Goal: Task Accomplishment & Management: Use online tool/utility

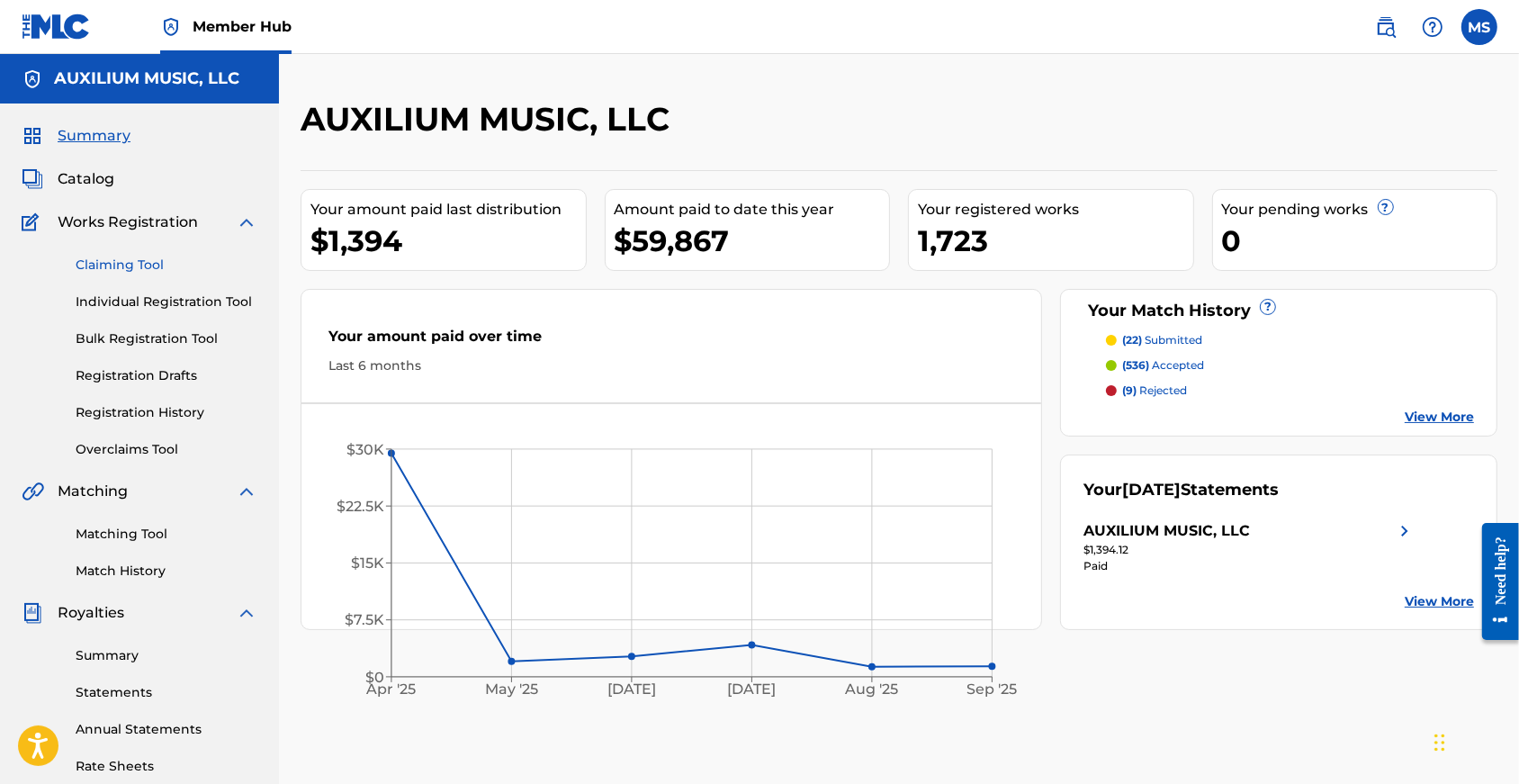
click at [116, 269] on link "Claiming Tool" at bounding box center [166, 264] width 182 height 18
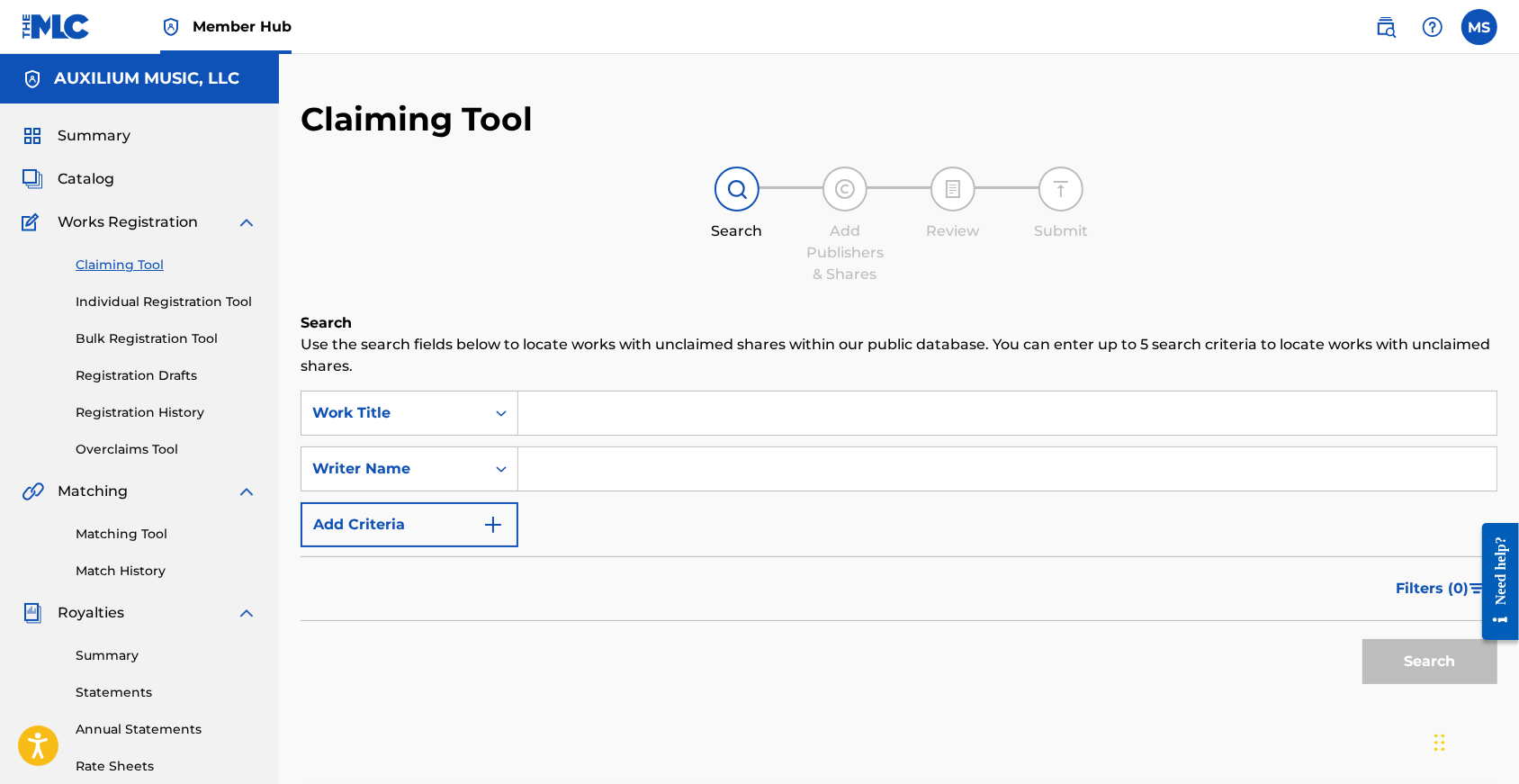
click at [614, 428] on input "Search Form" at bounding box center [1007, 412] width 978 height 44
type input "history of bad men"
click at [1407, 683] on button "Search" at bounding box center [1430, 661] width 135 height 45
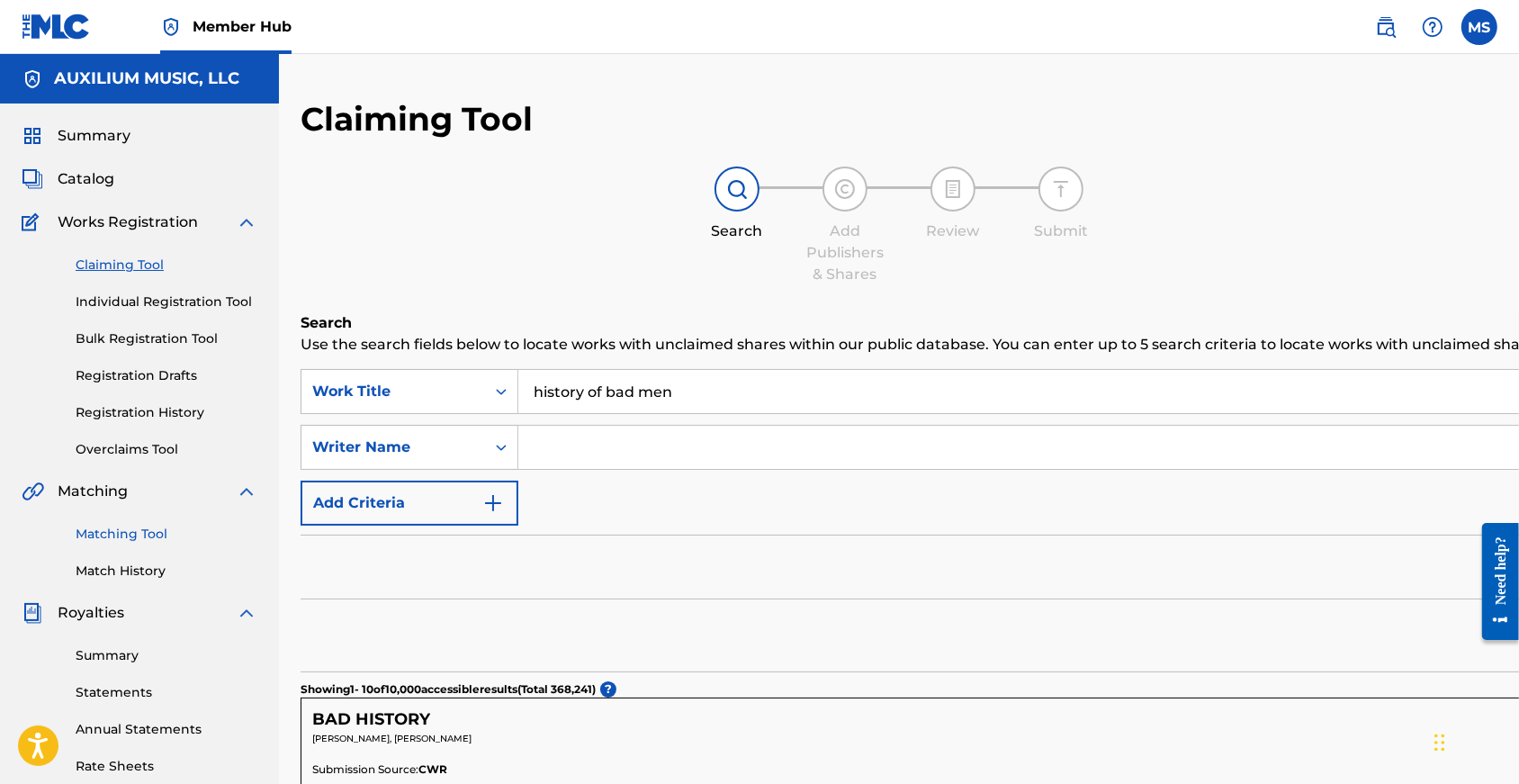
click at [135, 543] on link "Matching Tool" at bounding box center [166, 534] width 182 height 18
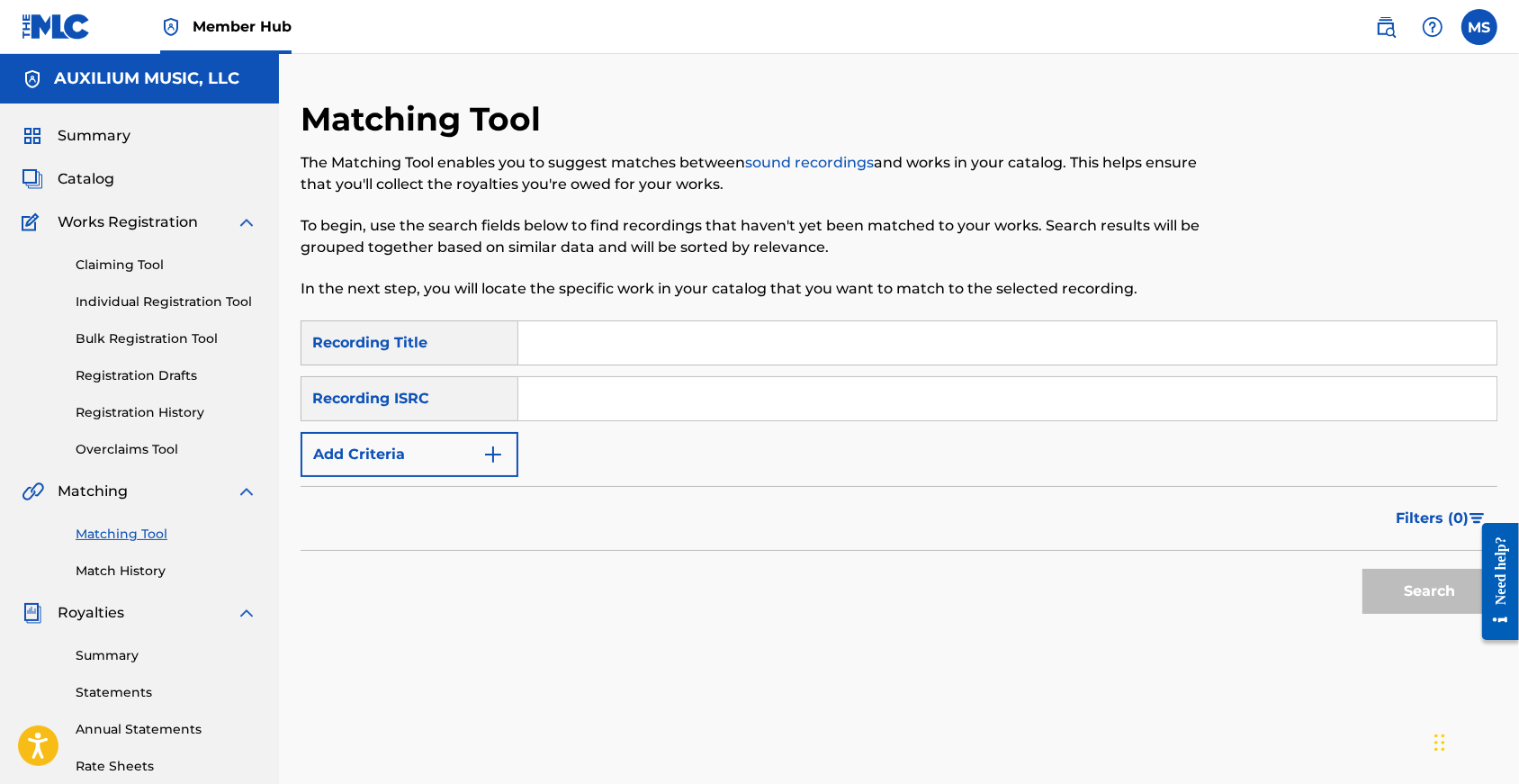
click at [621, 348] on input "Search Form" at bounding box center [1007, 343] width 978 height 44
click at [1410, 609] on button "Search" at bounding box center [1430, 591] width 135 height 45
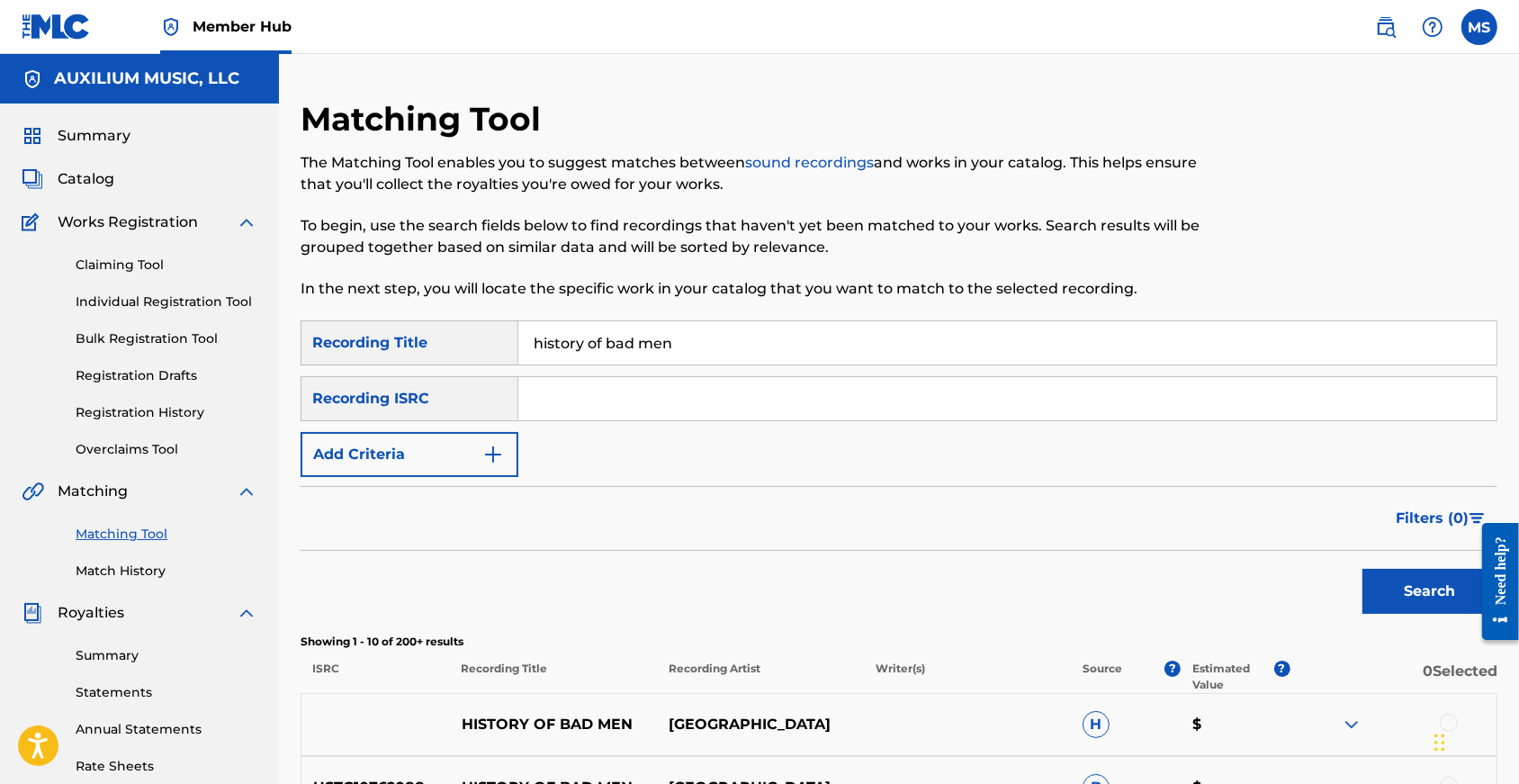
click at [604, 355] on input "history of bad men" at bounding box center [1007, 343] width 978 height 44
type input "oven"
click at [459, 474] on button "Add Criteria" at bounding box center [410, 454] width 217 height 45
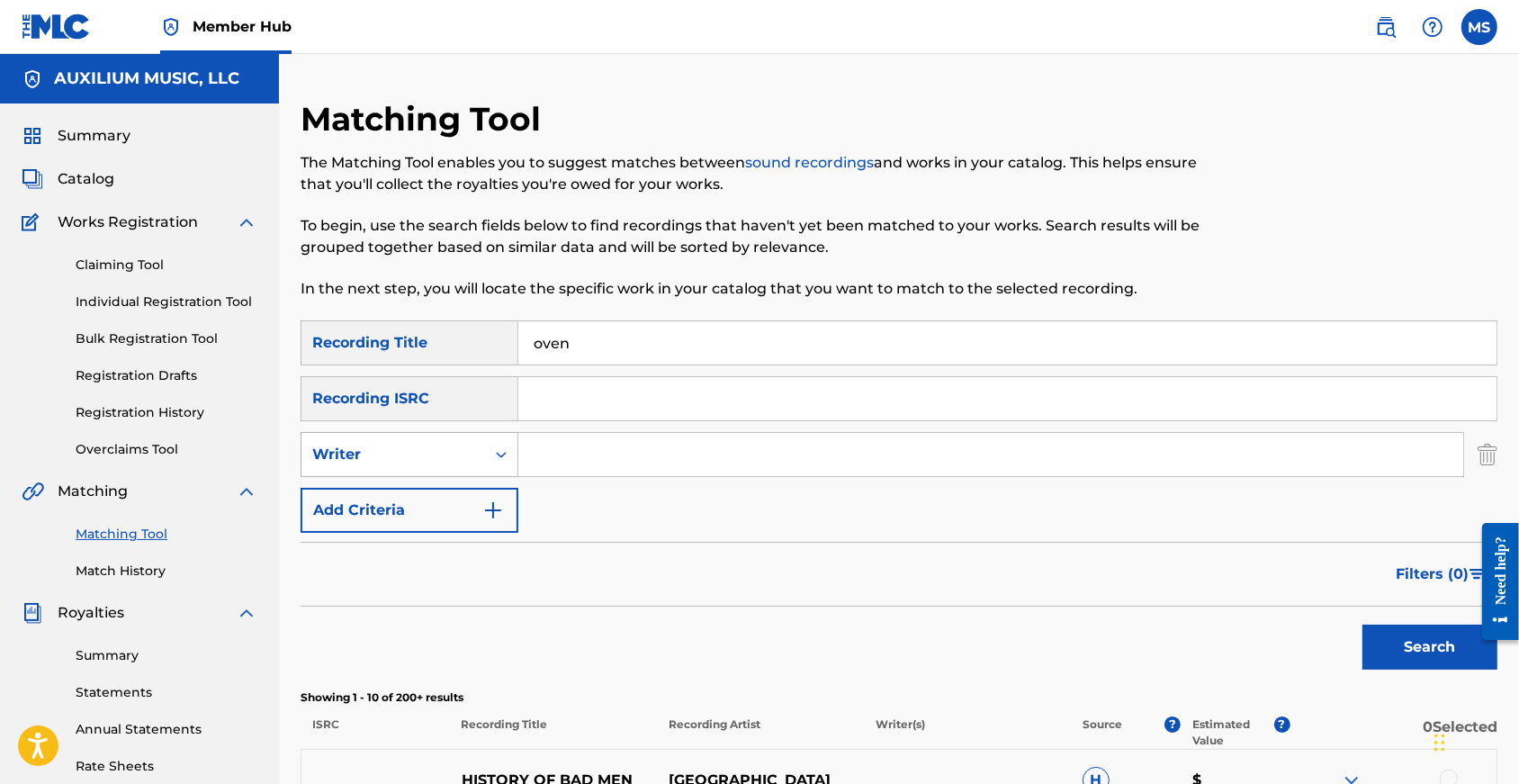
click at [472, 465] on div "Writer" at bounding box center [393, 454] width 162 height 21
click at [592, 466] on input "Search Form" at bounding box center [991, 454] width 945 height 44
type input "Roger osborne"
click at [1425, 670] on button "Search" at bounding box center [1430, 646] width 135 height 45
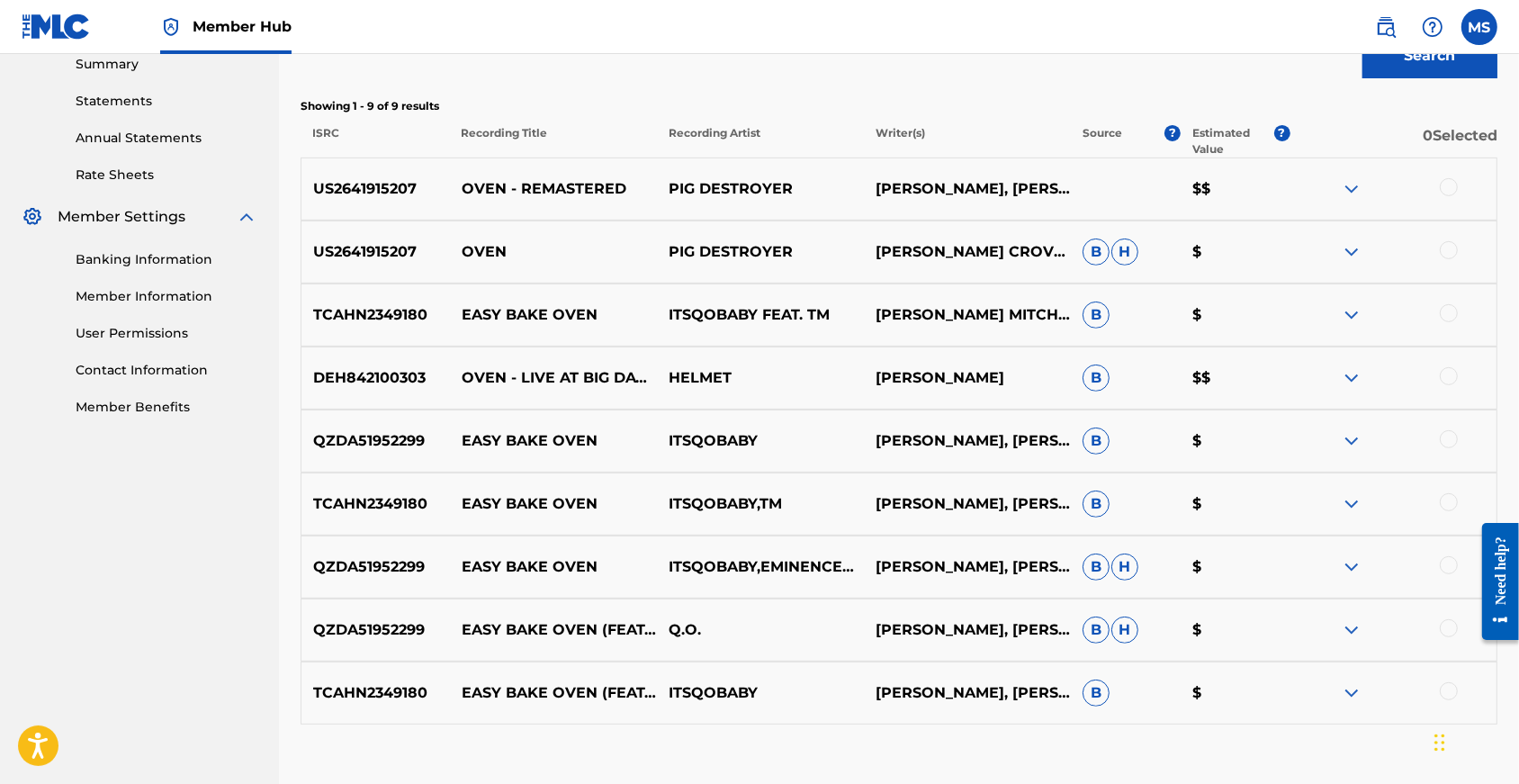
scroll to position [592, 0]
click at [1454, 199] on div at bounding box center [1393, 188] width 207 height 21
click at [1448, 195] on div at bounding box center [1449, 186] width 18 height 18
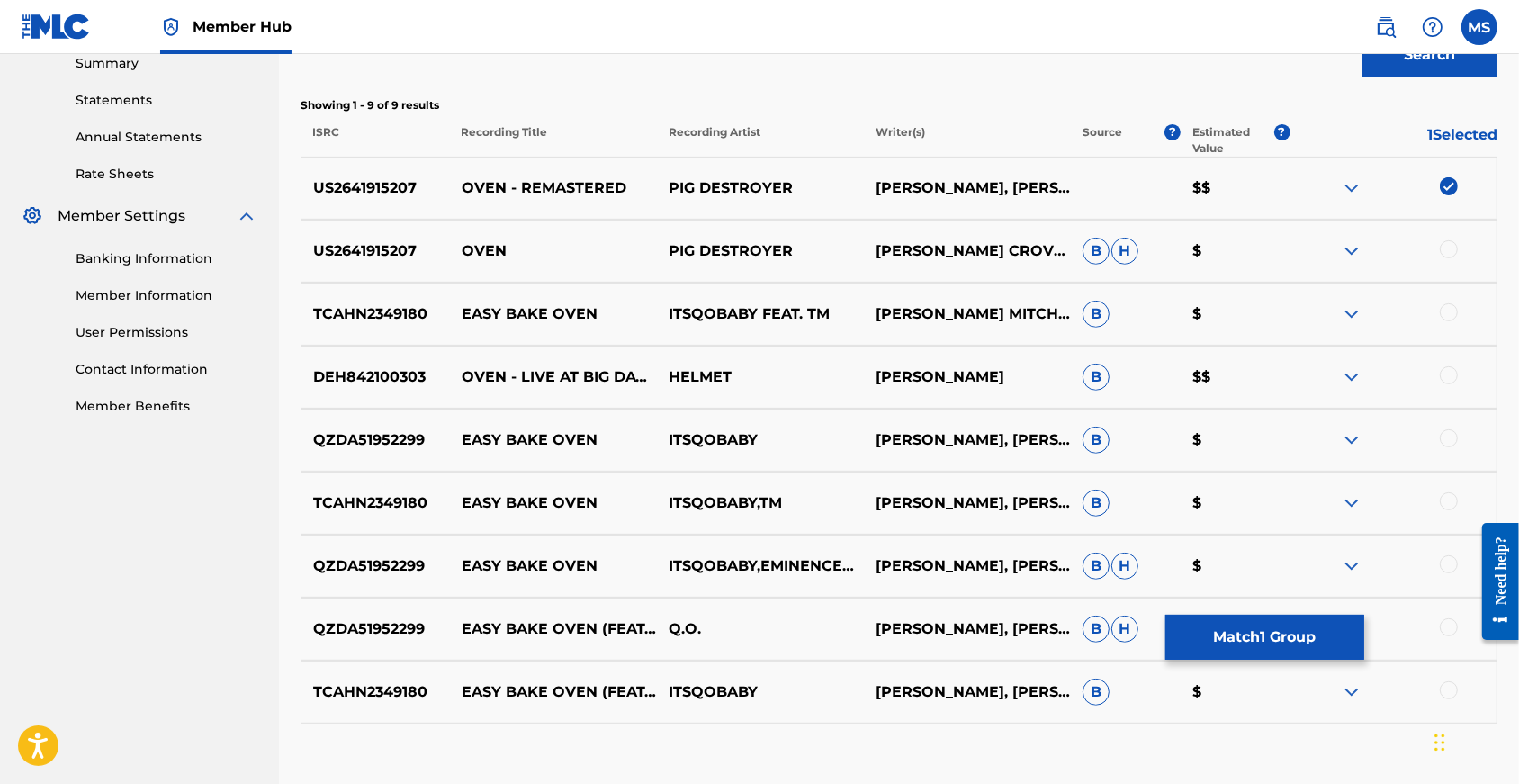
click at [1448, 258] on div at bounding box center [1449, 249] width 18 height 18
click at [1450, 384] on div at bounding box center [1449, 375] width 18 height 18
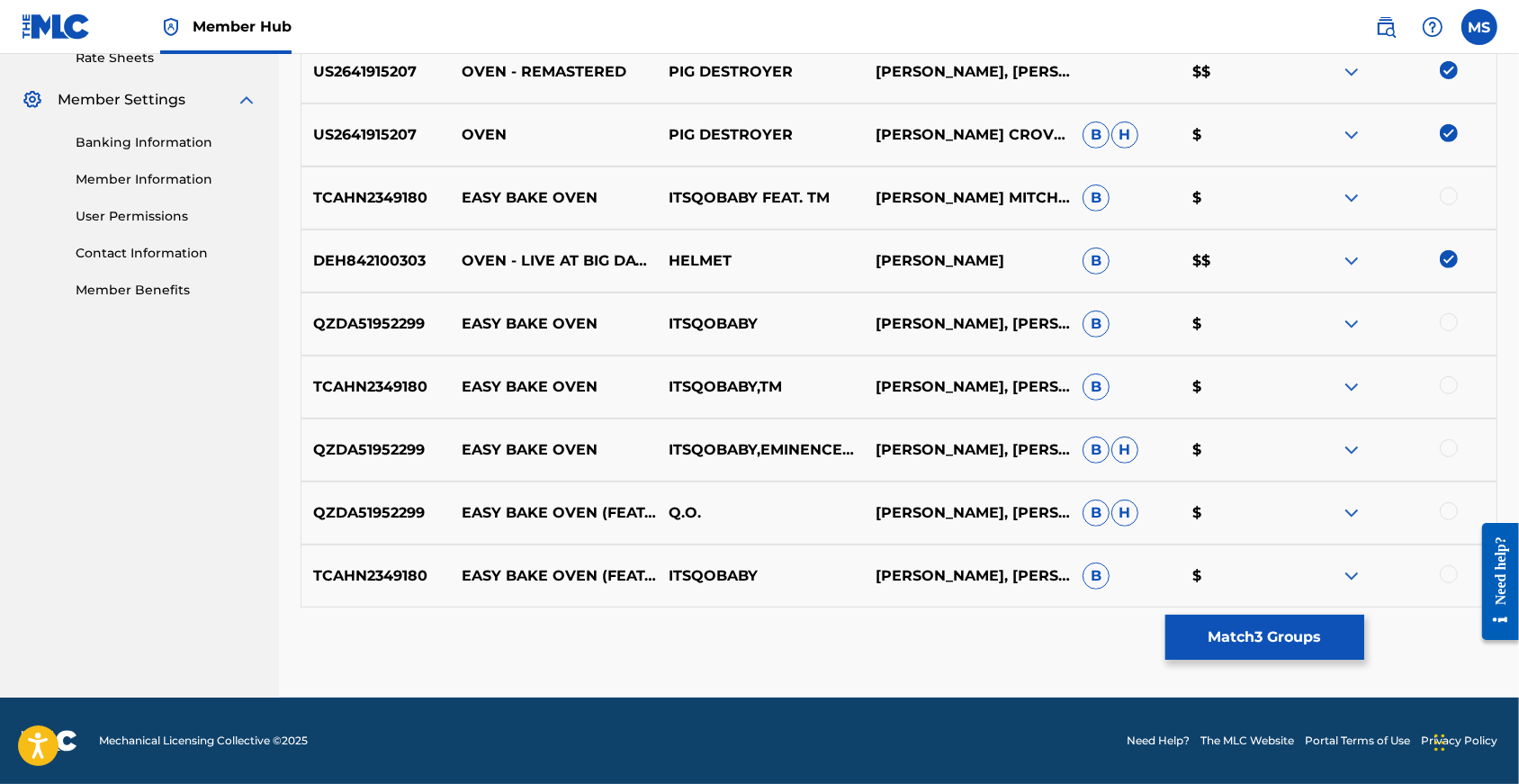
scroll to position [780, 0]
click at [1330, 620] on button "Match 3 Groups" at bounding box center [1265, 637] width 199 height 45
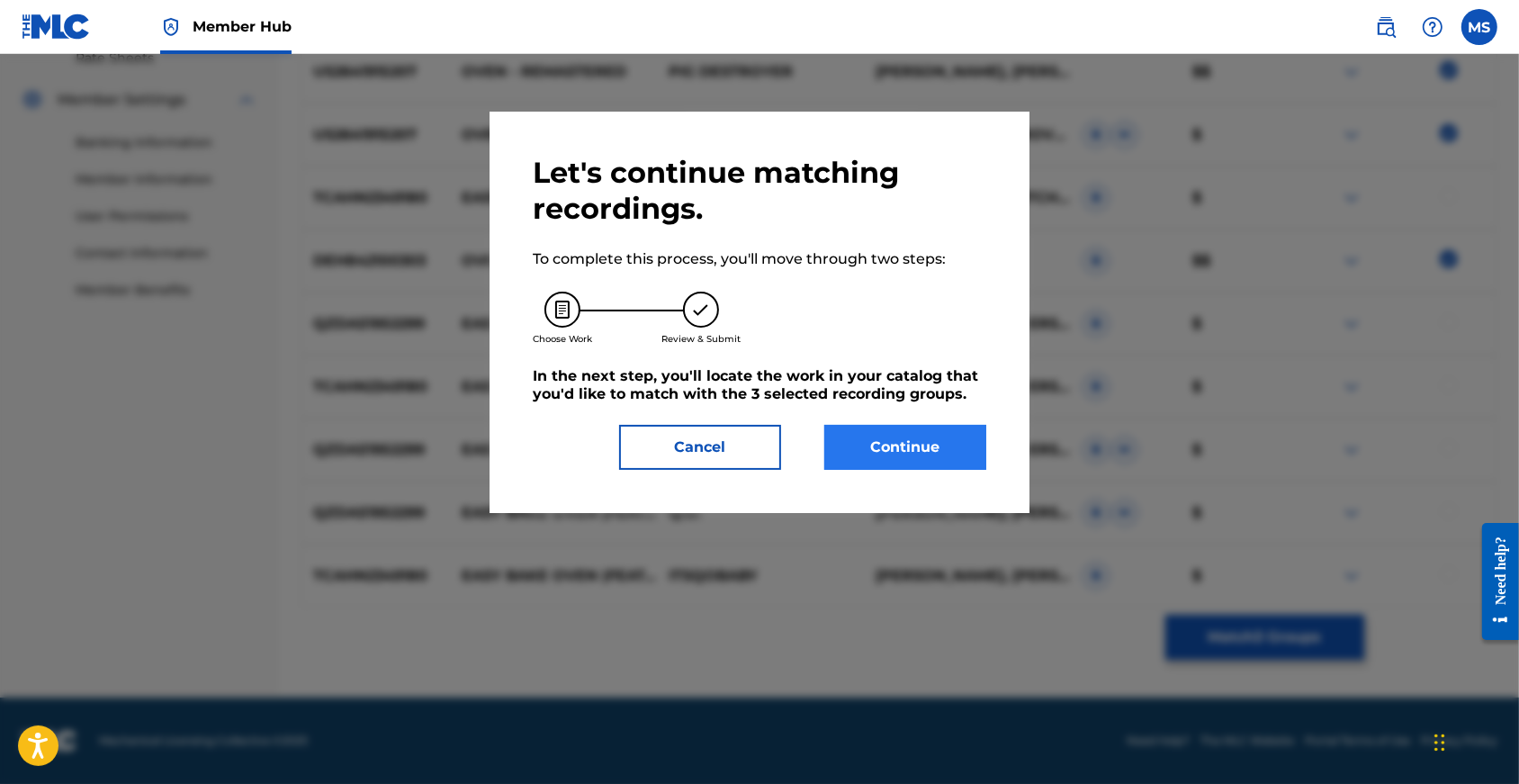
click at [908, 470] on button "Continue" at bounding box center [905, 447] width 162 height 45
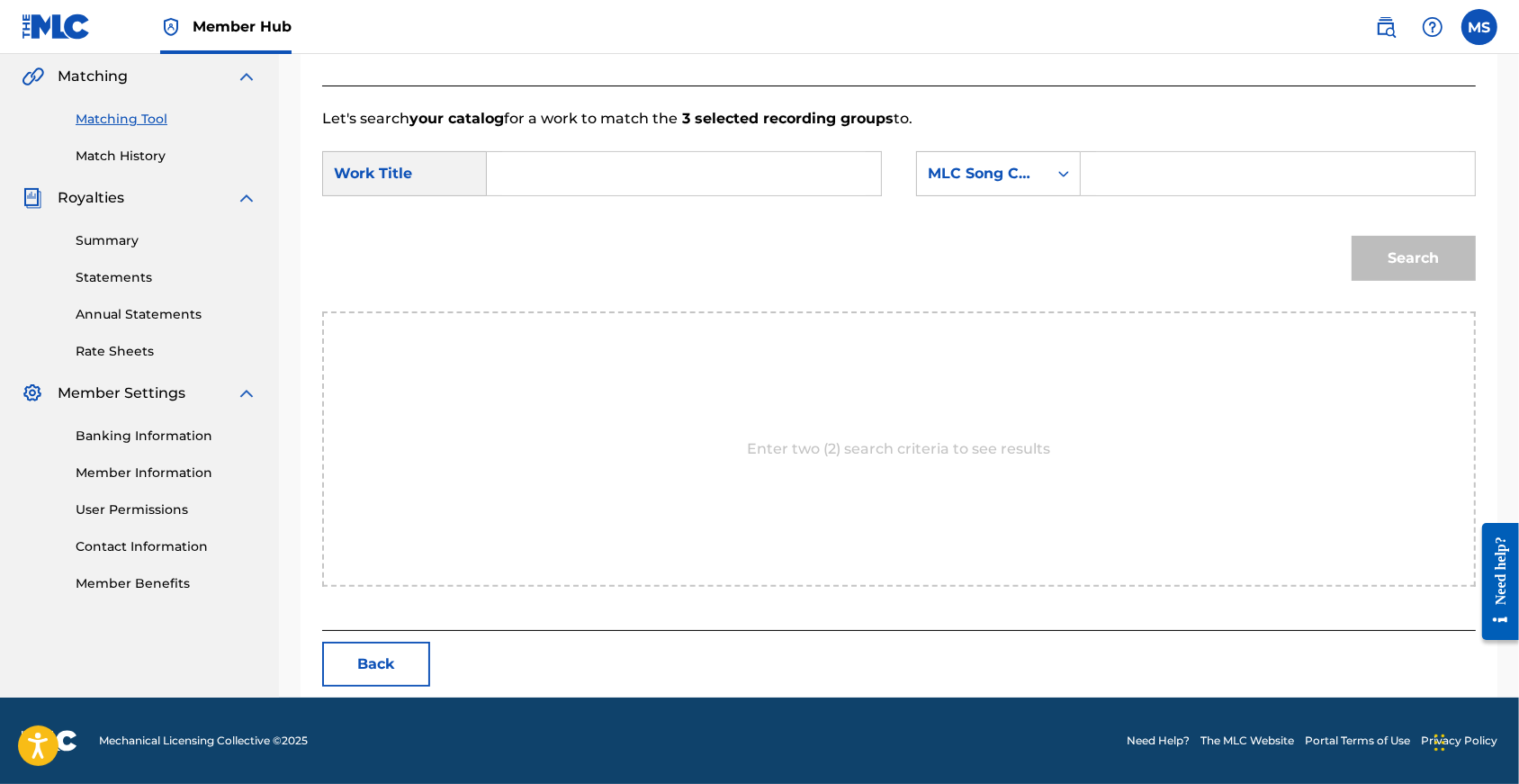
scroll to position [363, 0]
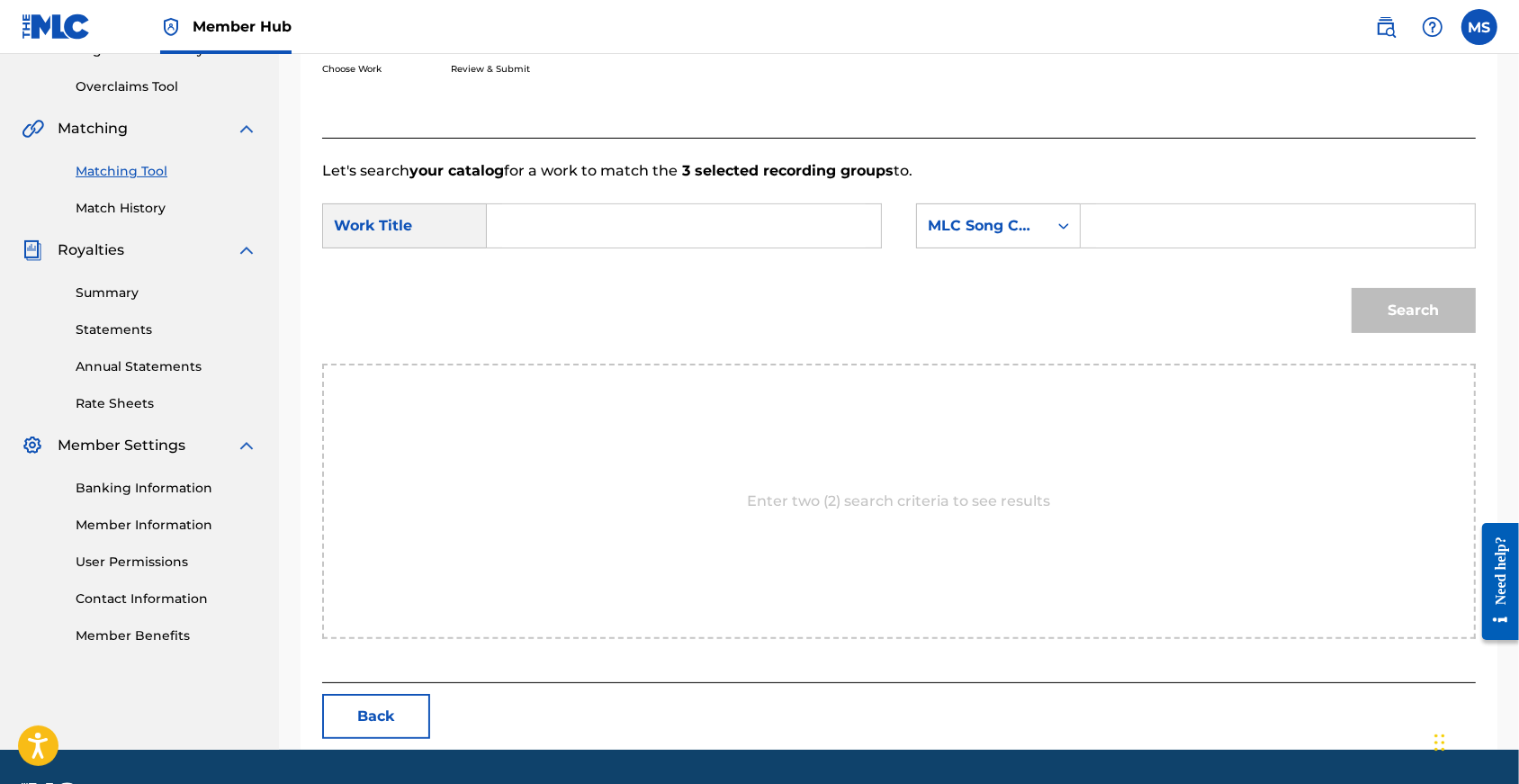
click at [584, 246] on input "Search Form" at bounding box center [683, 225] width 364 height 44
type input "oven"
click at [952, 243] on div "MLC Song Code" at bounding box center [982, 225] width 130 height 34
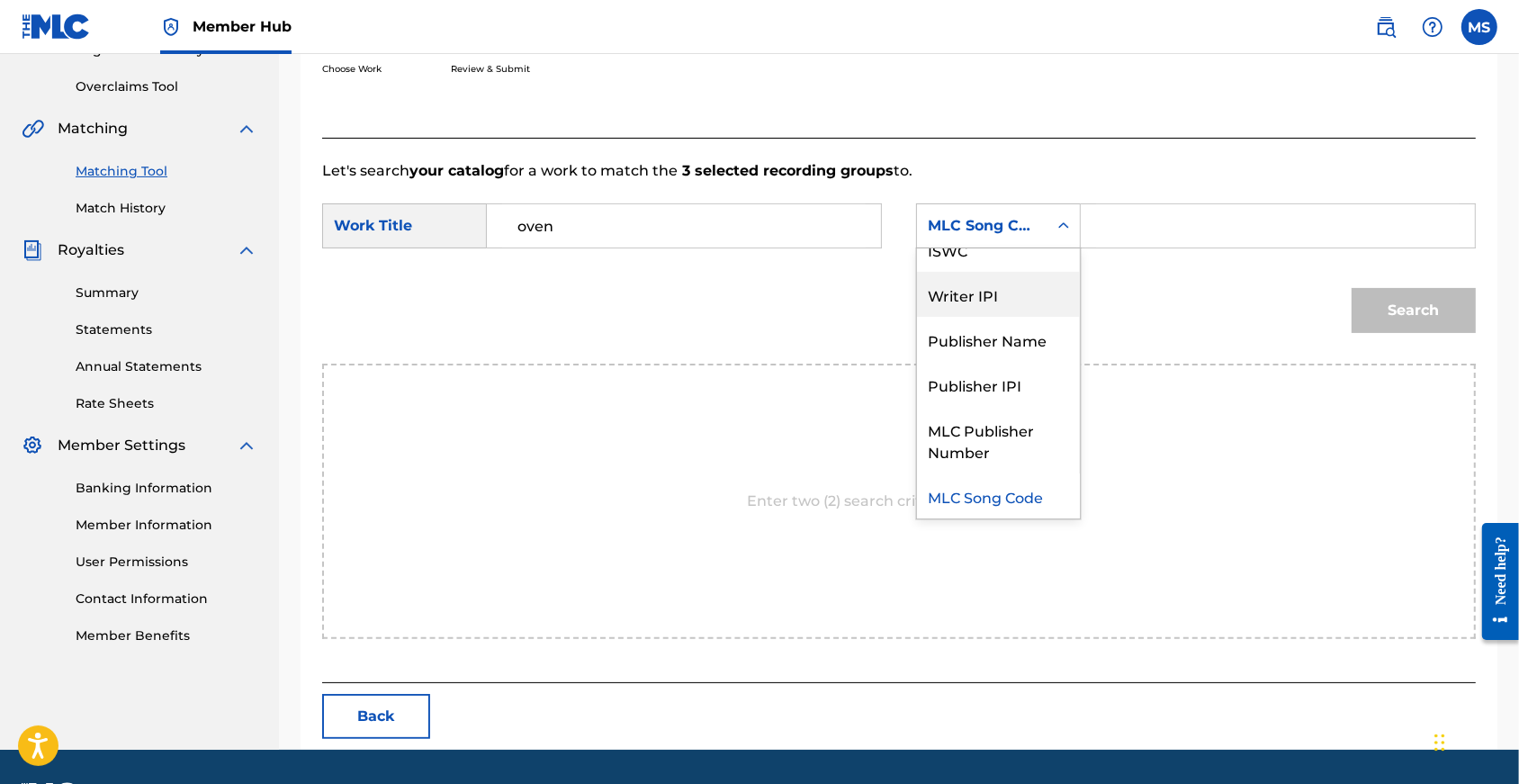
scroll to position [0, 0]
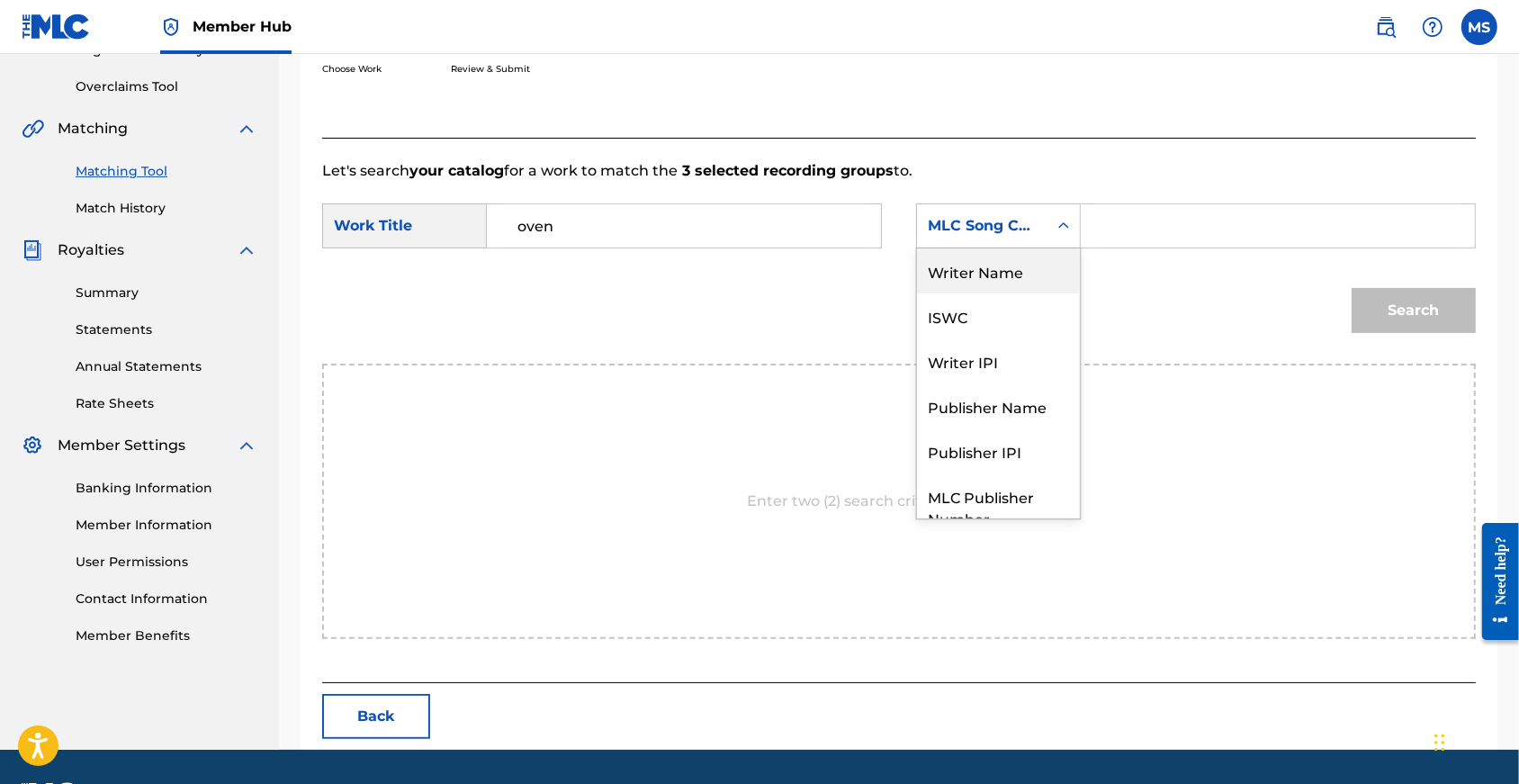
click at [978, 293] on div "Writer Name" at bounding box center [999, 271] width 163 height 45
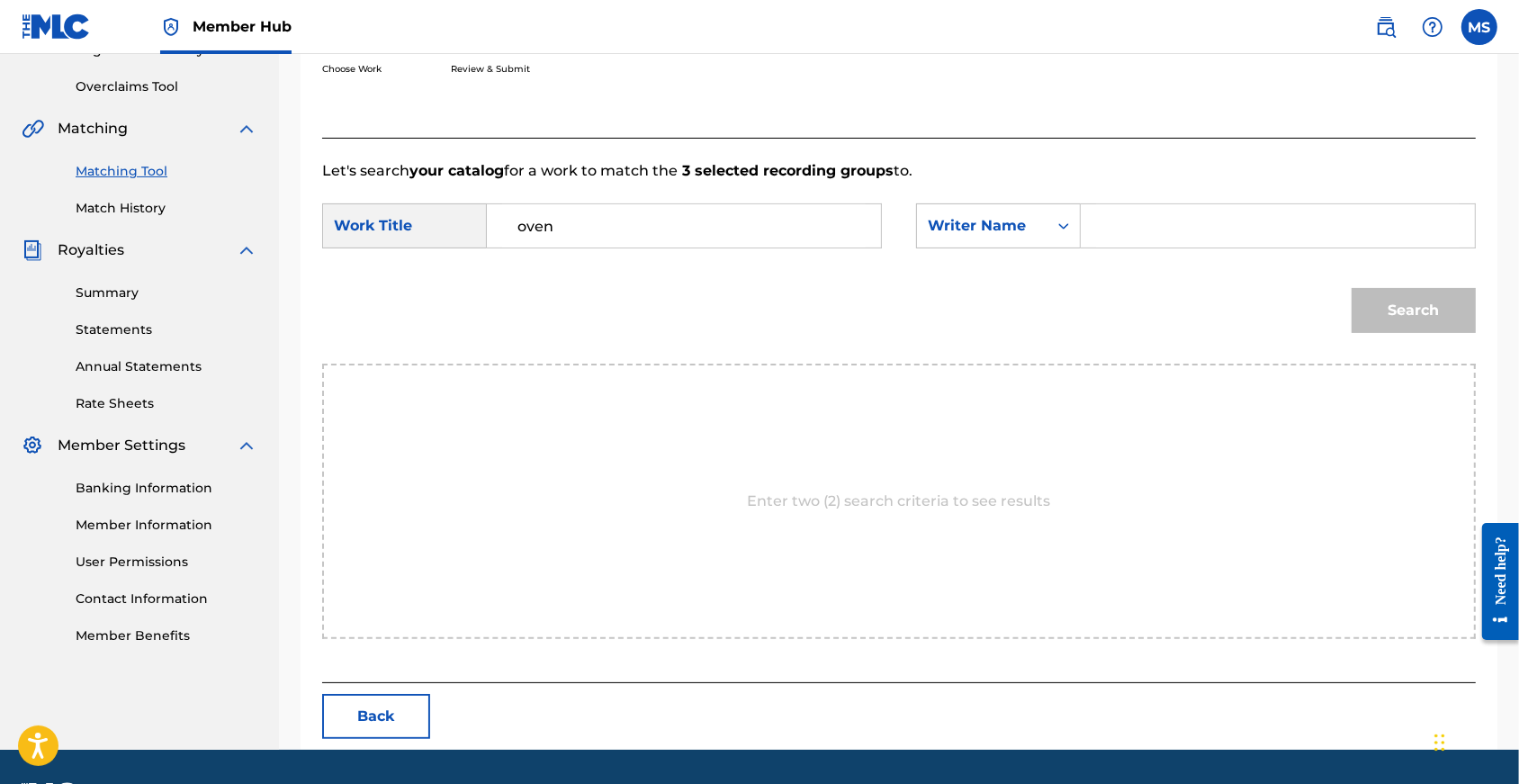
click at [1122, 247] on input "Search Form" at bounding box center [1277, 225] width 364 height 44
type input "Roger"
drag, startPoint x: 1203, startPoint y: 296, endPoint x: 1429, endPoint y: 332, distance: 228.8
click at [1429, 332] on button "Search" at bounding box center [1414, 310] width 124 height 45
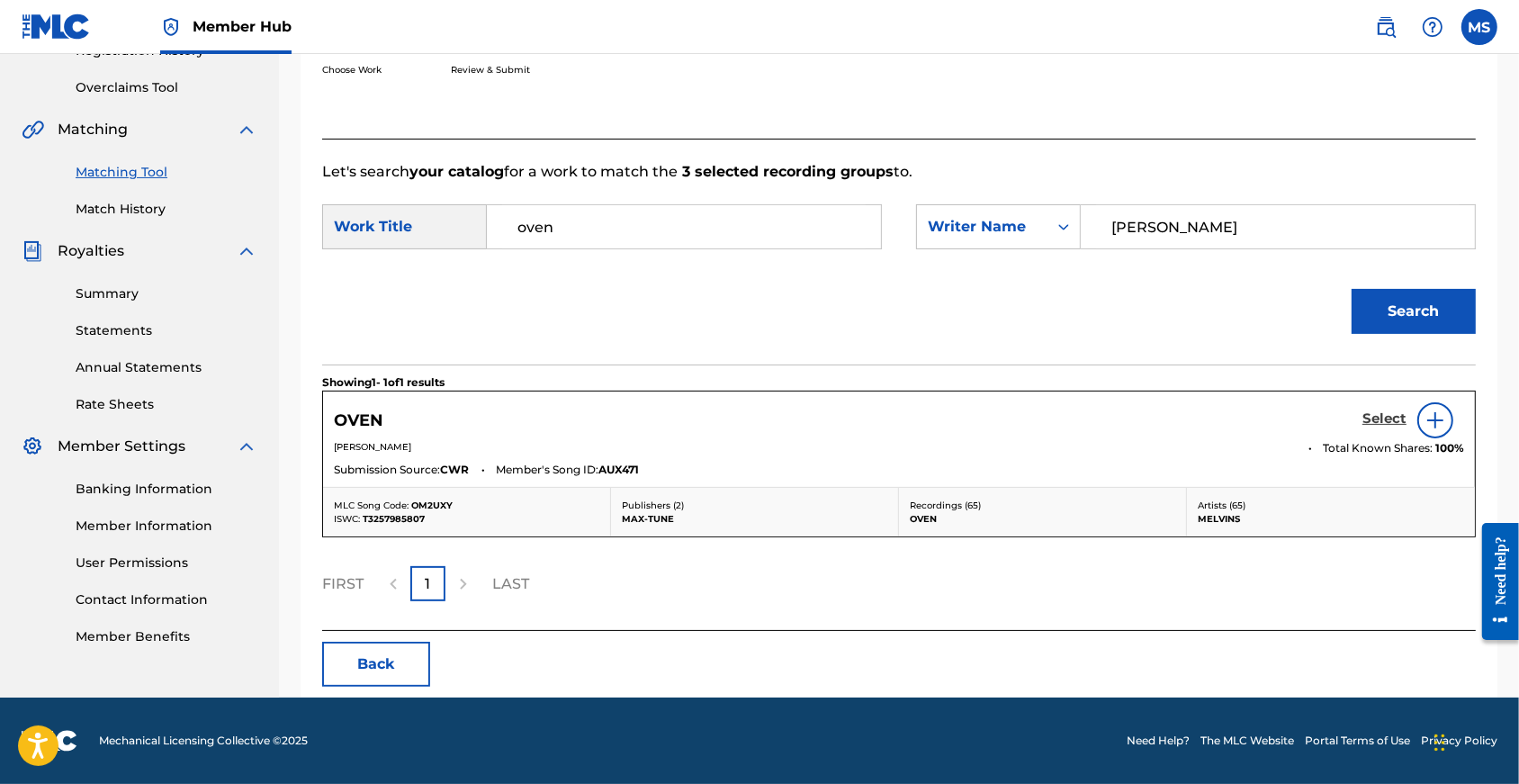
click at [1381, 427] on h5 "Select" at bounding box center [1384, 419] width 44 height 17
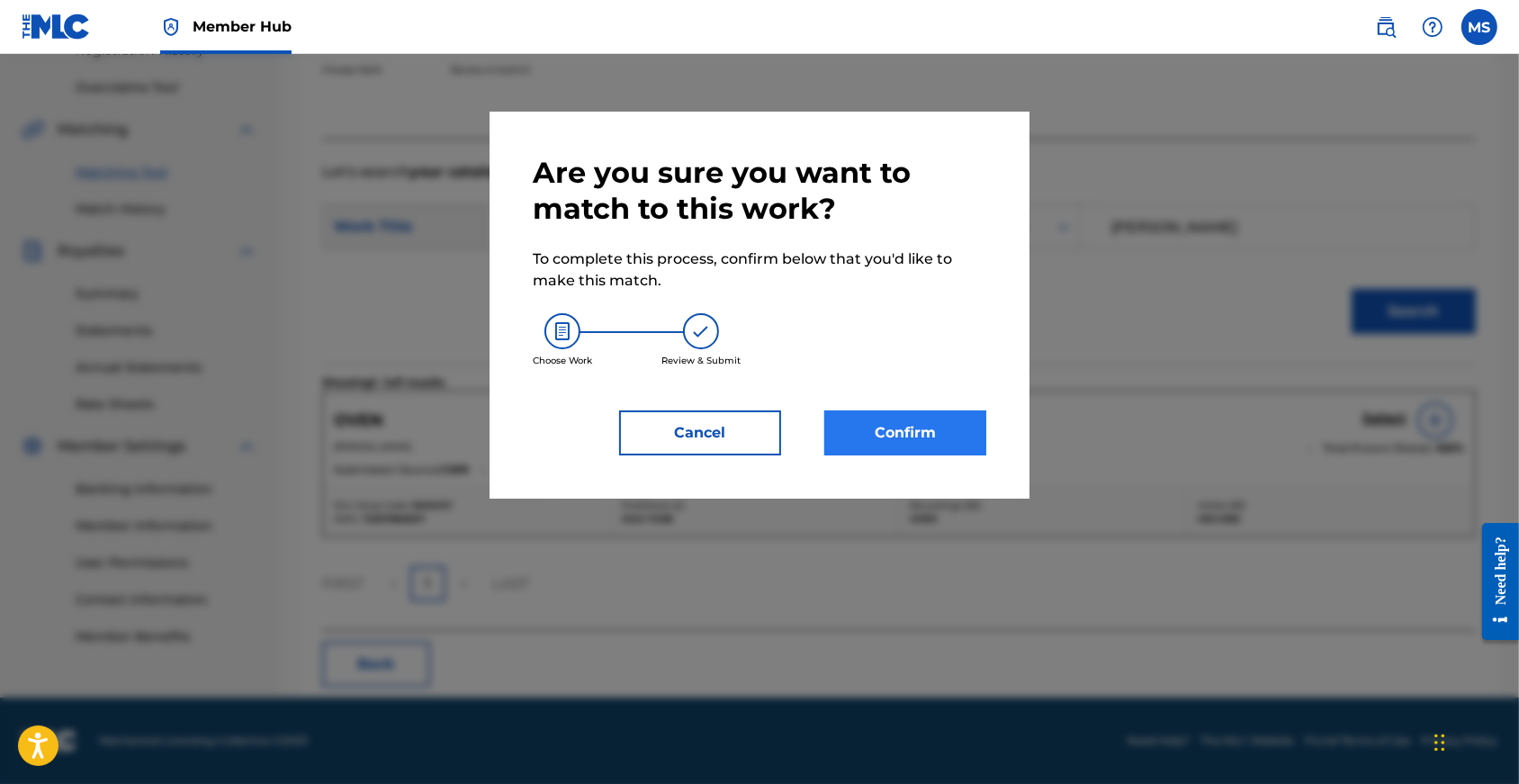
click at [905, 452] on button "Confirm" at bounding box center [905, 433] width 162 height 45
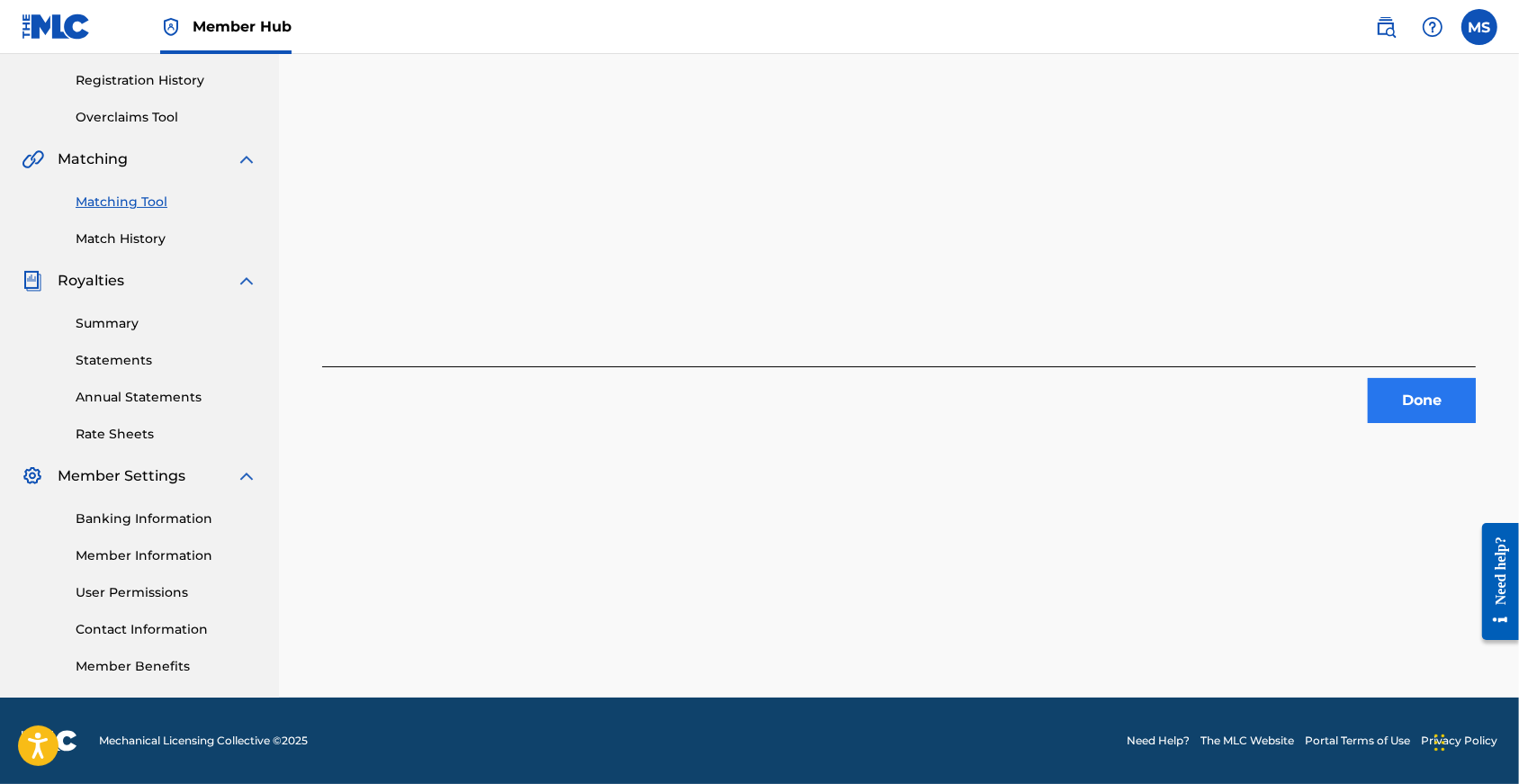
click at [1419, 377] on button "Done" at bounding box center [1421, 400] width 108 height 45
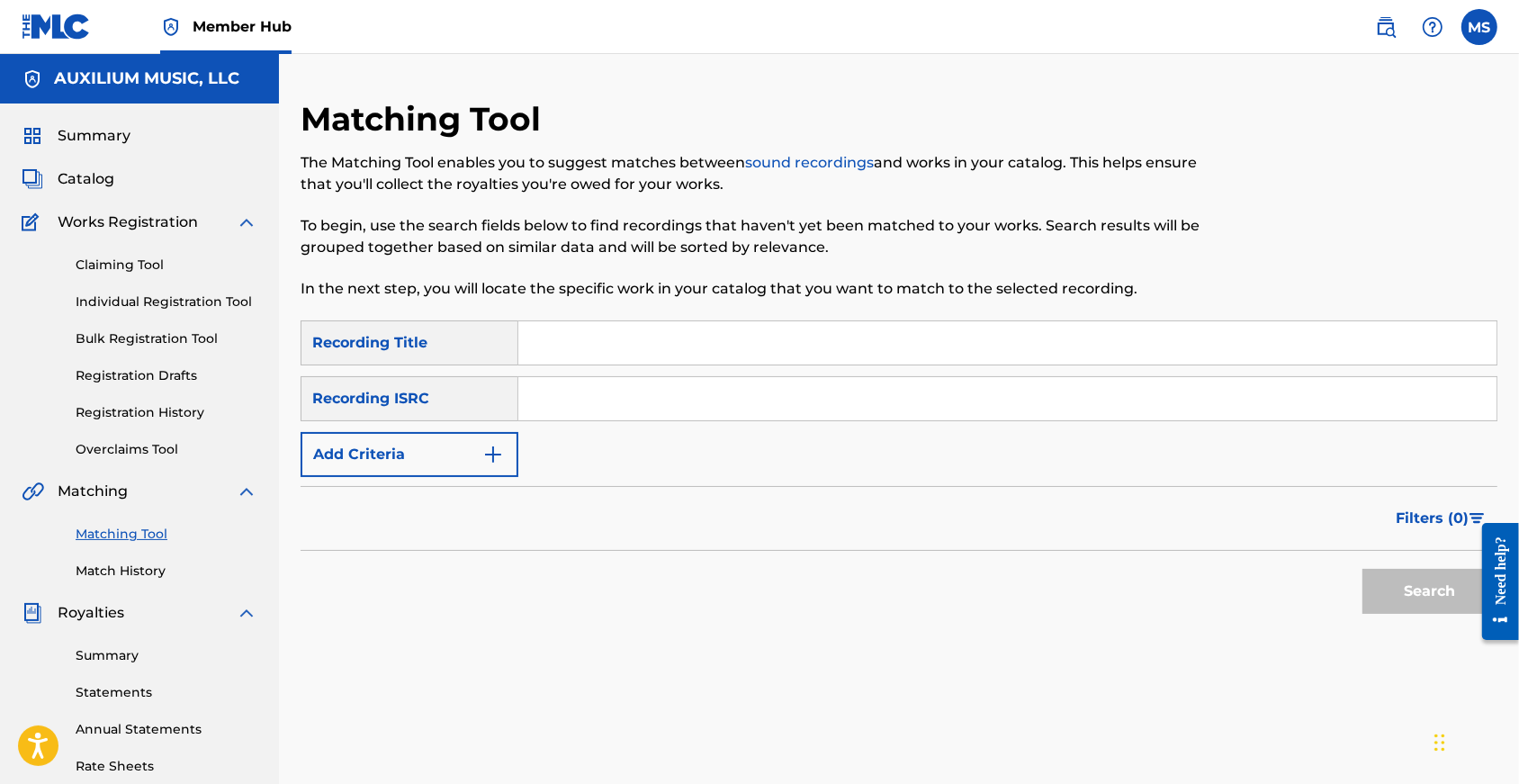
click at [142, 543] on link "Matching Tool" at bounding box center [166, 534] width 182 height 18
click at [668, 340] on input "Search Form" at bounding box center [1007, 343] width 978 height 44
type input "oven"
click at [494, 476] on button "Add Criteria" at bounding box center [410, 454] width 217 height 45
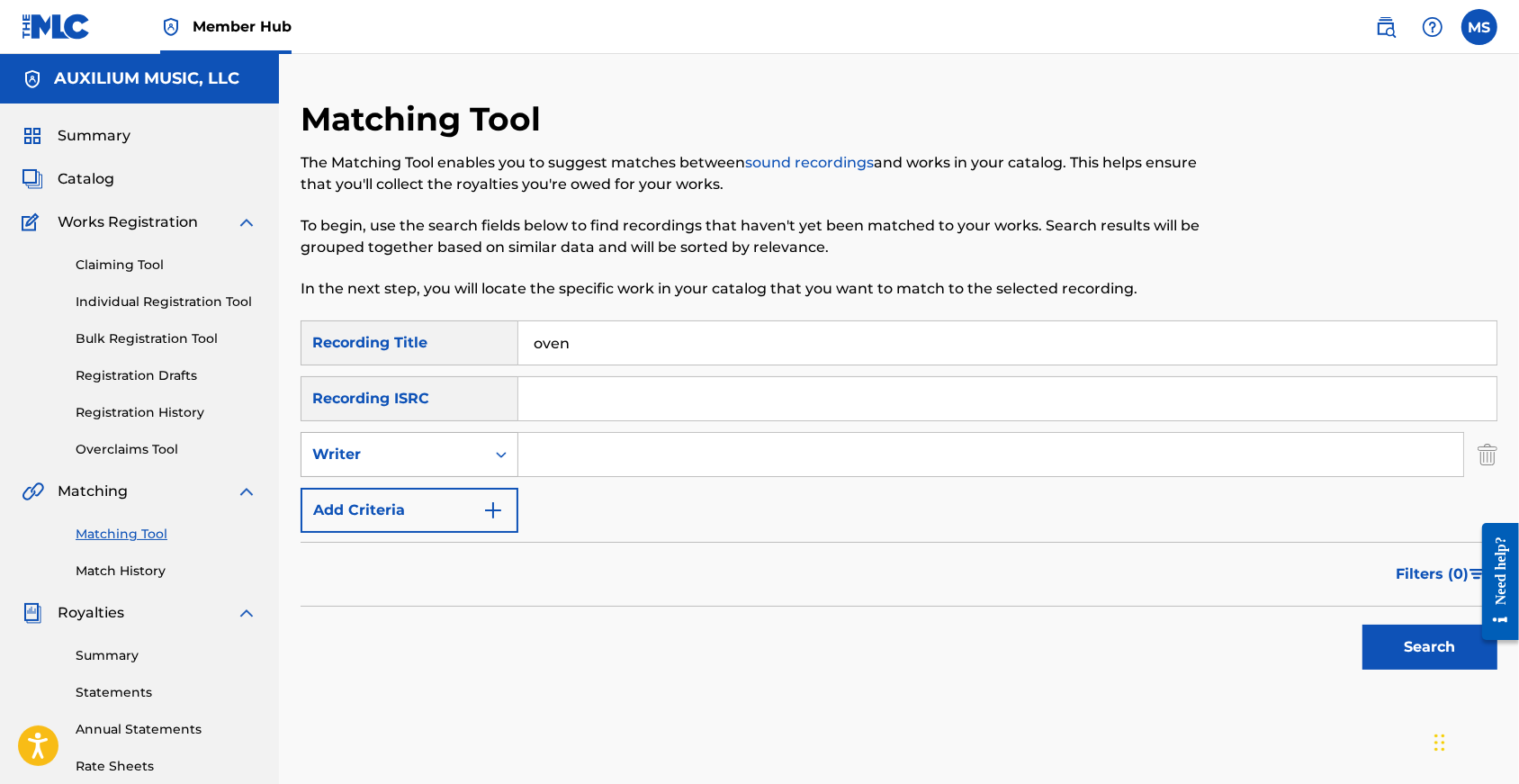
click at [466, 465] on div "Writer" at bounding box center [393, 454] width 162 height 21
click at [457, 514] on div "Recording Artist" at bounding box center [410, 499] width 216 height 45
click at [575, 475] on input "Search Form" at bounding box center [991, 454] width 945 height 44
type input "full of hell"
click at [1425, 670] on button "Search" at bounding box center [1430, 646] width 135 height 45
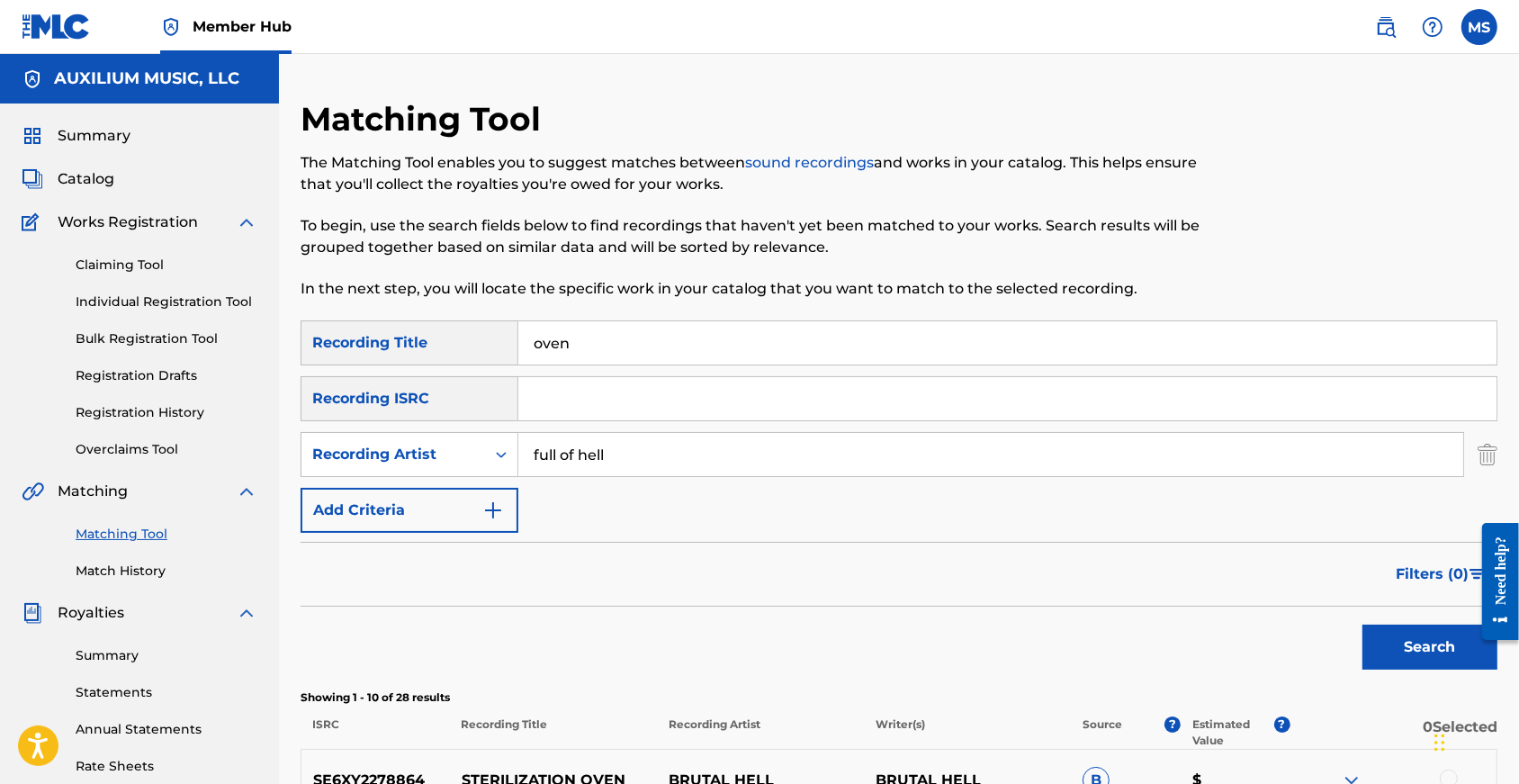
click at [590, 471] on input "full of hell" at bounding box center [991, 454] width 945 height 44
click at [578, 343] on input "oven" at bounding box center [1007, 343] width 978 height 44
click at [577, 343] on input "oven" at bounding box center [1007, 343] width 978 height 44
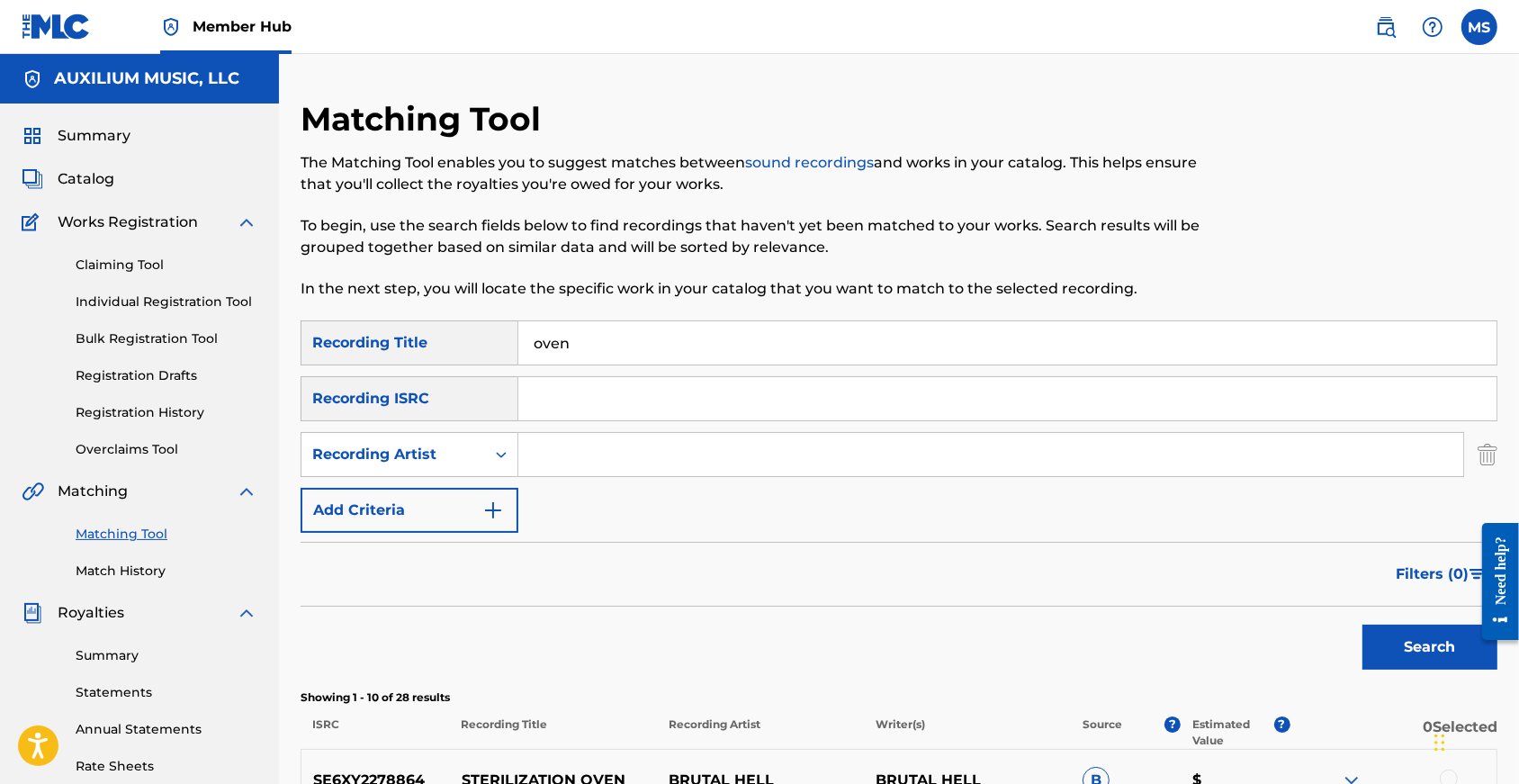
click at [577, 343] on input "oven" at bounding box center [1007, 343] width 978 height 44
click at [1425, 670] on button "Search" at bounding box center [1430, 646] width 135 height 45
click at [633, 355] on input "creepy smell" at bounding box center [1007, 343] width 978 height 44
click at [631, 355] on input "creepy smell" at bounding box center [1007, 343] width 978 height 44
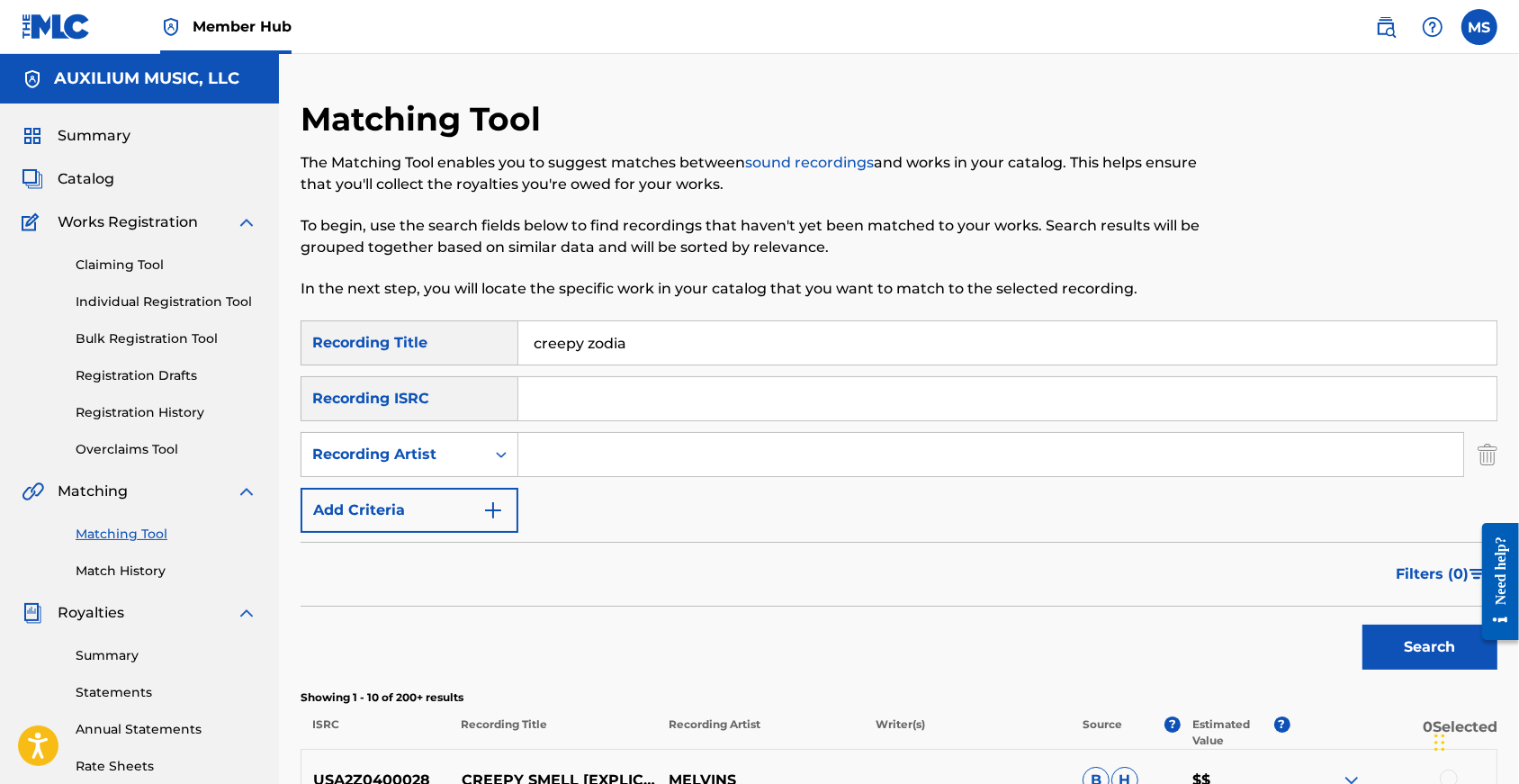
type input "creepy zodiac"
click at [575, 356] on input "creepy zodiac" at bounding box center [1007, 343] width 978 height 44
type input "zodiac"
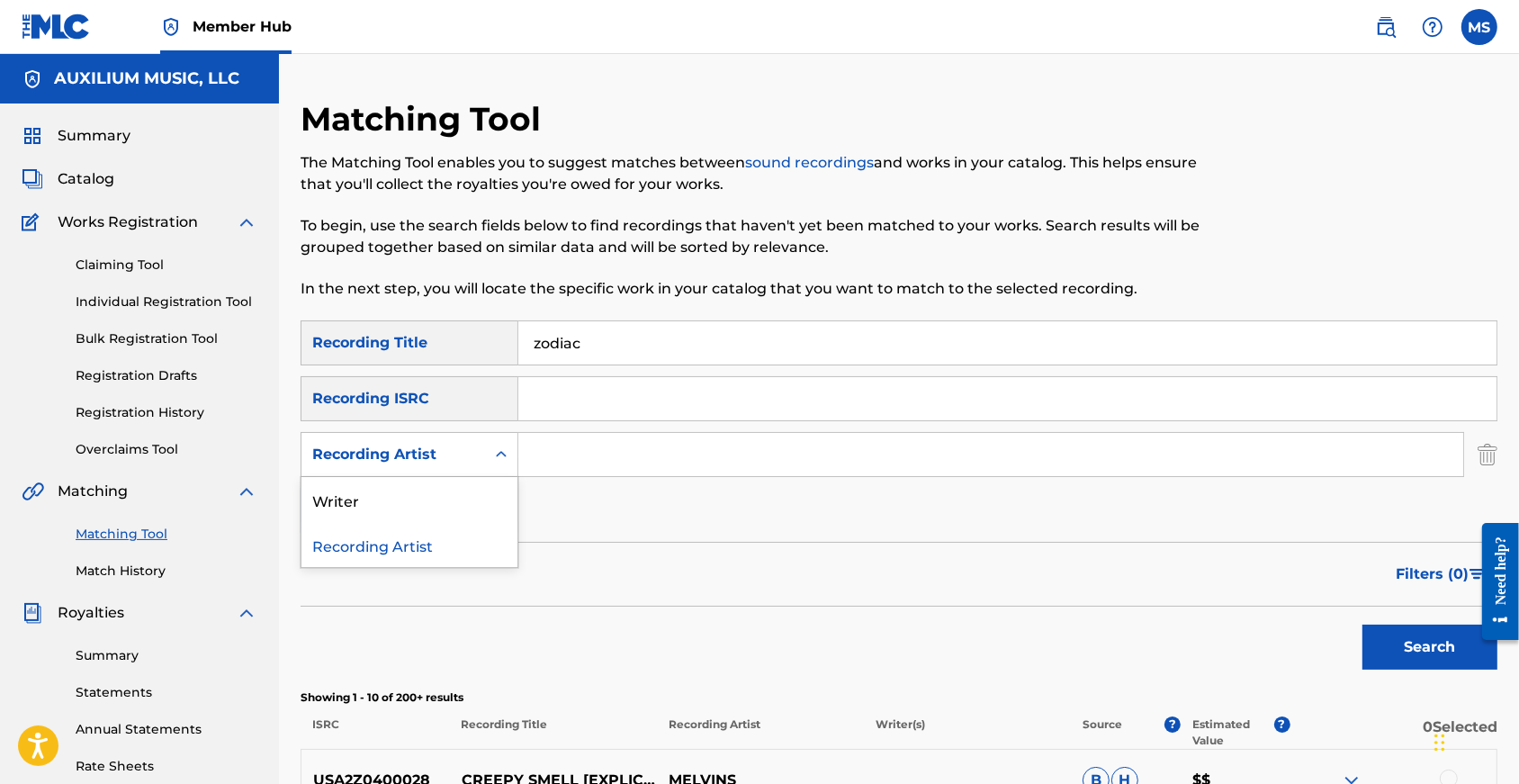
click at [485, 466] on div "Recording Artist" at bounding box center [393, 454] width 183 height 34
click at [487, 514] on div "Writer" at bounding box center [410, 499] width 216 height 45
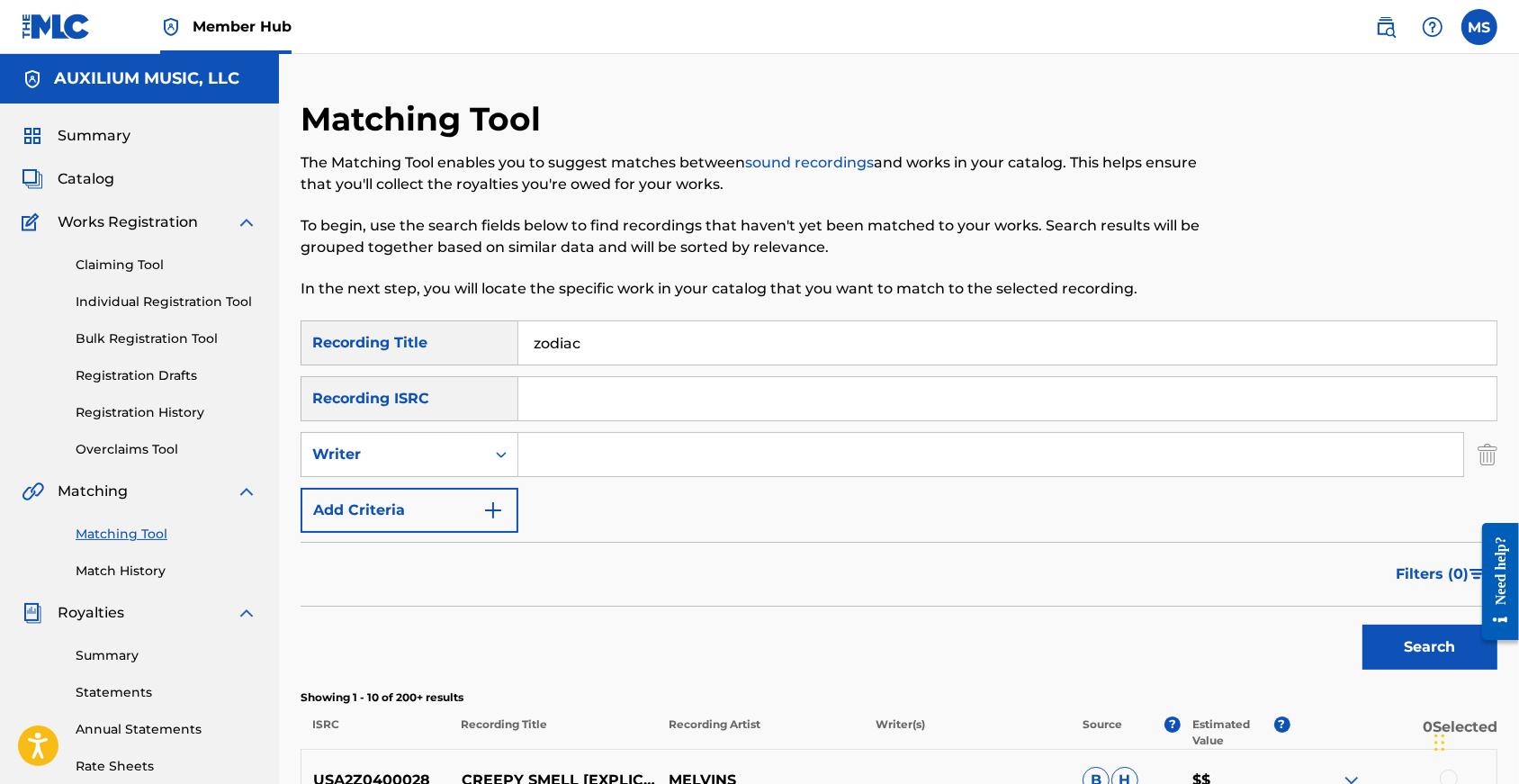
click at [604, 475] on input "Search Form" at bounding box center [991, 454] width 945 height 44
type input "r"
click at [1425, 670] on button "Search" at bounding box center [1430, 646] width 135 height 45
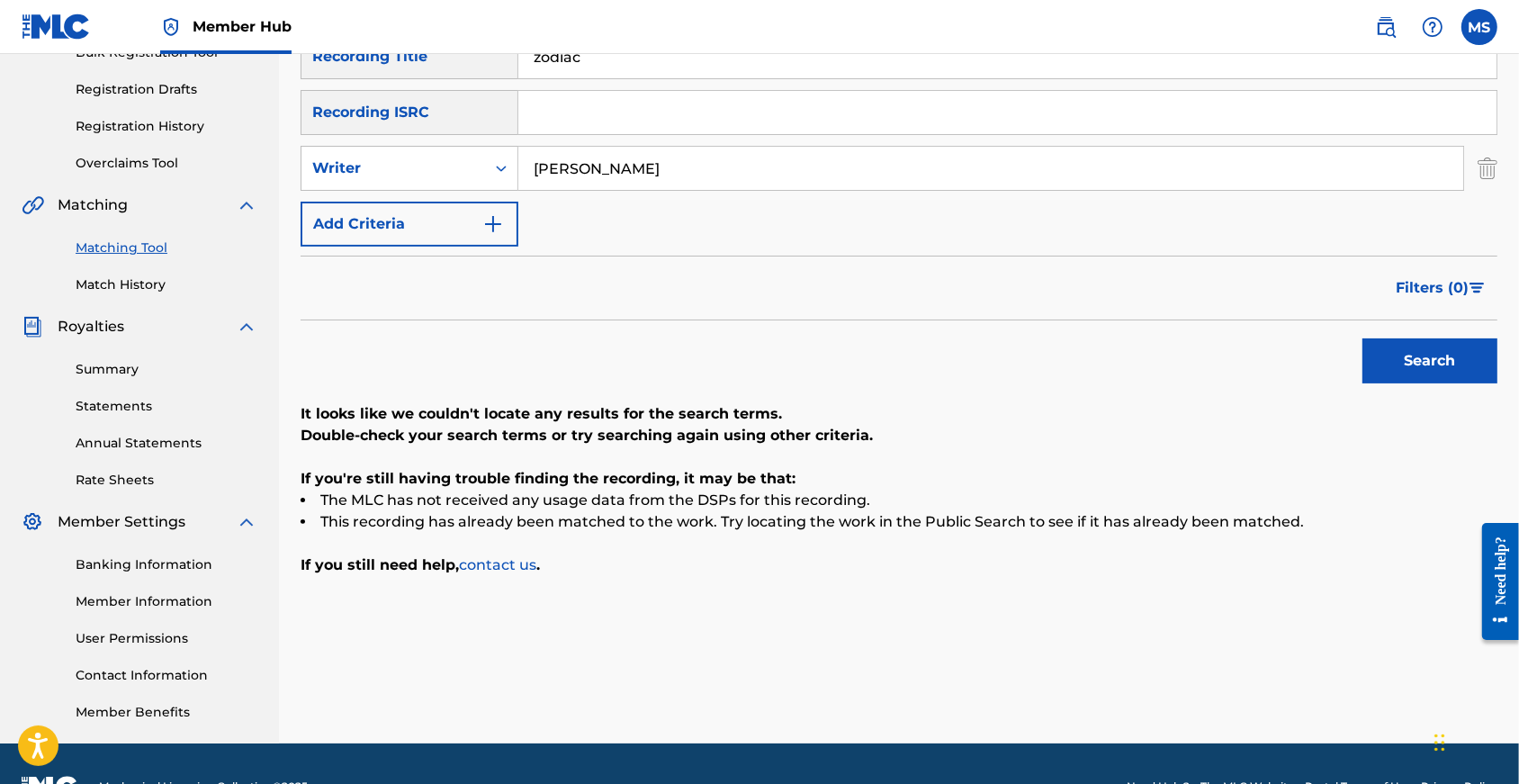
scroll to position [327, 0]
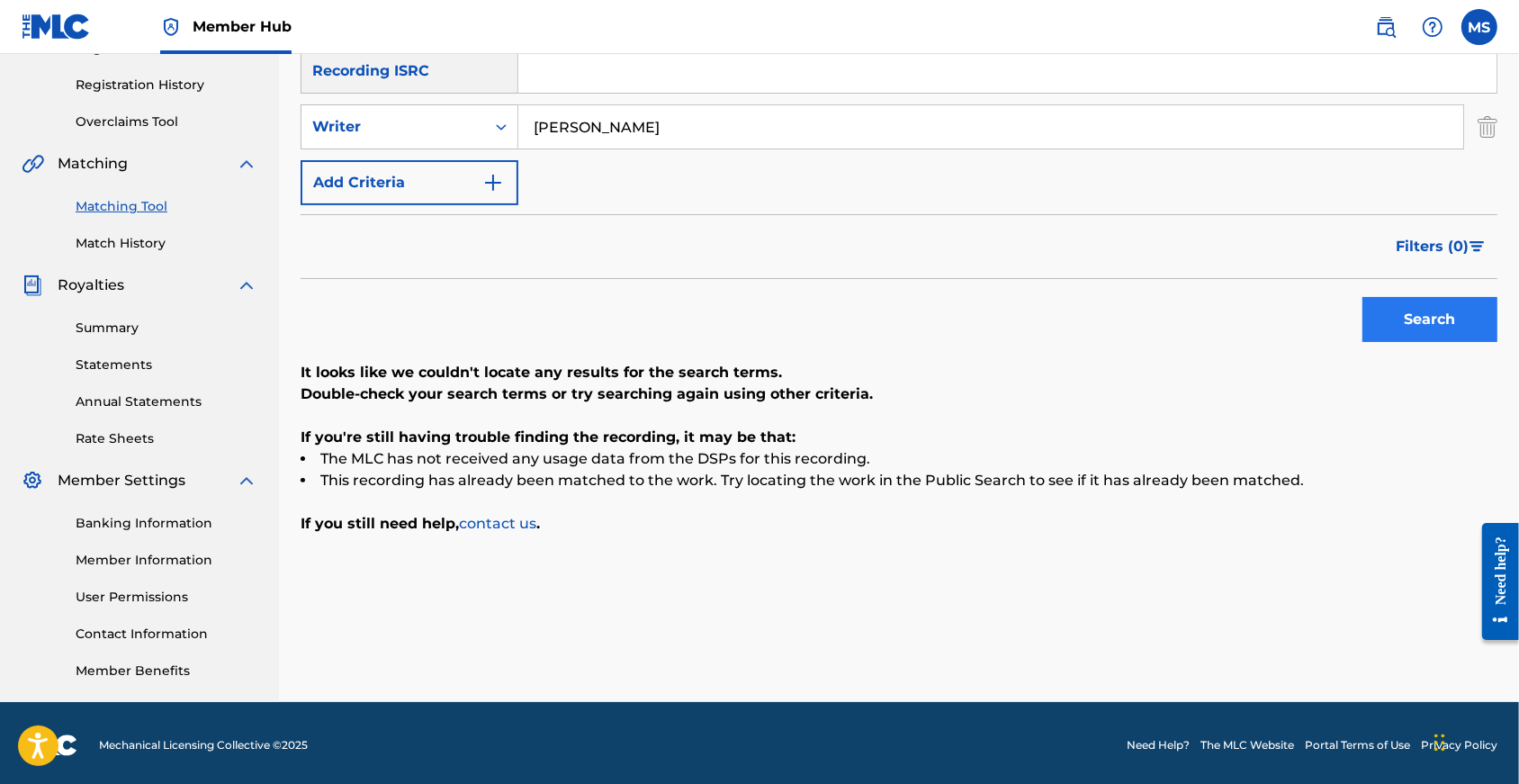
click at [1410, 342] on button "Search" at bounding box center [1430, 319] width 135 height 45
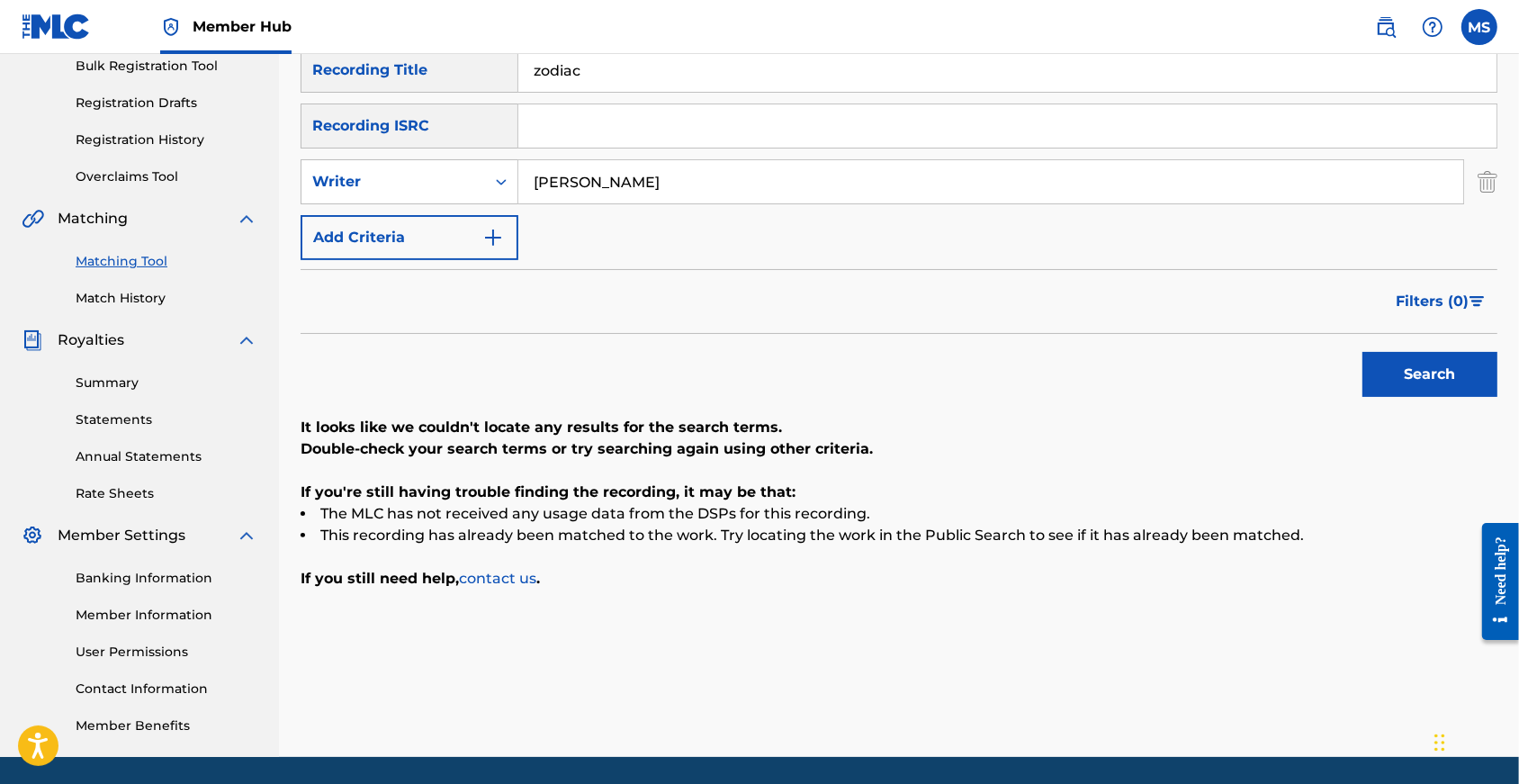
scroll to position [24, 0]
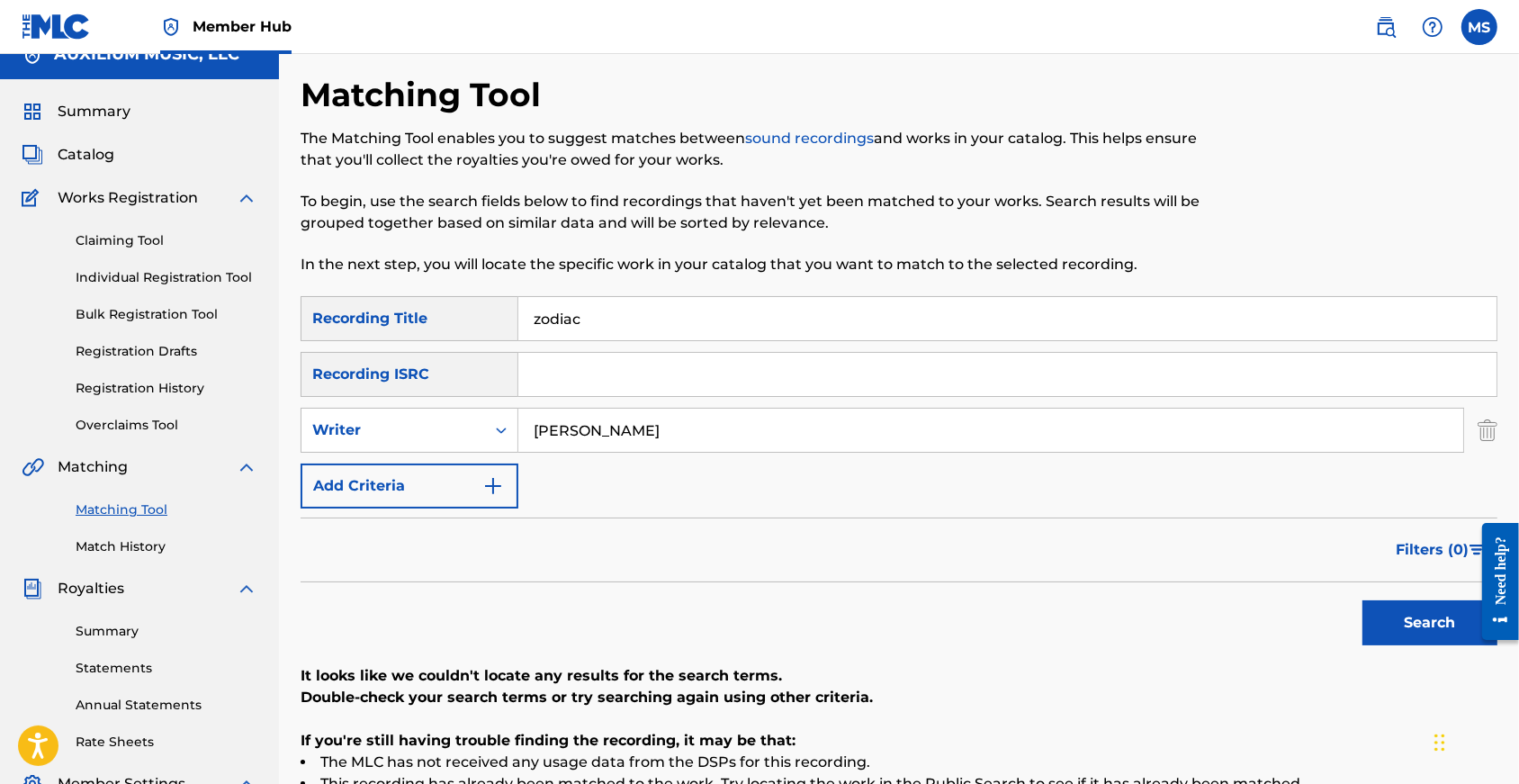
click at [580, 451] on input "osborne" at bounding box center [991, 430] width 945 height 44
drag, startPoint x: 580, startPoint y: 453, endPoint x: 590, endPoint y: 441, distance: 15.6
click at [580, 451] on input "osborne" at bounding box center [991, 430] width 945 height 44
type input "Roger"
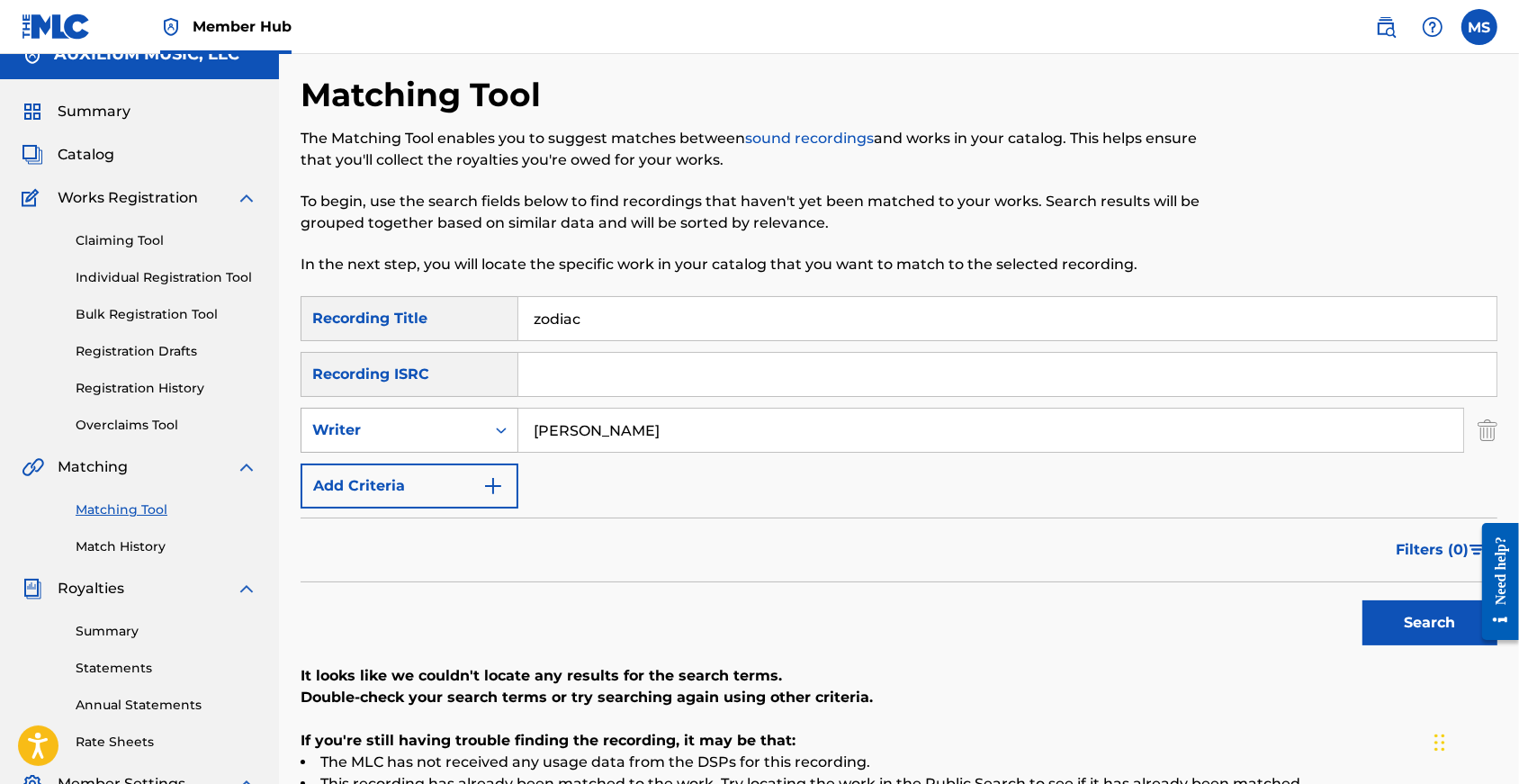
drag, startPoint x: 590, startPoint y: 441, endPoint x: 446, endPoint y: 434, distance: 144.2
click at [446, 434] on div "Writer" at bounding box center [393, 430] width 183 height 34
click at [426, 498] on div "Recording Artist" at bounding box center [410, 474] width 216 height 45
click at [592, 451] on input "Search Form" at bounding box center [991, 430] width 945 height 44
click at [1425, 645] on button "Search" at bounding box center [1430, 622] width 135 height 45
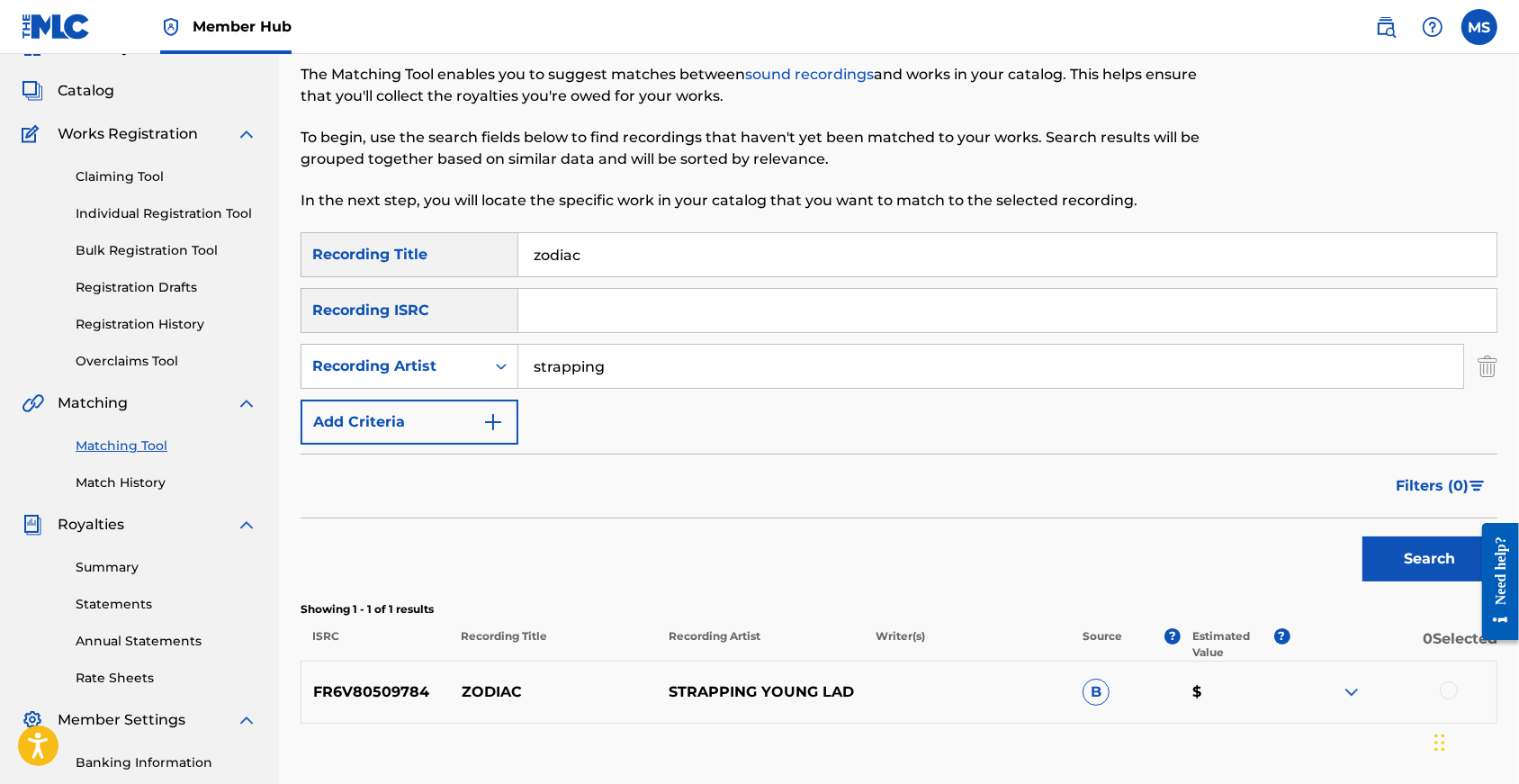
scroll to position [279, 0]
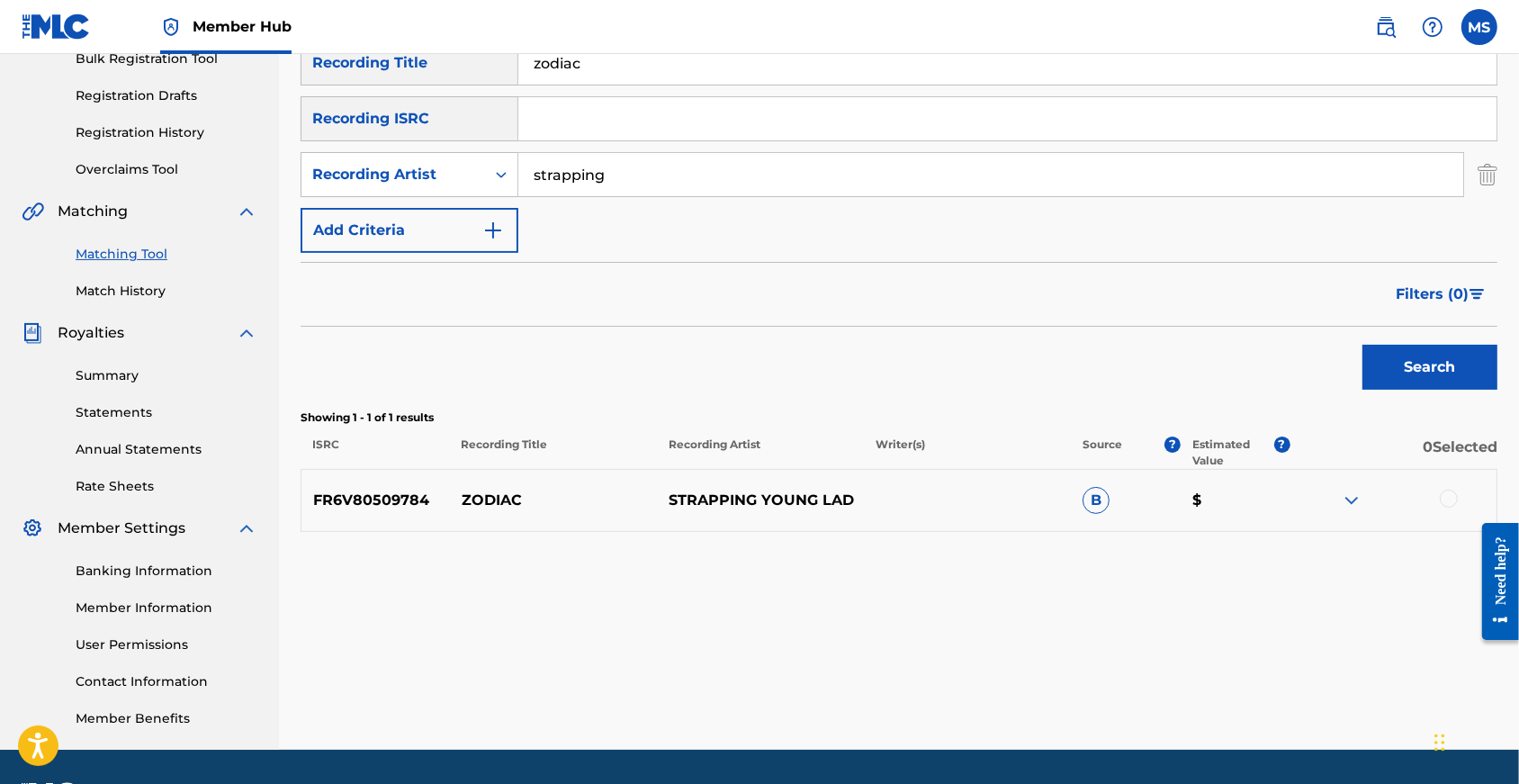
click at [1442, 507] on div at bounding box center [1449, 498] width 18 height 18
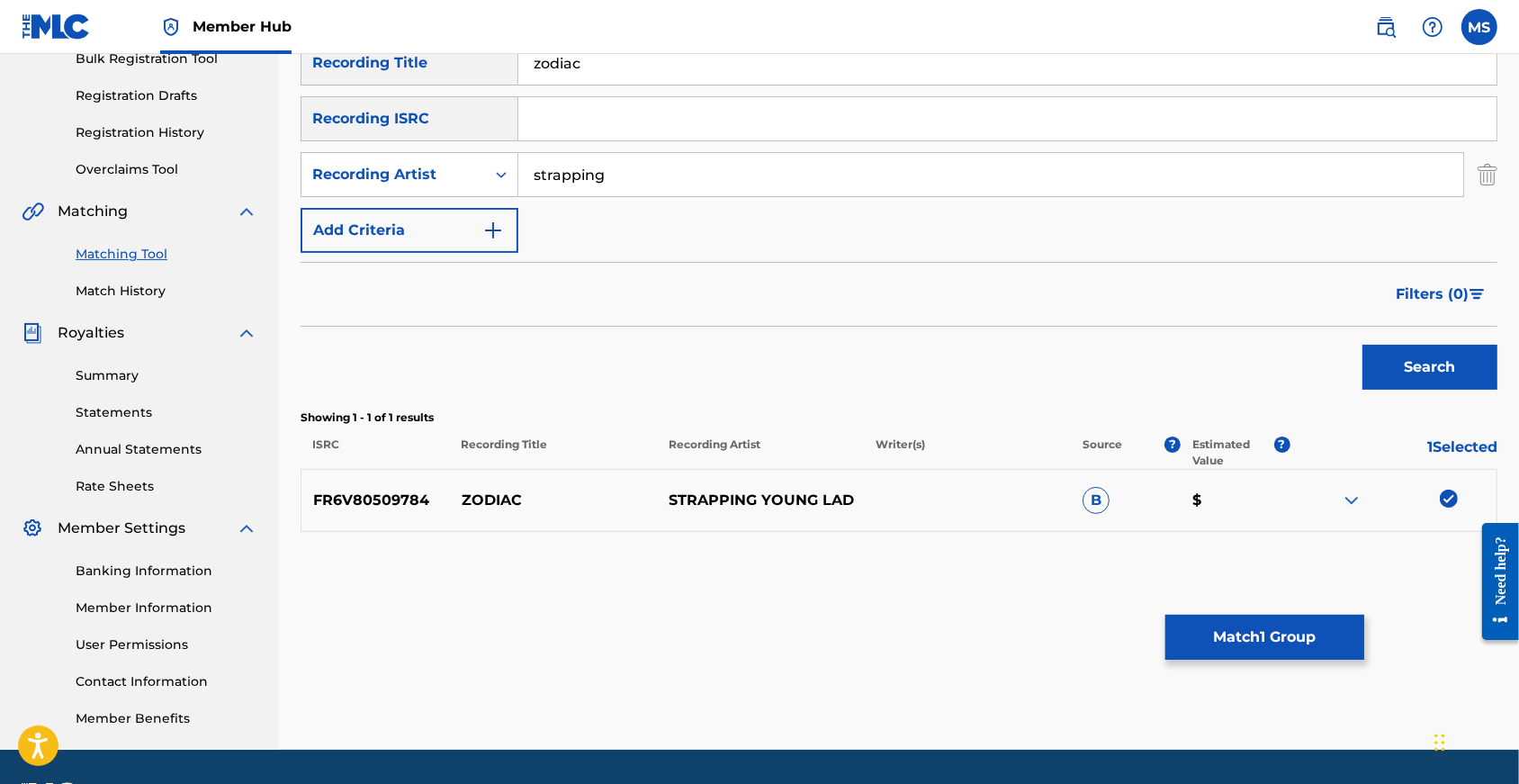
click at [638, 183] on input "strapping" at bounding box center [991, 175] width 945 height 44
type input "brutal"
click at [1425, 389] on button "Search" at bounding box center [1430, 367] width 135 height 45
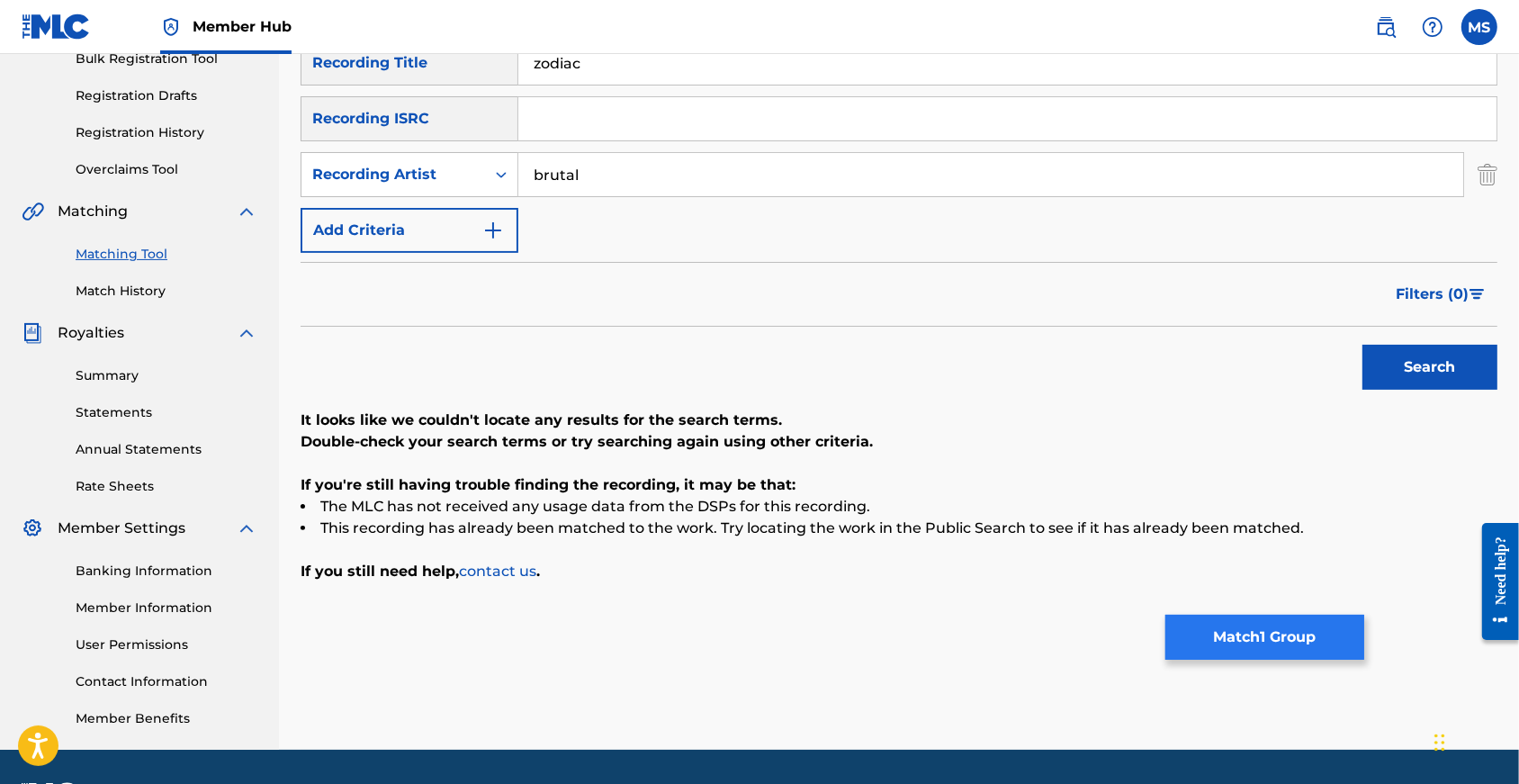
click at [1330, 633] on button "Match 1 Group" at bounding box center [1265, 637] width 199 height 45
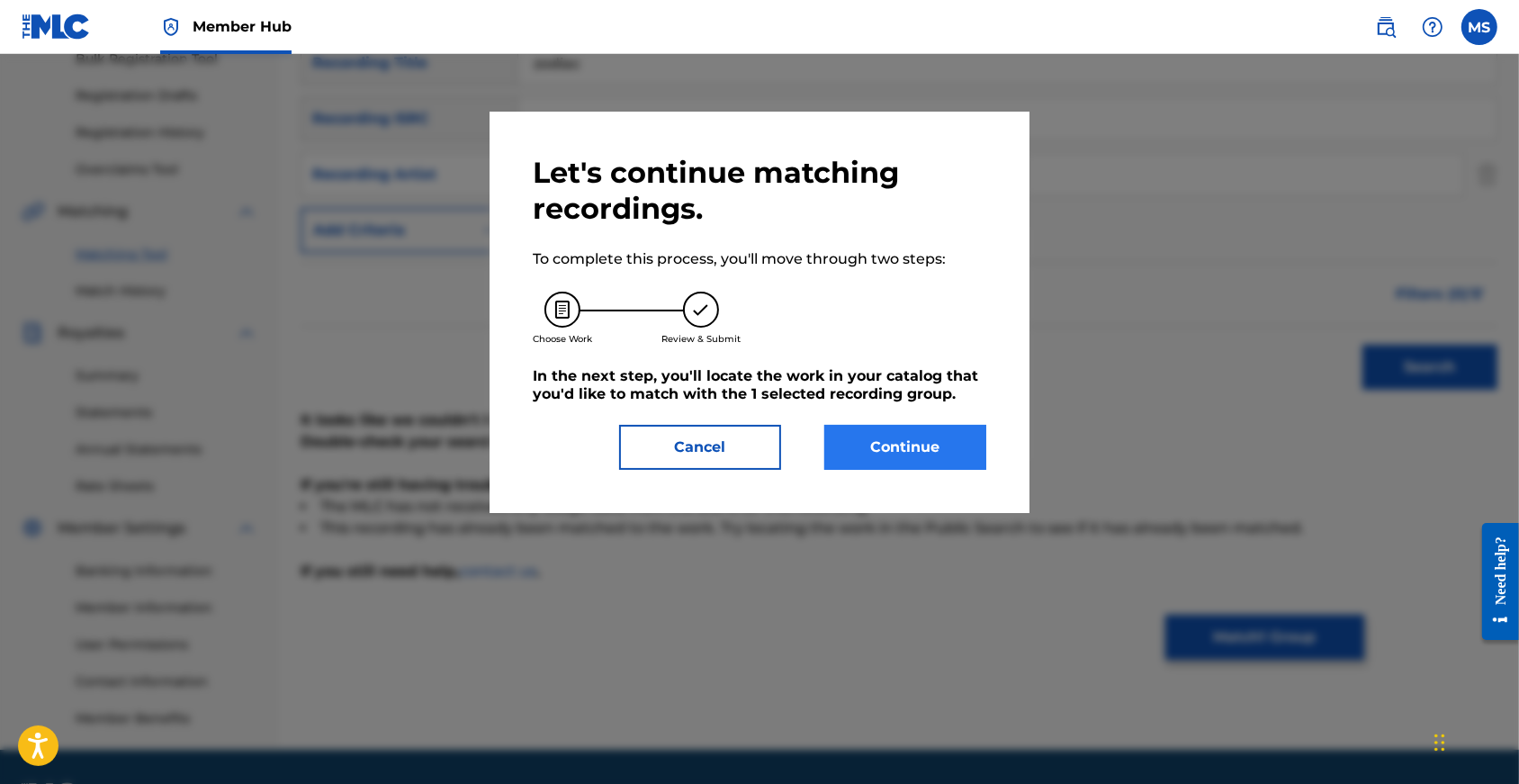
click at [908, 458] on button "Continue" at bounding box center [905, 447] width 162 height 45
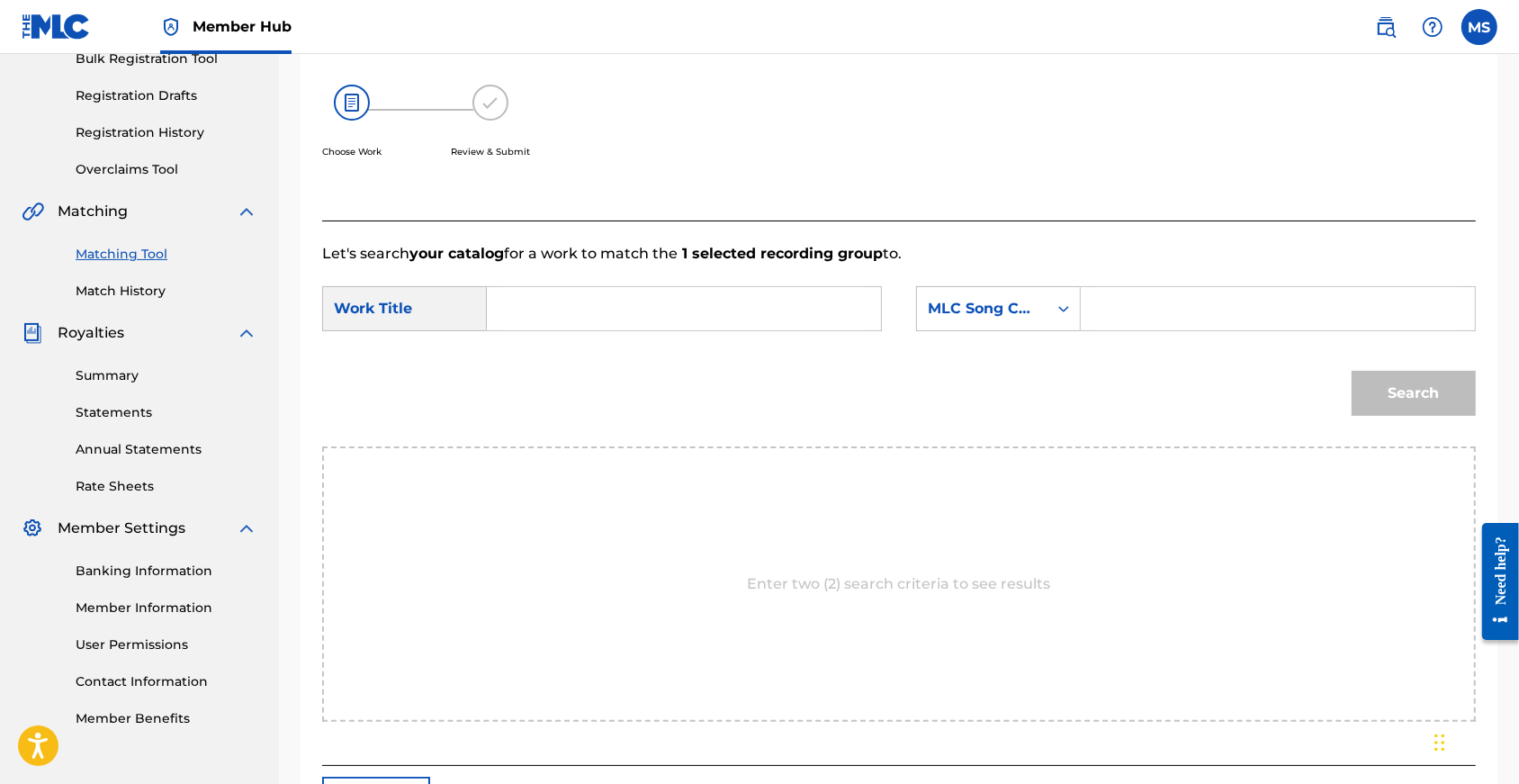
click at [789, 315] on input "Search Form" at bounding box center [683, 309] width 364 height 44
type input "zodiac"
click at [1227, 330] on input "Search Form" at bounding box center [1277, 309] width 364 height 44
click at [1065, 330] on div "Search Form" at bounding box center [1063, 309] width 32 height 44
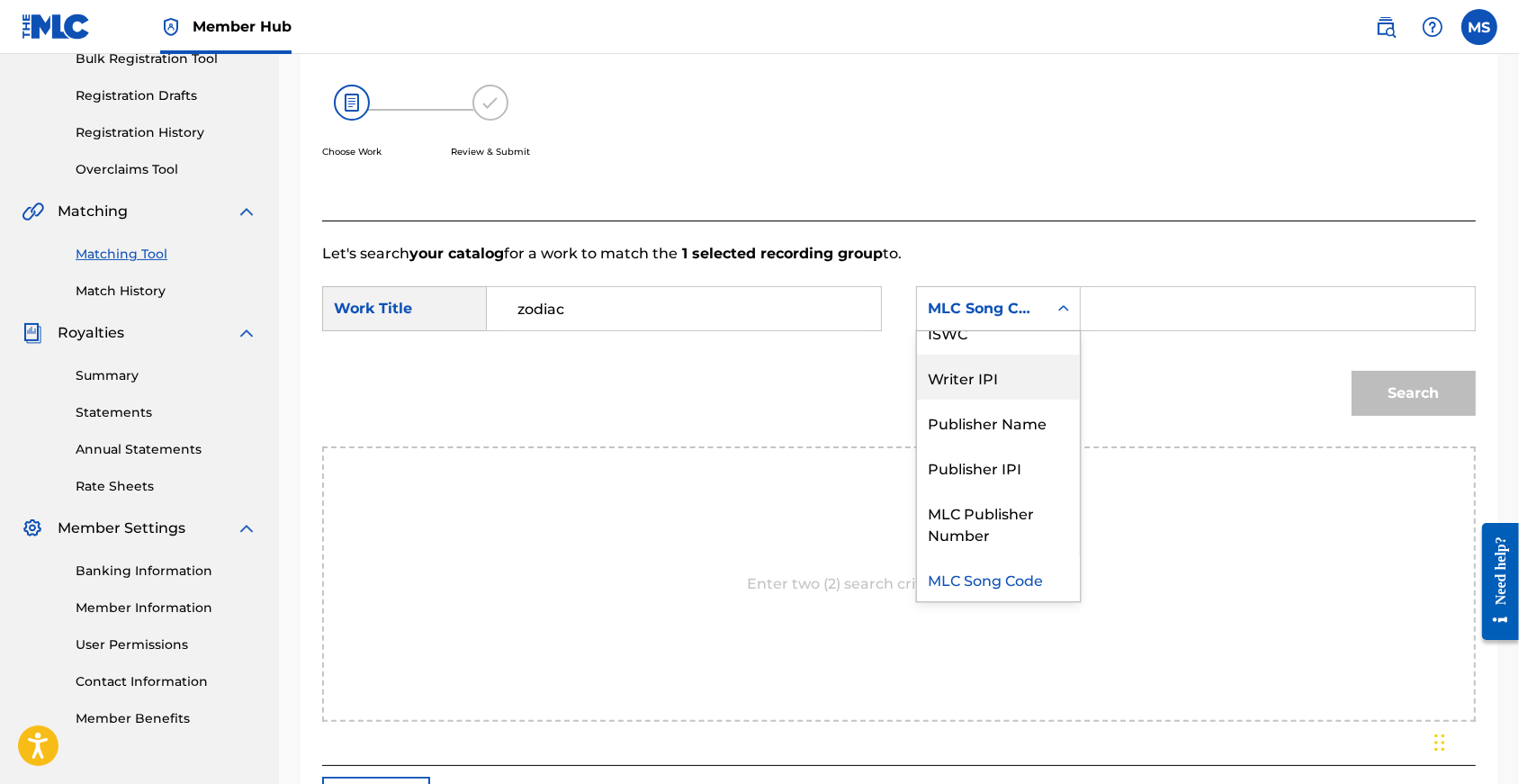
scroll to position [0, 0]
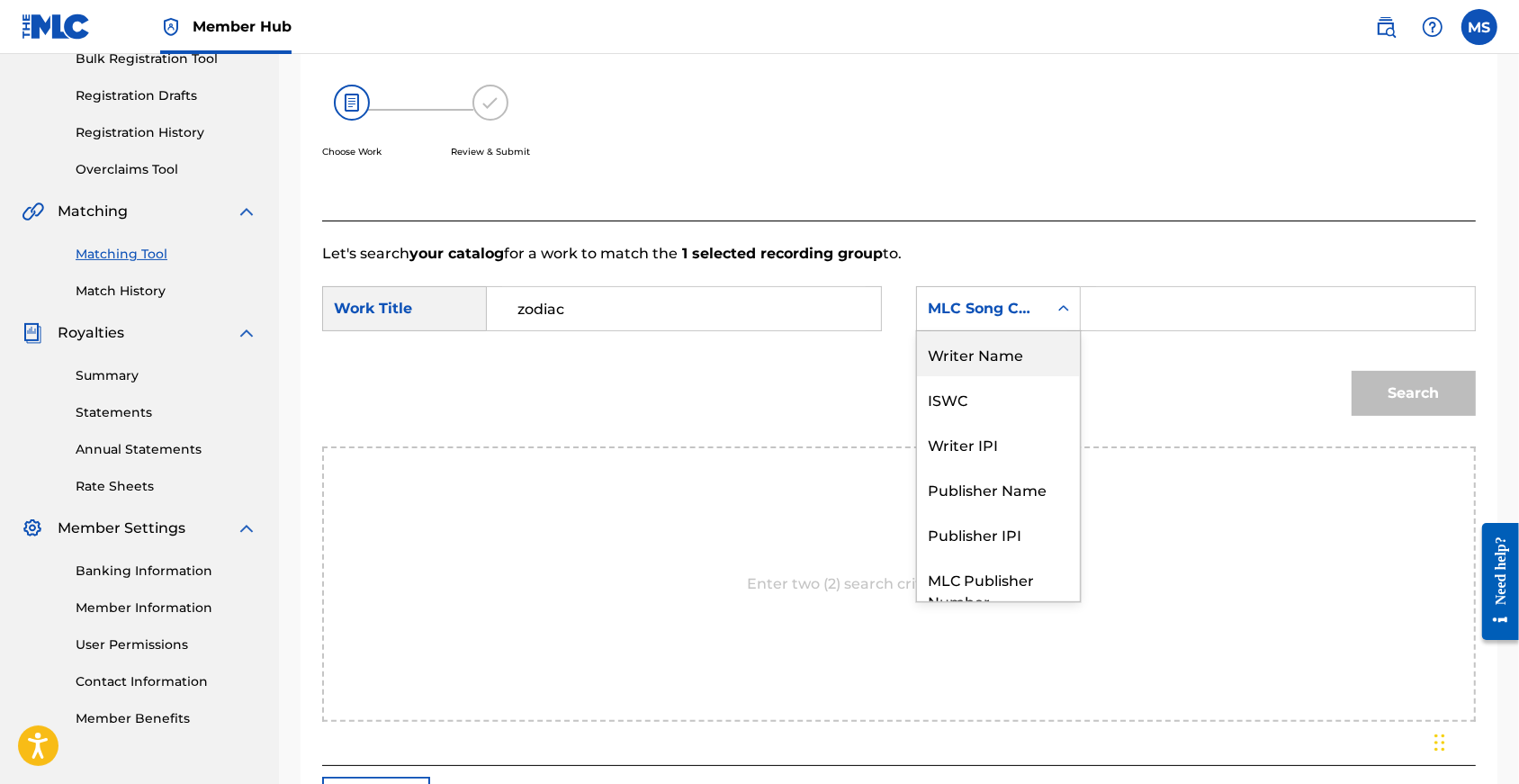
click at [1033, 376] on div "Writer Name" at bounding box center [999, 353] width 163 height 45
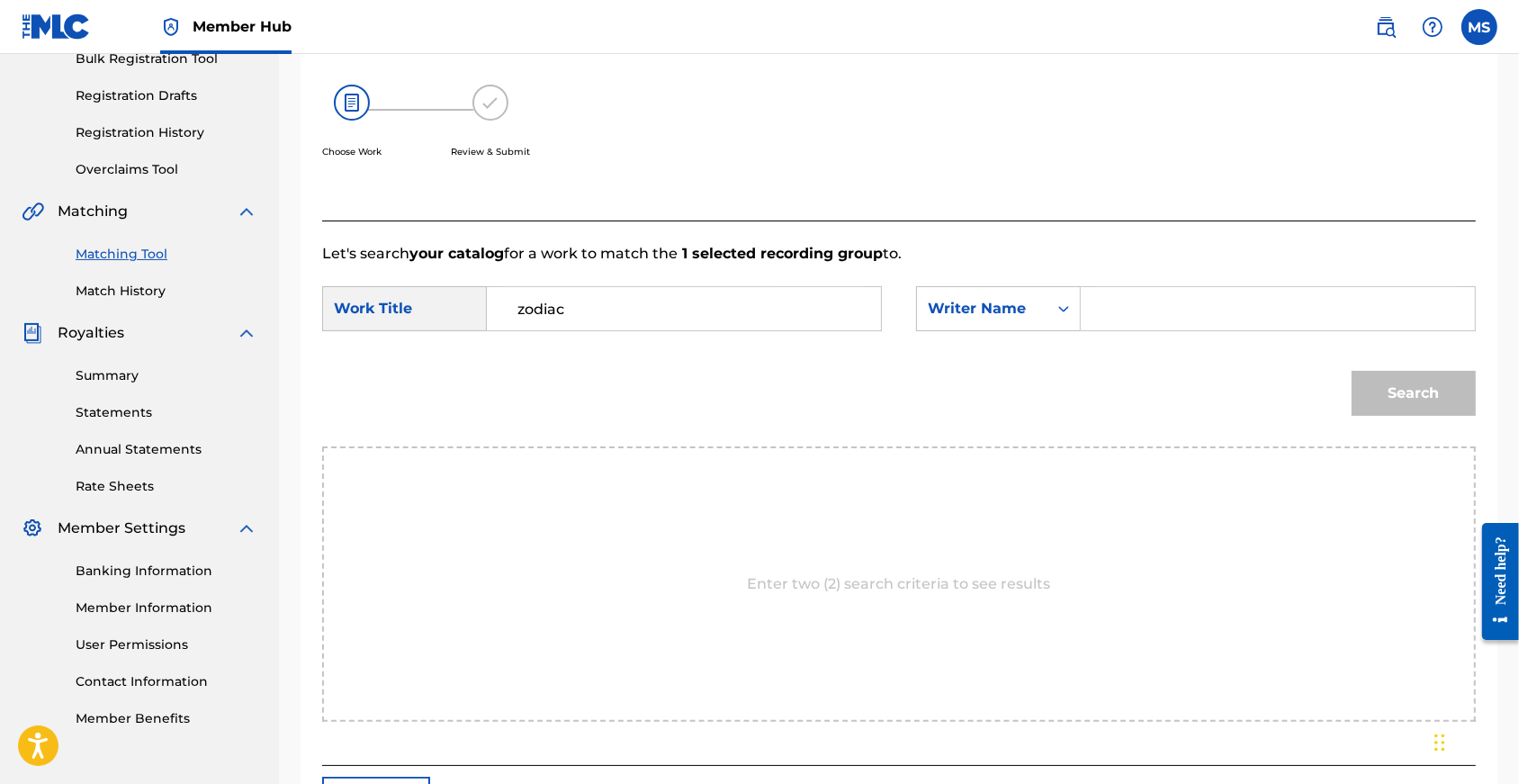
click at [1126, 330] on input "Search Form" at bounding box center [1277, 309] width 364 height 44
click at [1407, 415] on button "Search" at bounding box center [1414, 393] width 124 height 45
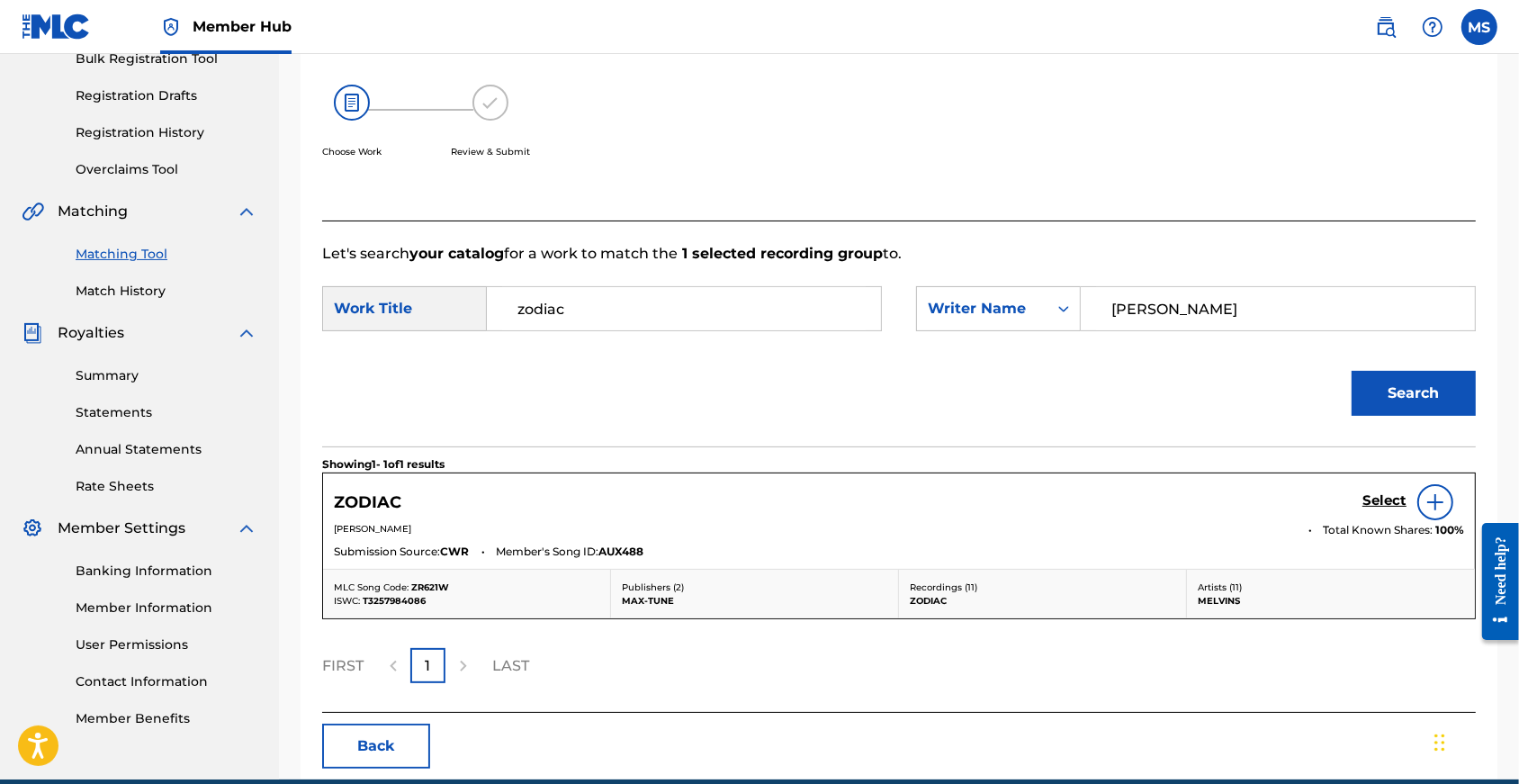
type input "Roger"
drag, startPoint x: 1207, startPoint y: 380, endPoint x: 1377, endPoint y: 531, distance: 227.4
click at [1377, 509] on h5 "Select" at bounding box center [1384, 501] width 44 height 17
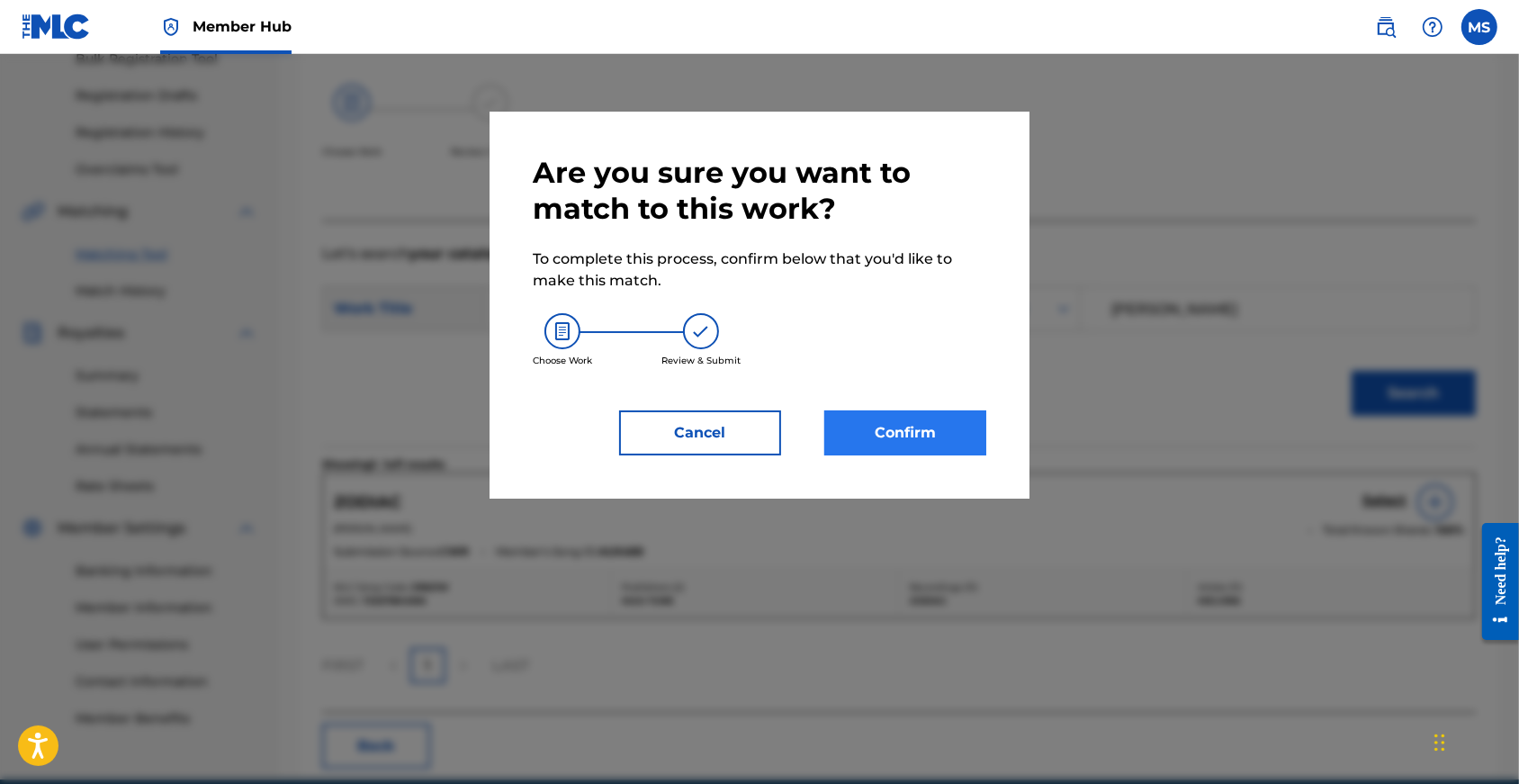
click at [939, 442] on button "Confirm" at bounding box center [905, 433] width 162 height 45
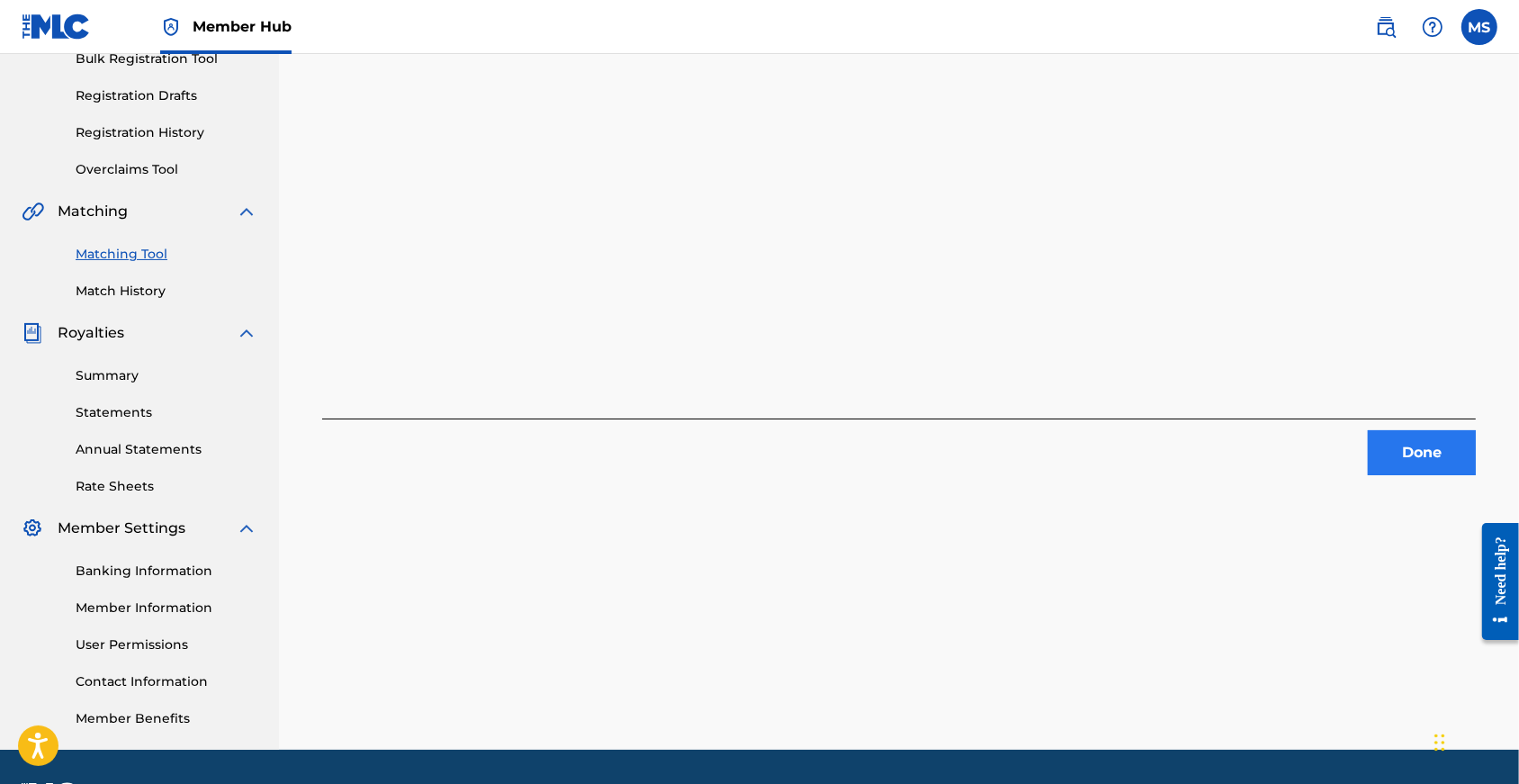
click at [1460, 451] on button "Done" at bounding box center [1421, 452] width 108 height 45
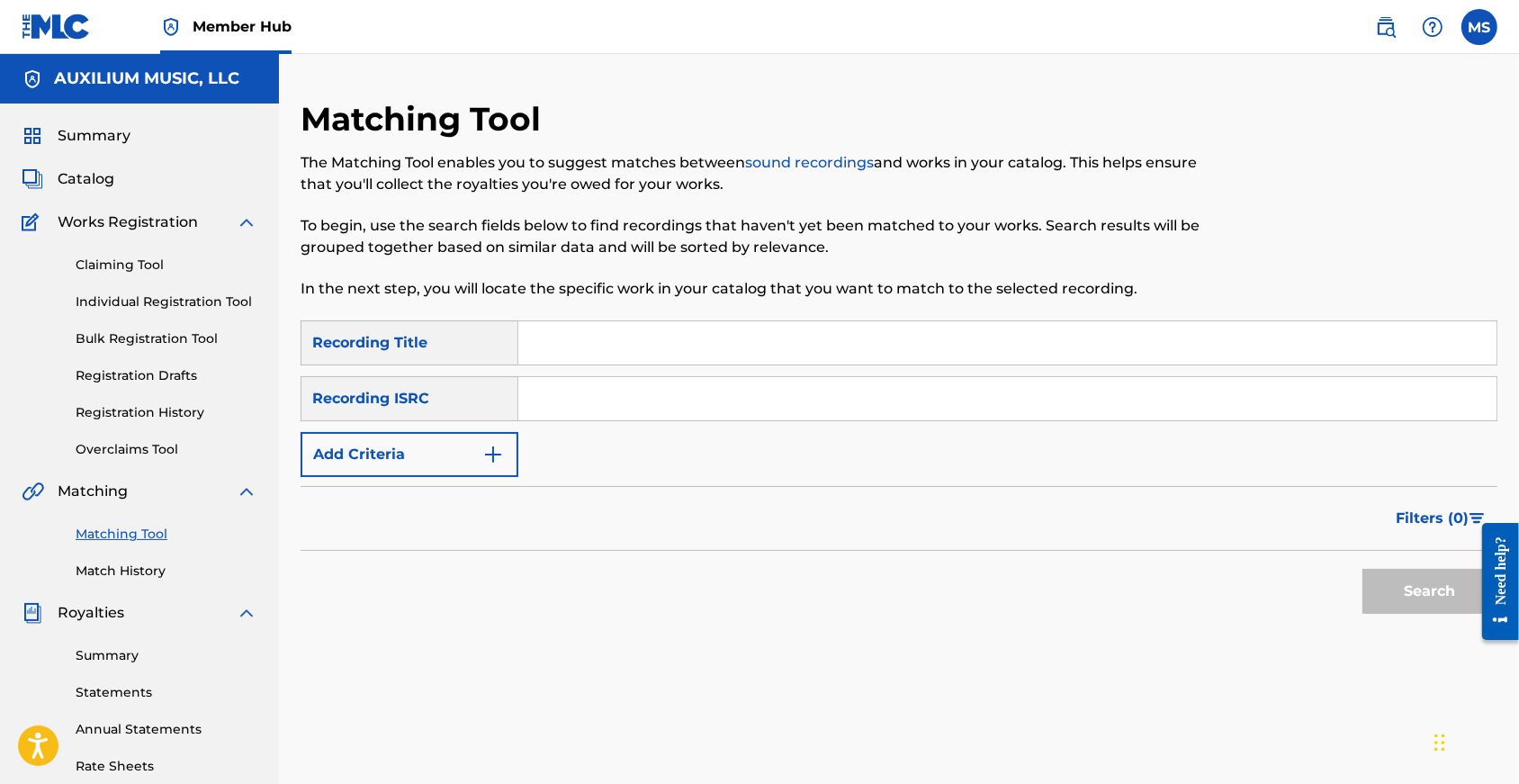
click at [588, 352] on input "Search Form" at bounding box center [1007, 343] width 978 height 44
type input "anaconda"
drag, startPoint x: 588, startPoint y: 352, endPoint x: 449, endPoint y: 422, distance: 155.6
click at [449, 421] on div "Recording ISRC" at bounding box center [410, 399] width 217 height 45
click at [449, 464] on button "Add Criteria" at bounding box center [410, 454] width 217 height 45
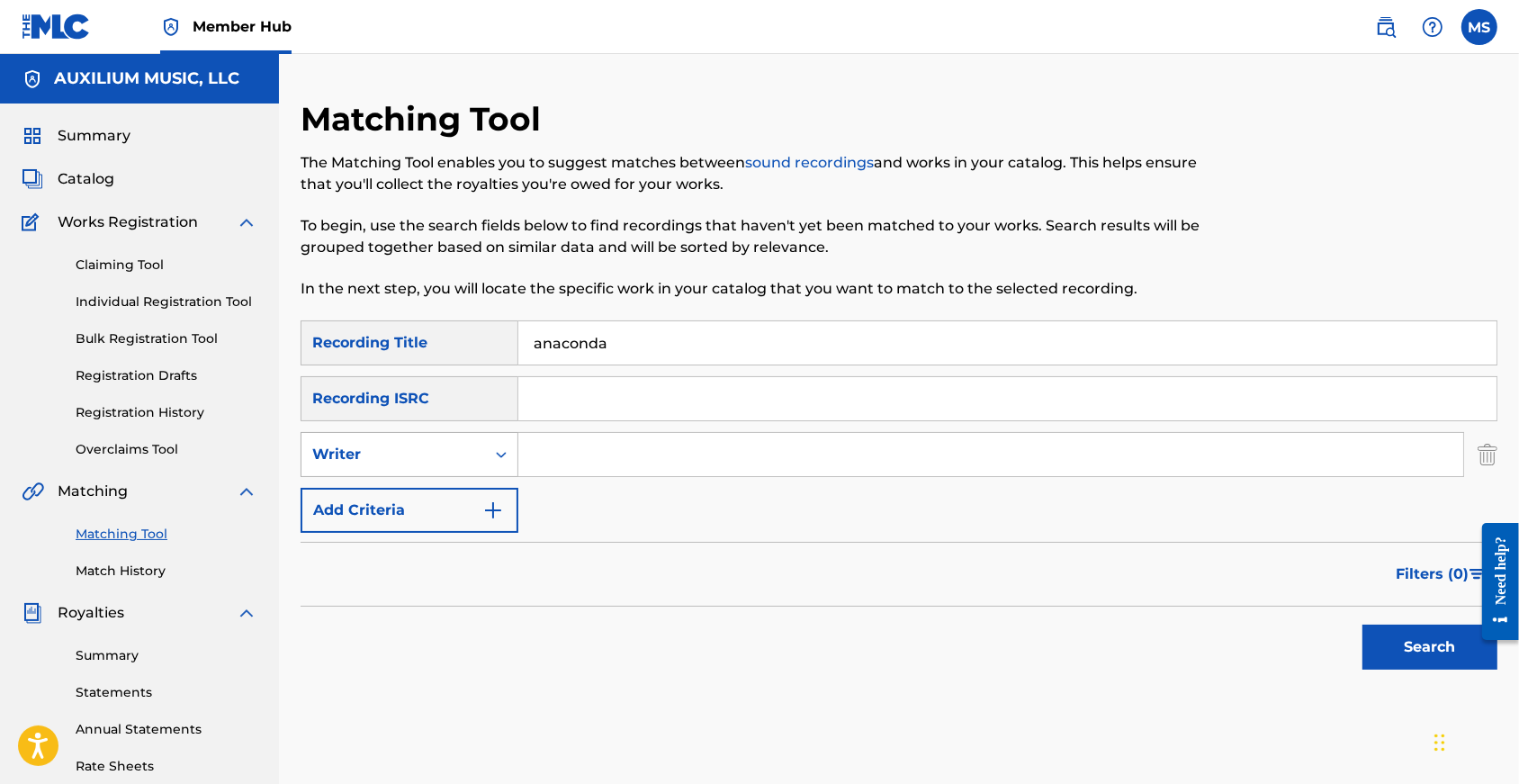
click at [447, 465] on div "Writer" at bounding box center [393, 454] width 162 height 21
click at [434, 522] on div "Recording Artist" at bounding box center [410, 499] width 216 height 45
click at [577, 461] on input "Search Form" at bounding box center [991, 454] width 945 height 44
type input "rob crow"
click at [1425, 670] on button "Search" at bounding box center [1430, 646] width 135 height 45
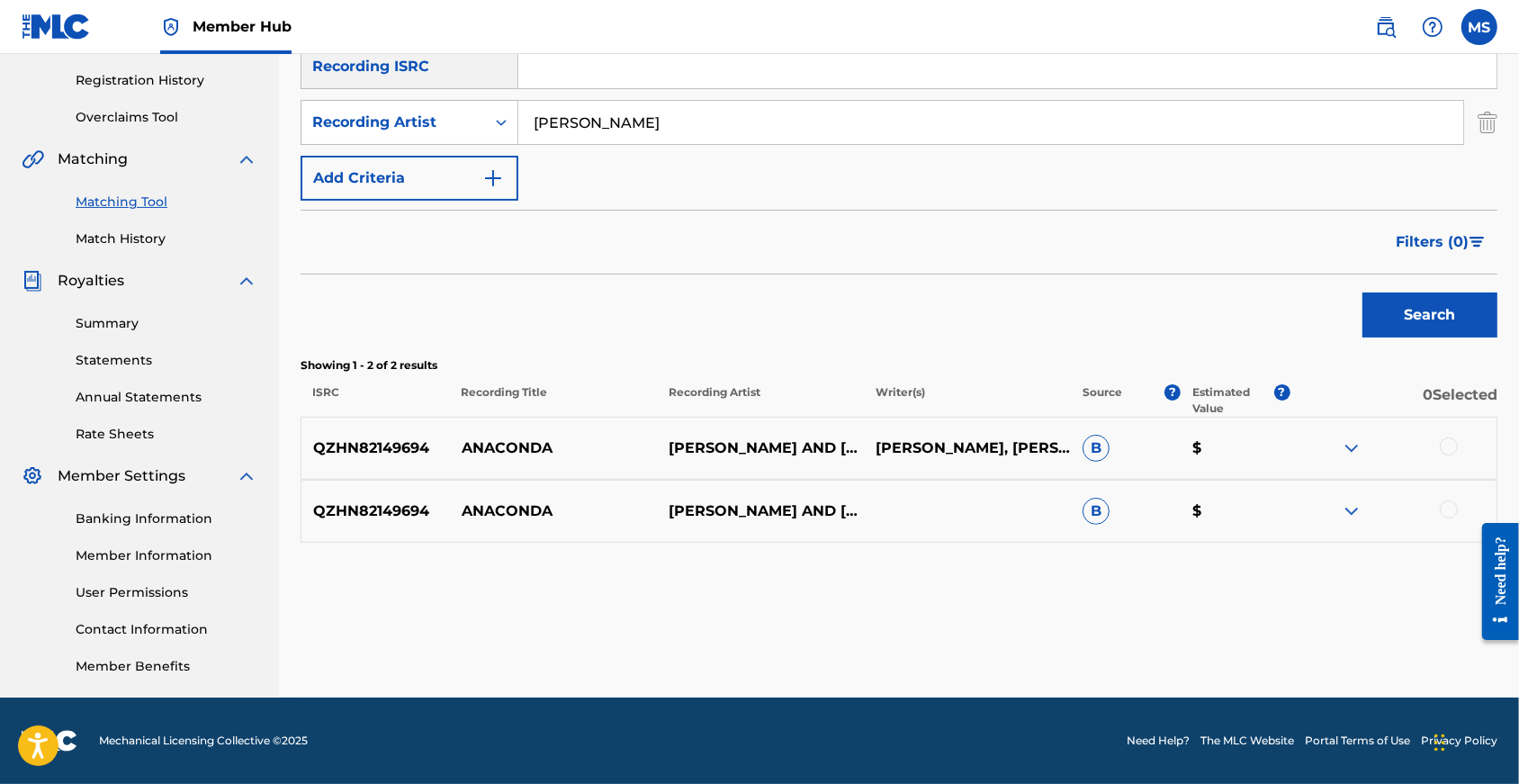
scroll to position [304, 0]
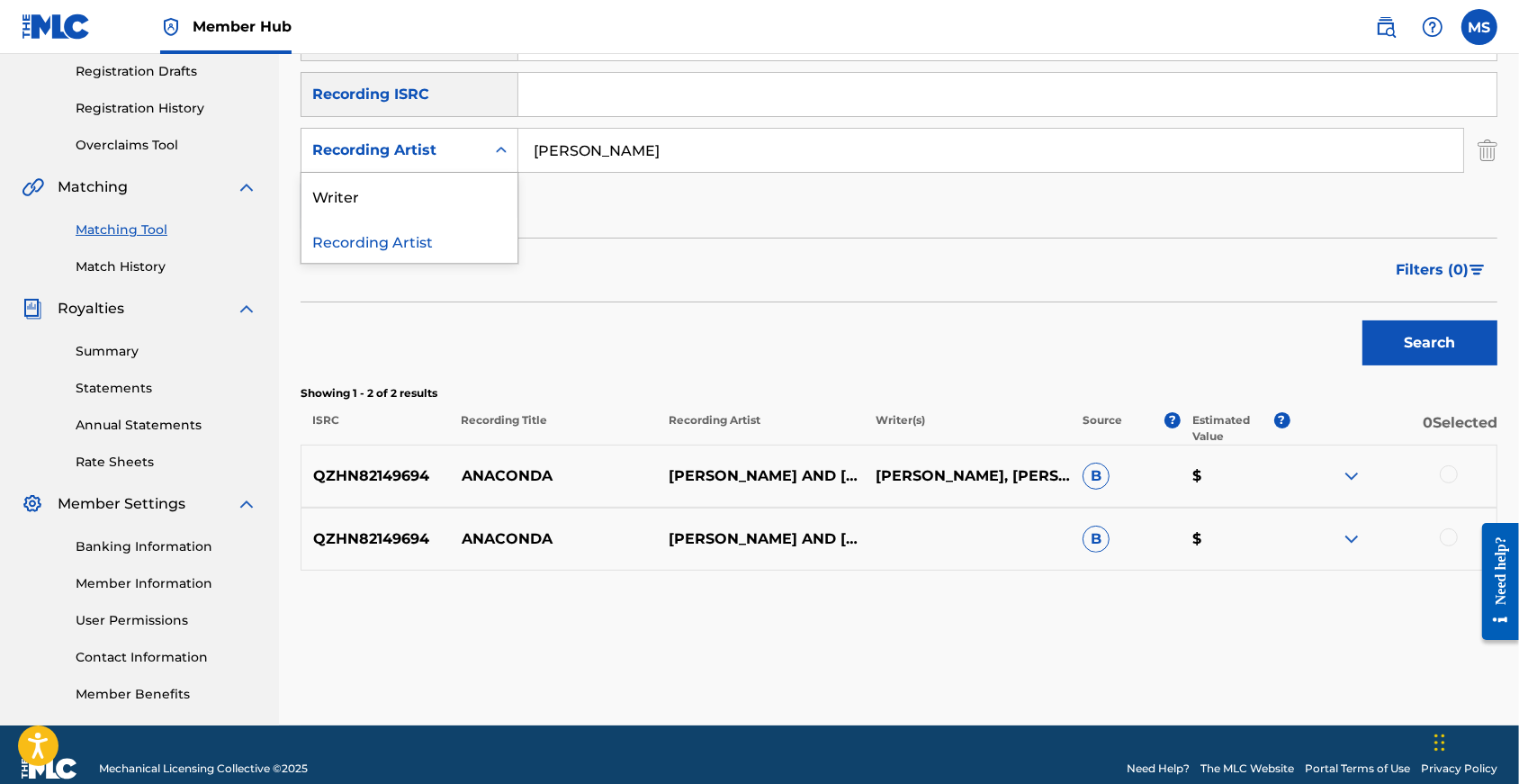
click at [436, 153] on div "Recording Artist" at bounding box center [393, 149] width 183 height 34
click at [412, 216] on div "Writer" at bounding box center [410, 195] width 216 height 45
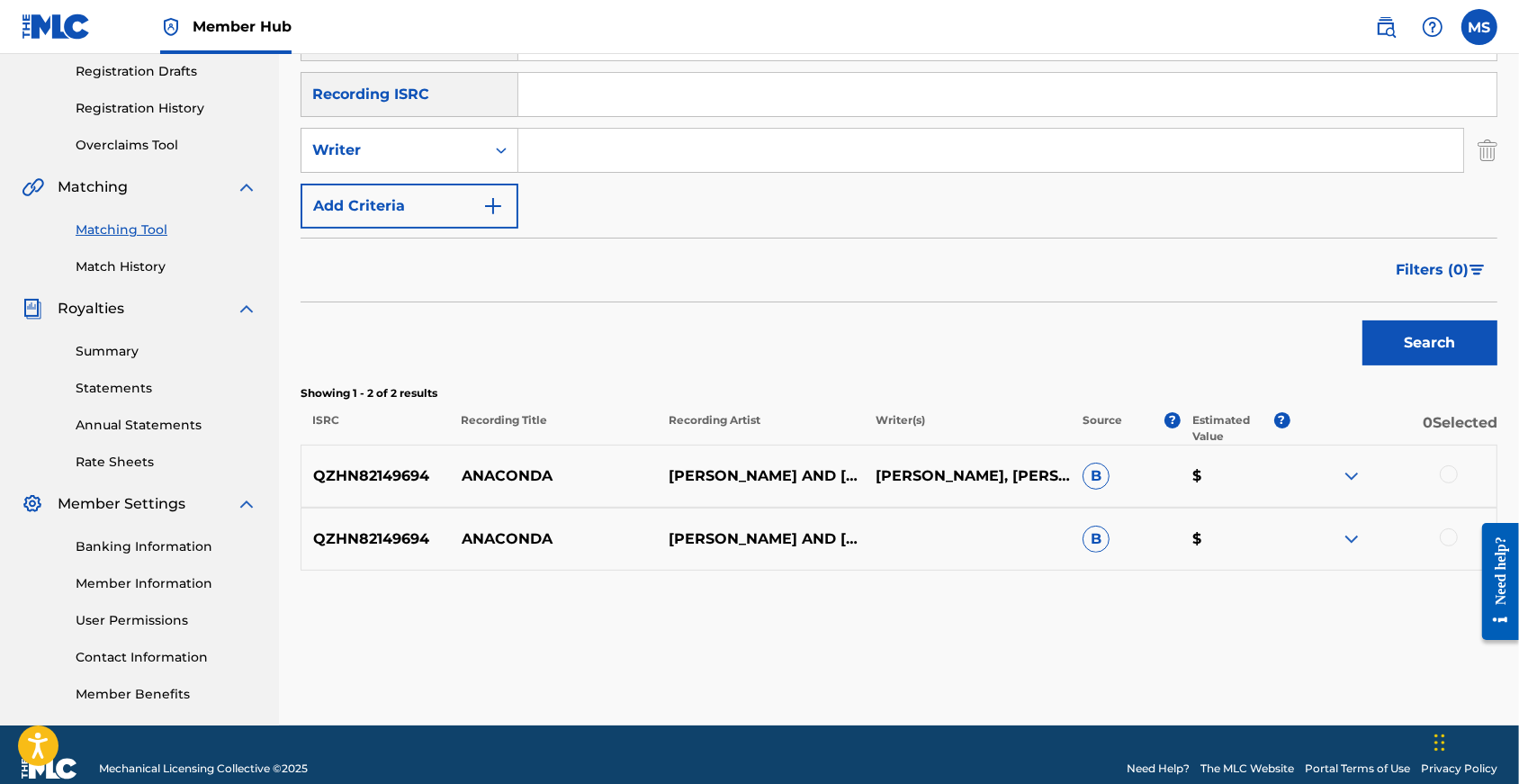
click at [620, 169] on input "Search Form" at bounding box center [991, 150] width 945 height 44
click at [1425, 365] on button "Search" at bounding box center [1430, 343] width 135 height 45
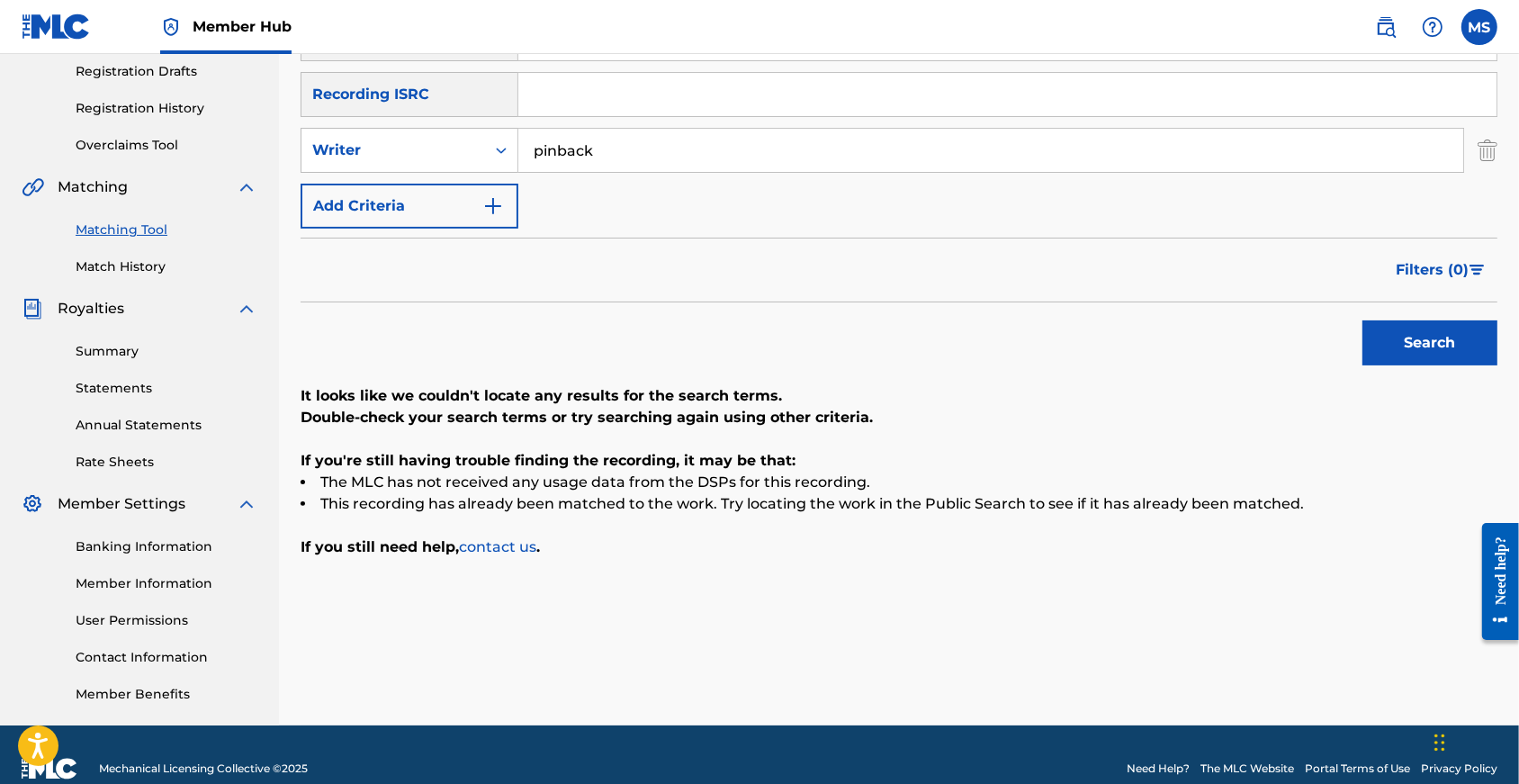
click at [637, 157] on input "pinback" at bounding box center [991, 150] width 945 height 44
type input "rob crow"
click at [464, 161] on div "Writer" at bounding box center [393, 150] width 162 height 21
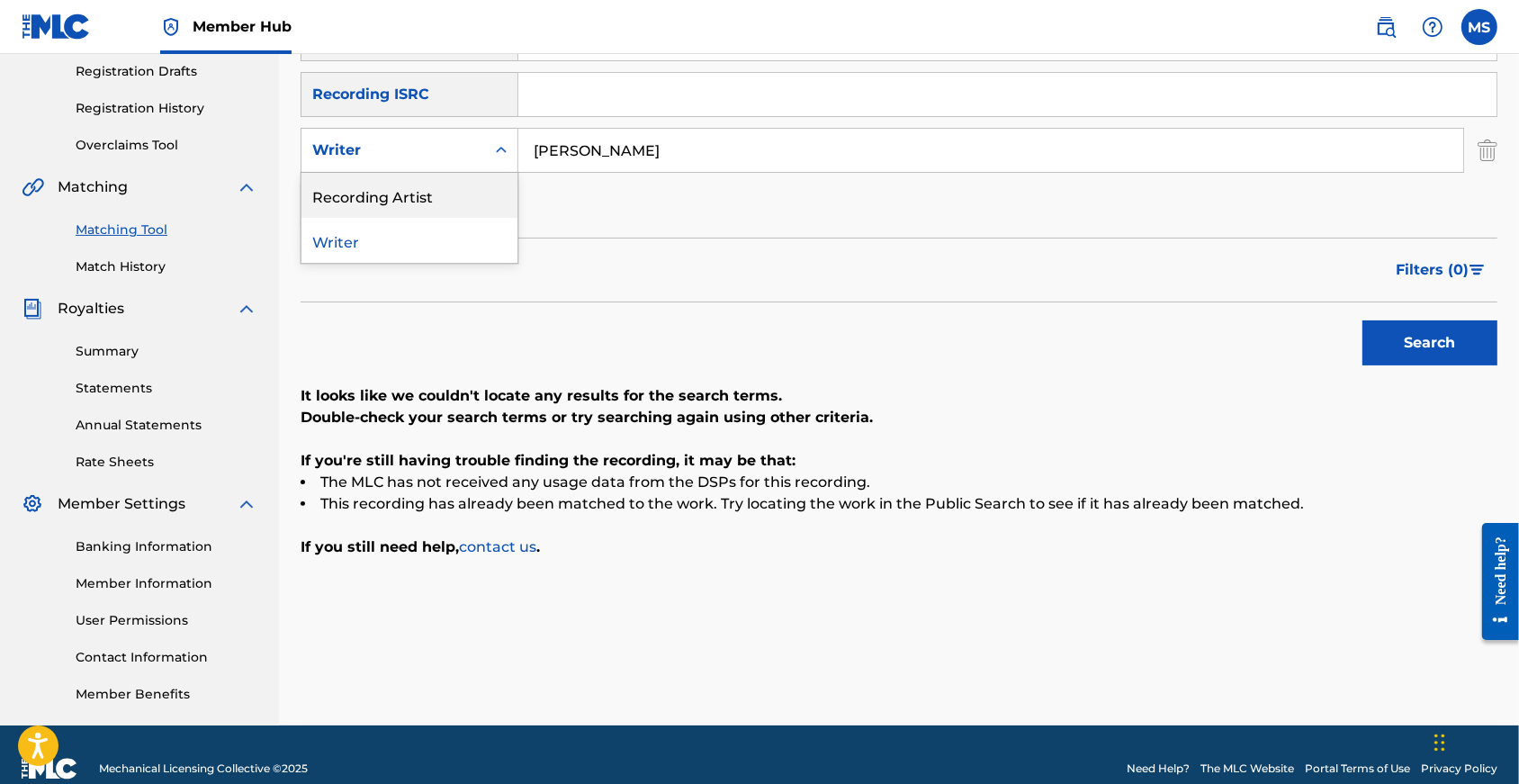
click at [447, 212] on div "Recording Artist" at bounding box center [410, 195] width 216 height 45
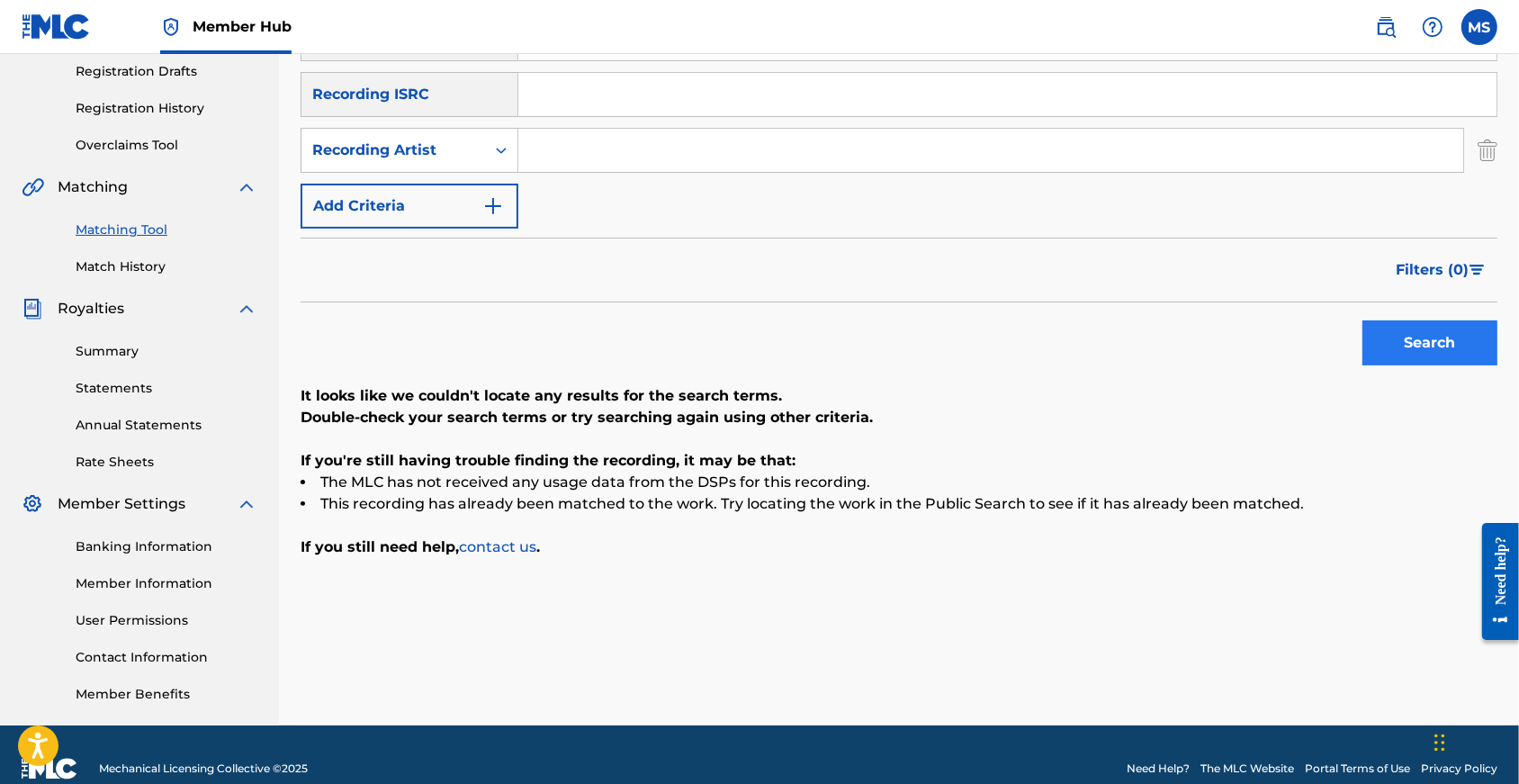
click at [1405, 365] on button "Search" at bounding box center [1430, 343] width 135 height 45
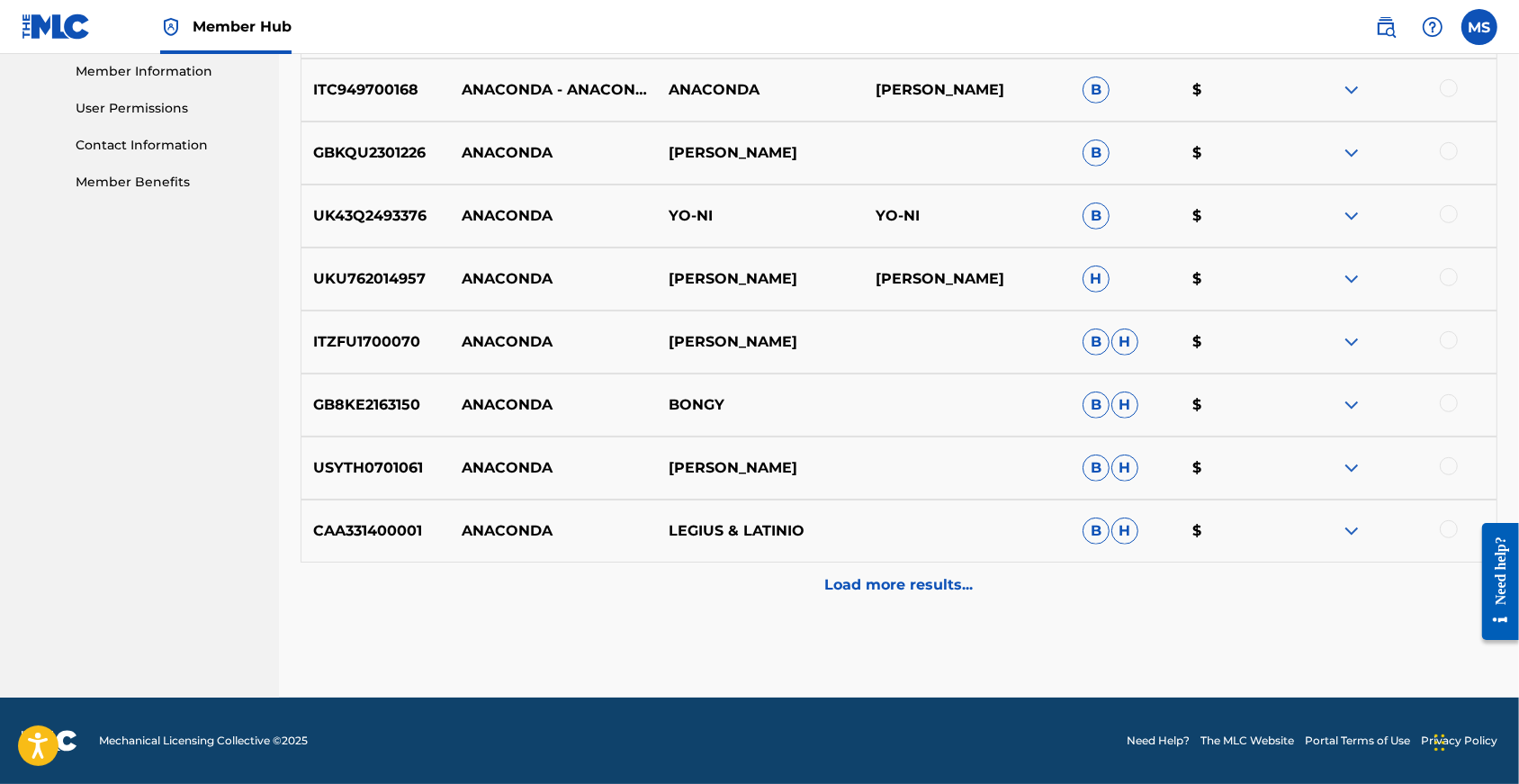
scroll to position [704, 0]
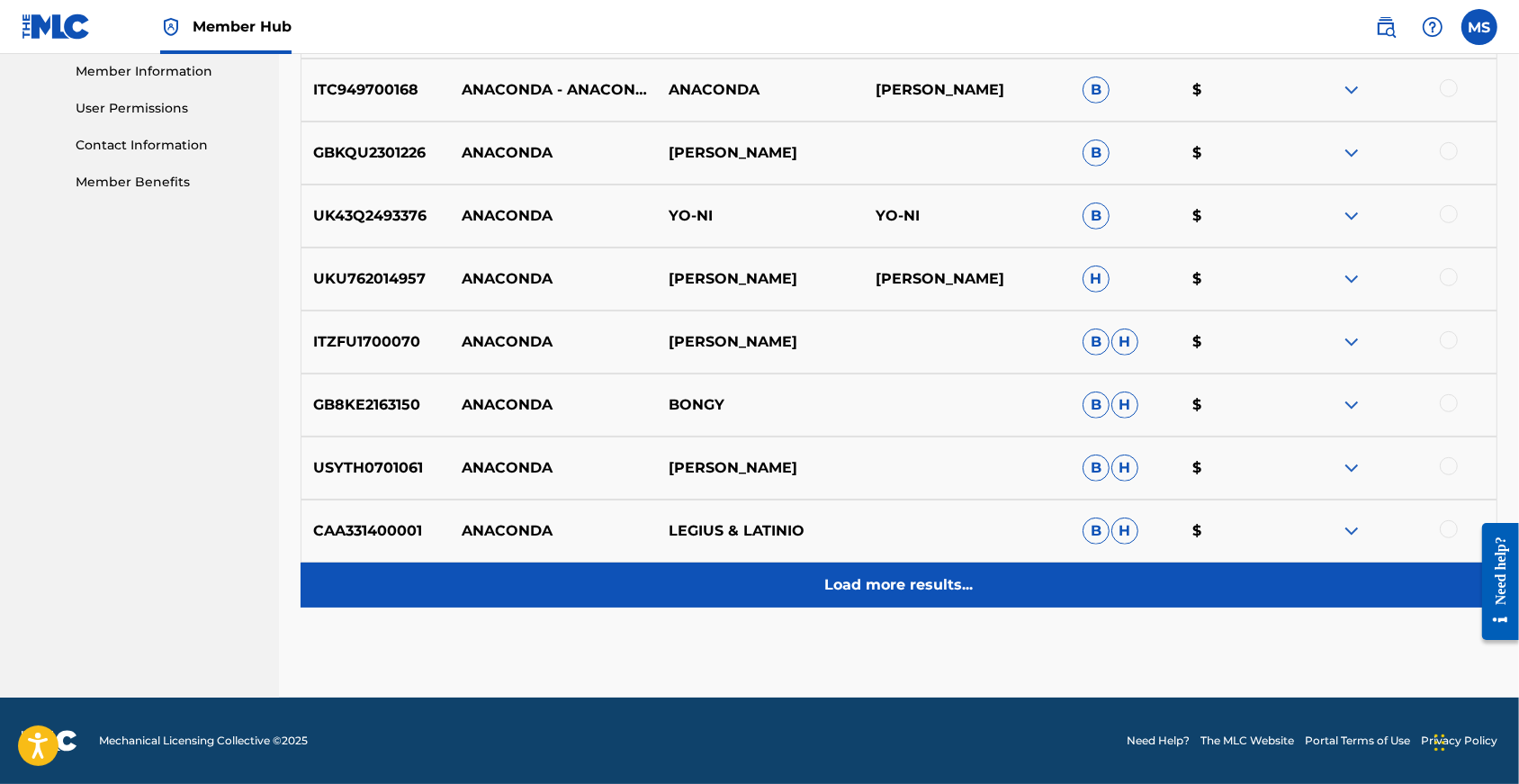
click at [890, 574] on p "Load more results..." at bounding box center [899, 585] width 149 height 21
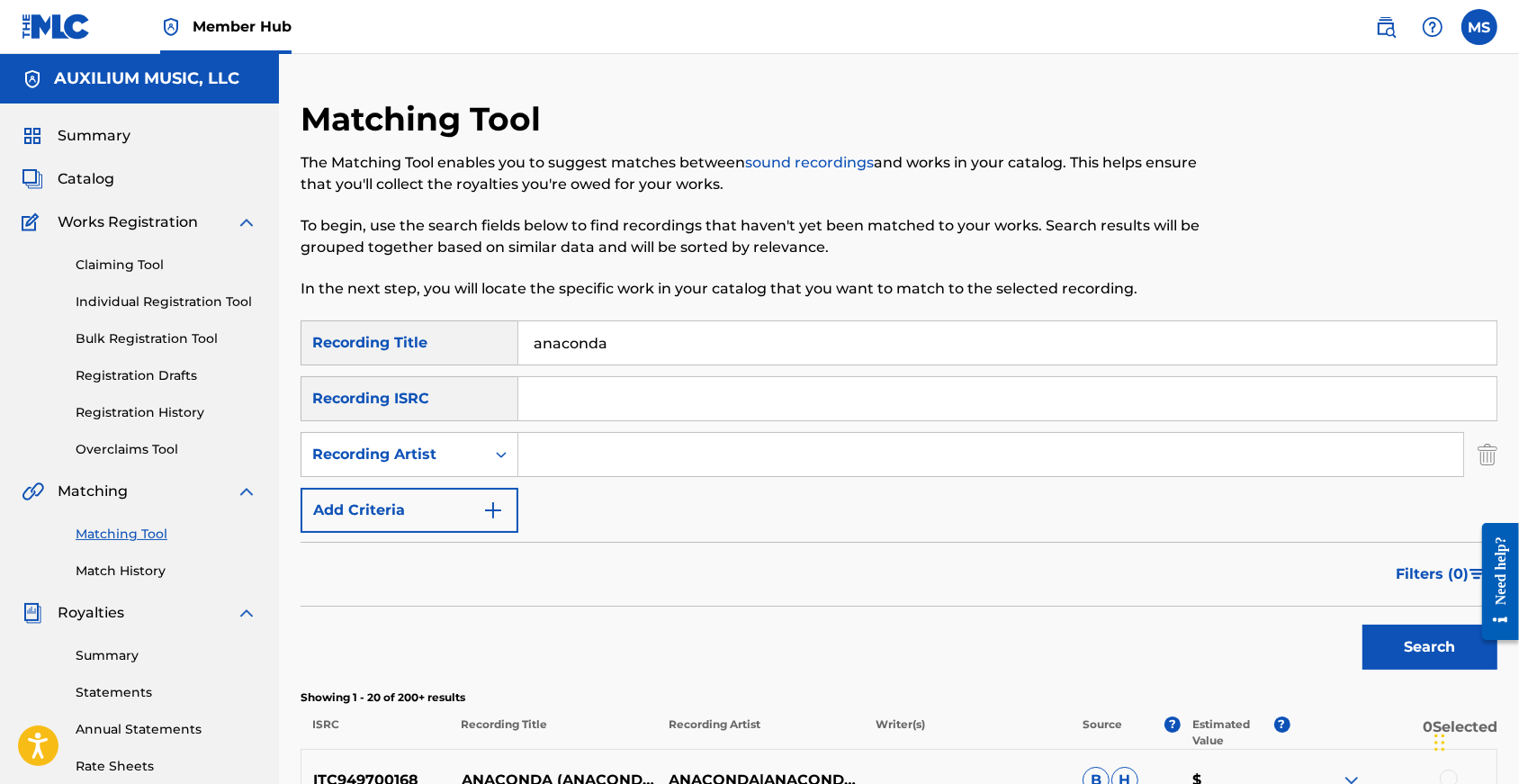
scroll to position [0, 0]
click at [566, 473] on input "Search Form" at bounding box center [991, 454] width 945 height 44
type input "dog fashion"
click at [1425, 670] on button "Search" at bounding box center [1430, 646] width 135 height 45
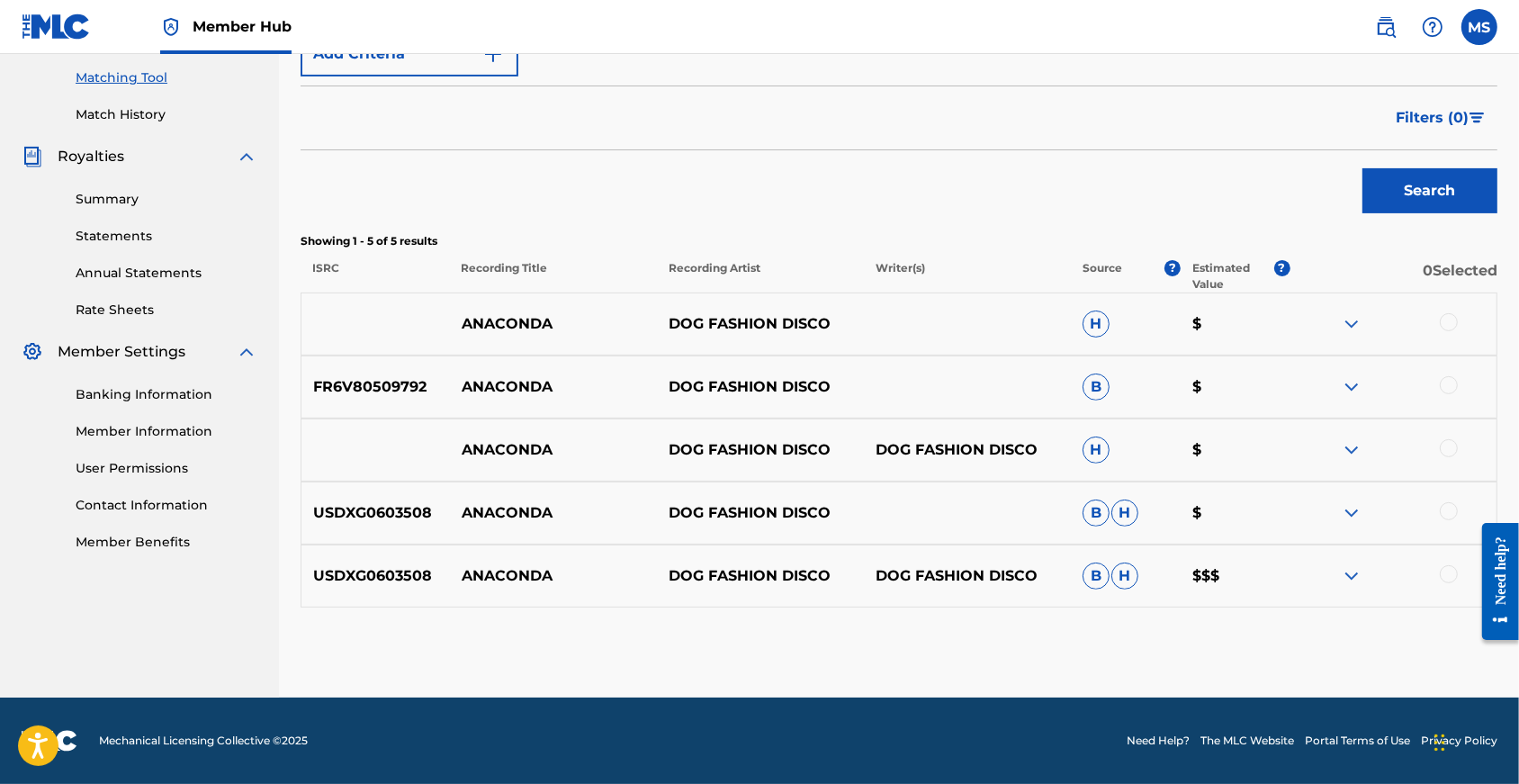
scroll to position [512, 0]
click at [1440, 567] on div at bounding box center [1449, 573] width 18 height 18
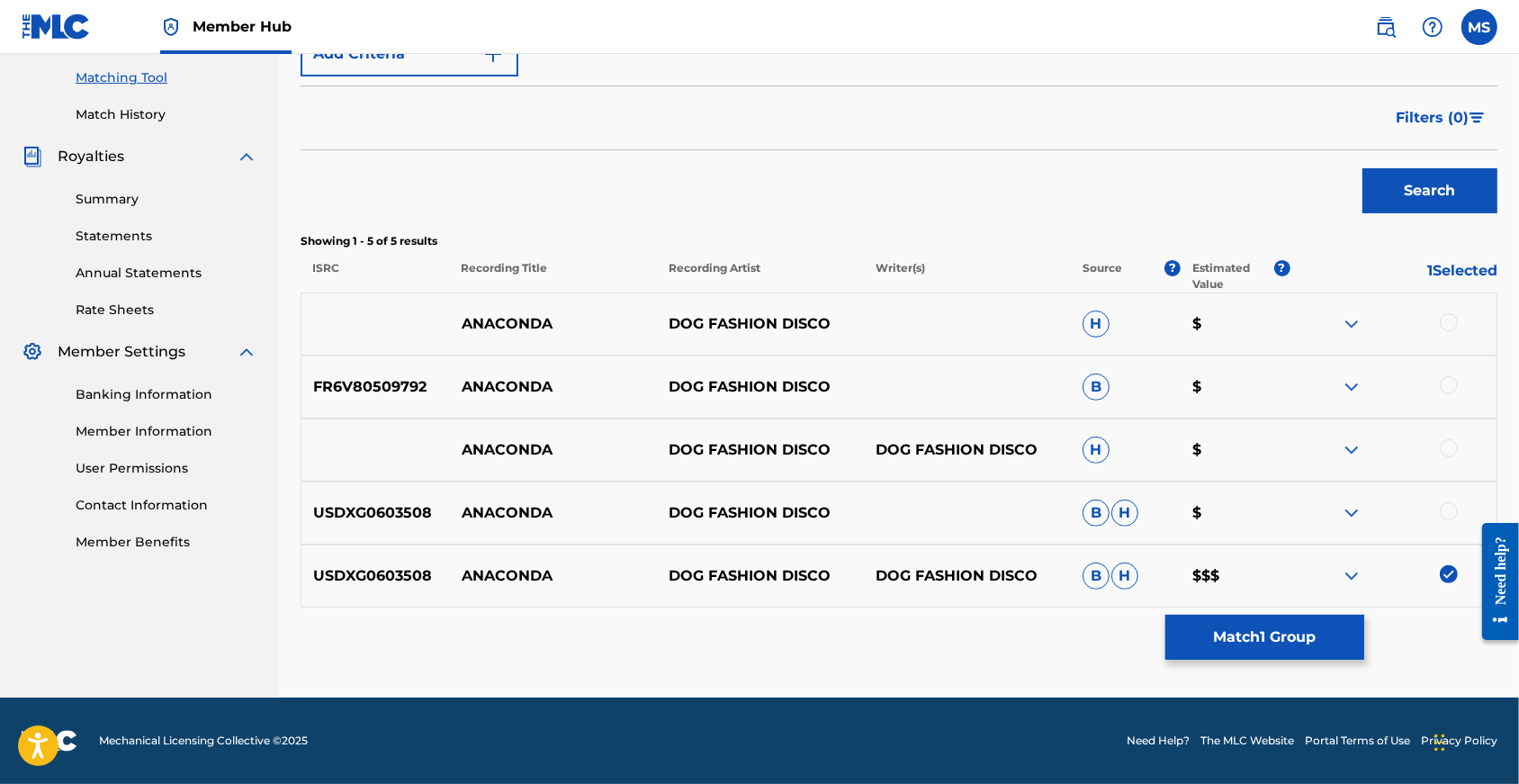
click at [1448, 502] on div at bounding box center [1449, 510] width 18 height 18
click at [1447, 439] on div at bounding box center [1449, 447] width 18 height 18
click at [1442, 376] on div at bounding box center [1449, 385] width 18 height 18
click at [1444, 313] on div at bounding box center [1449, 322] width 18 height 18
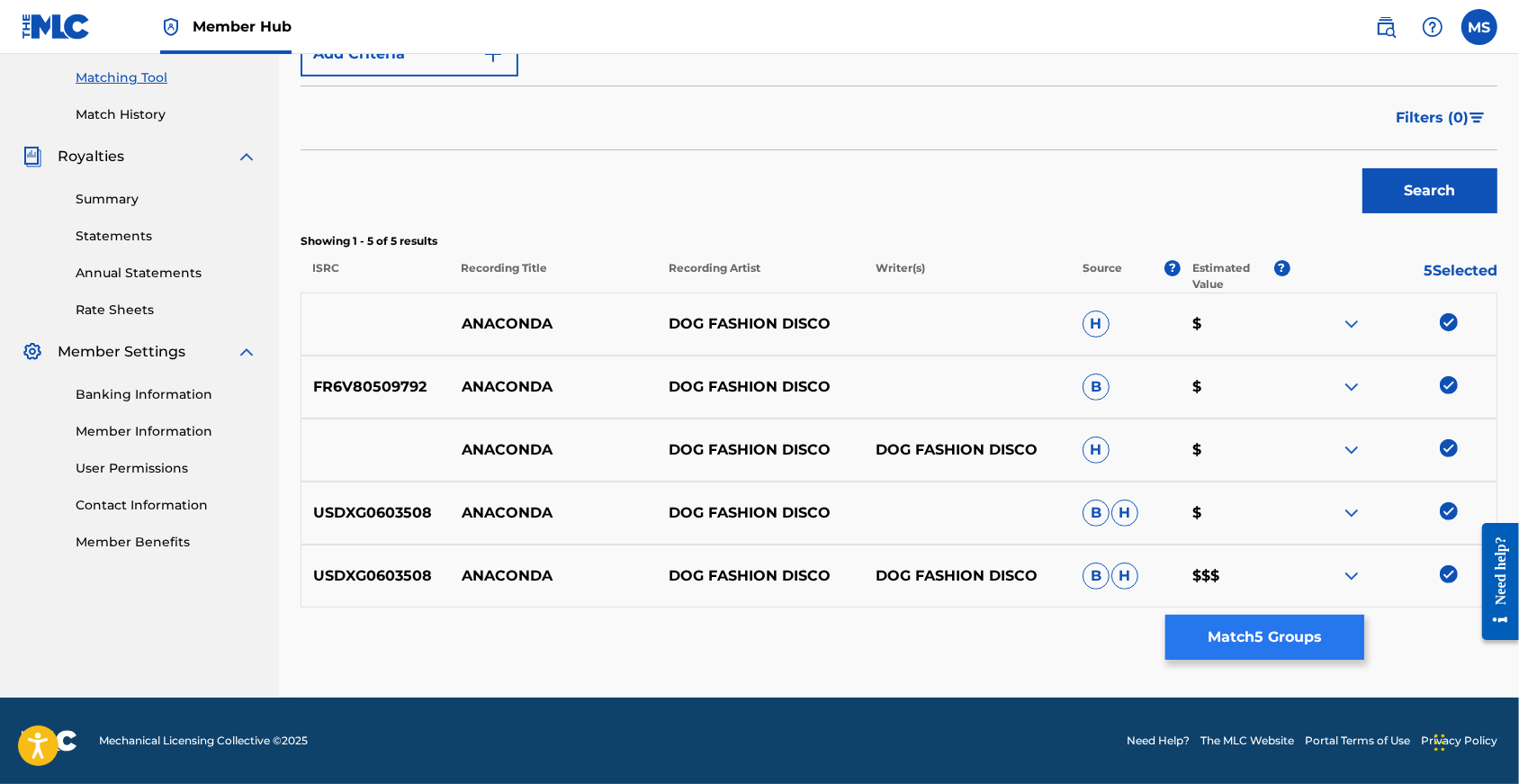
click at [1324, 629] on button "Match 5 Groups" at bounding box center [1265, 637] width 199 height 45
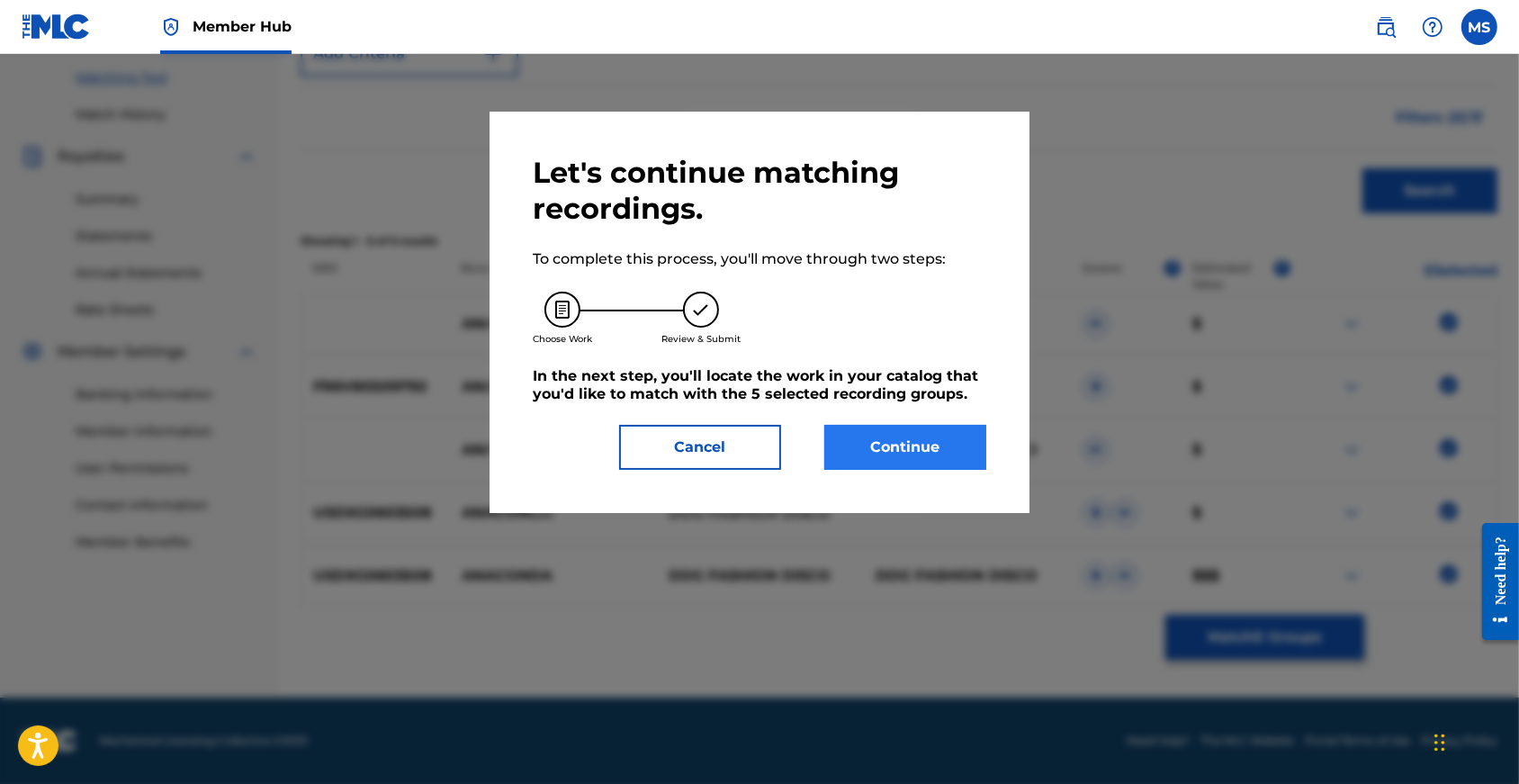
click at [889, 463] on button "Continue" at bounding box center [905, 447] width 162 height 45
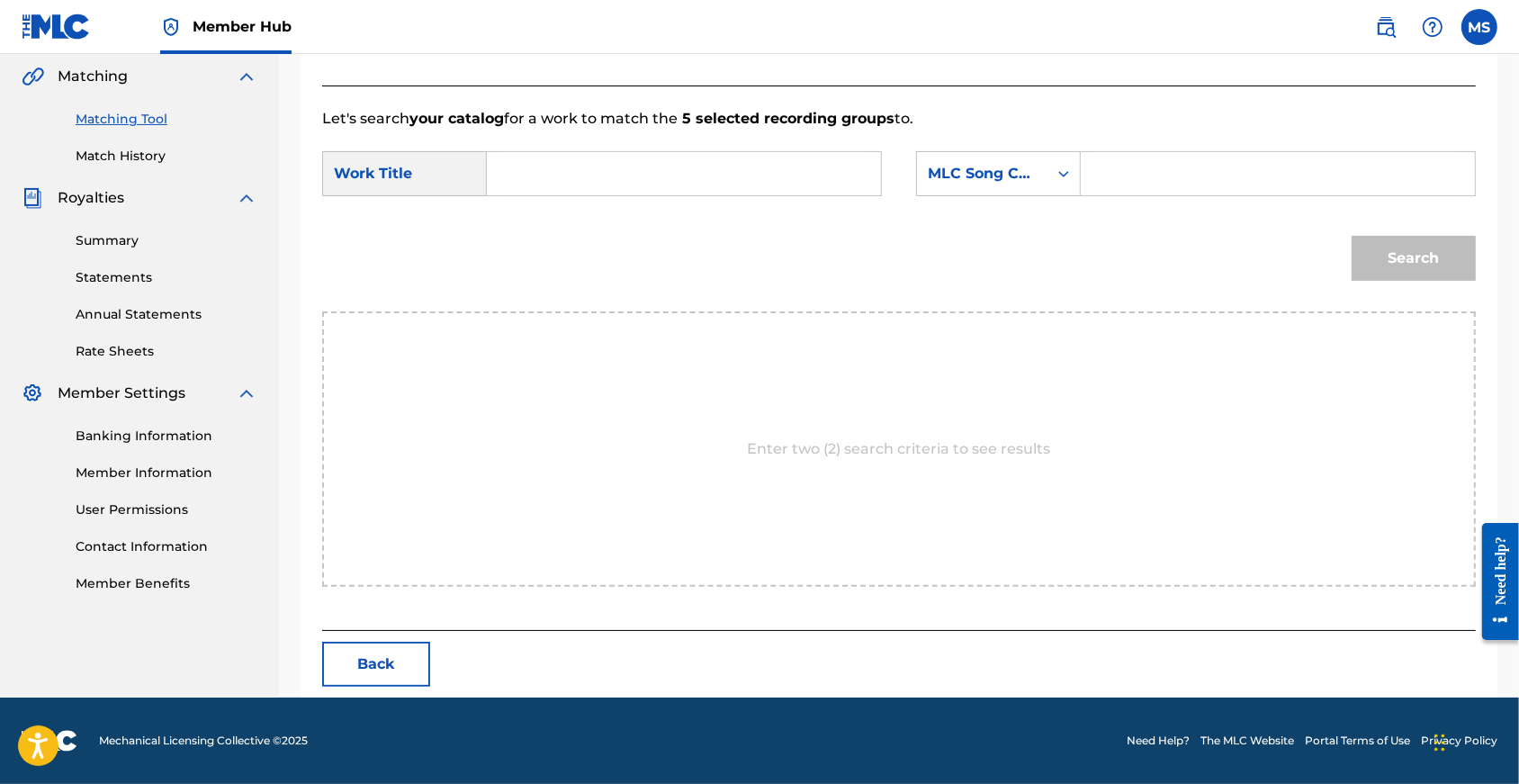
scroll to position [363, 0]
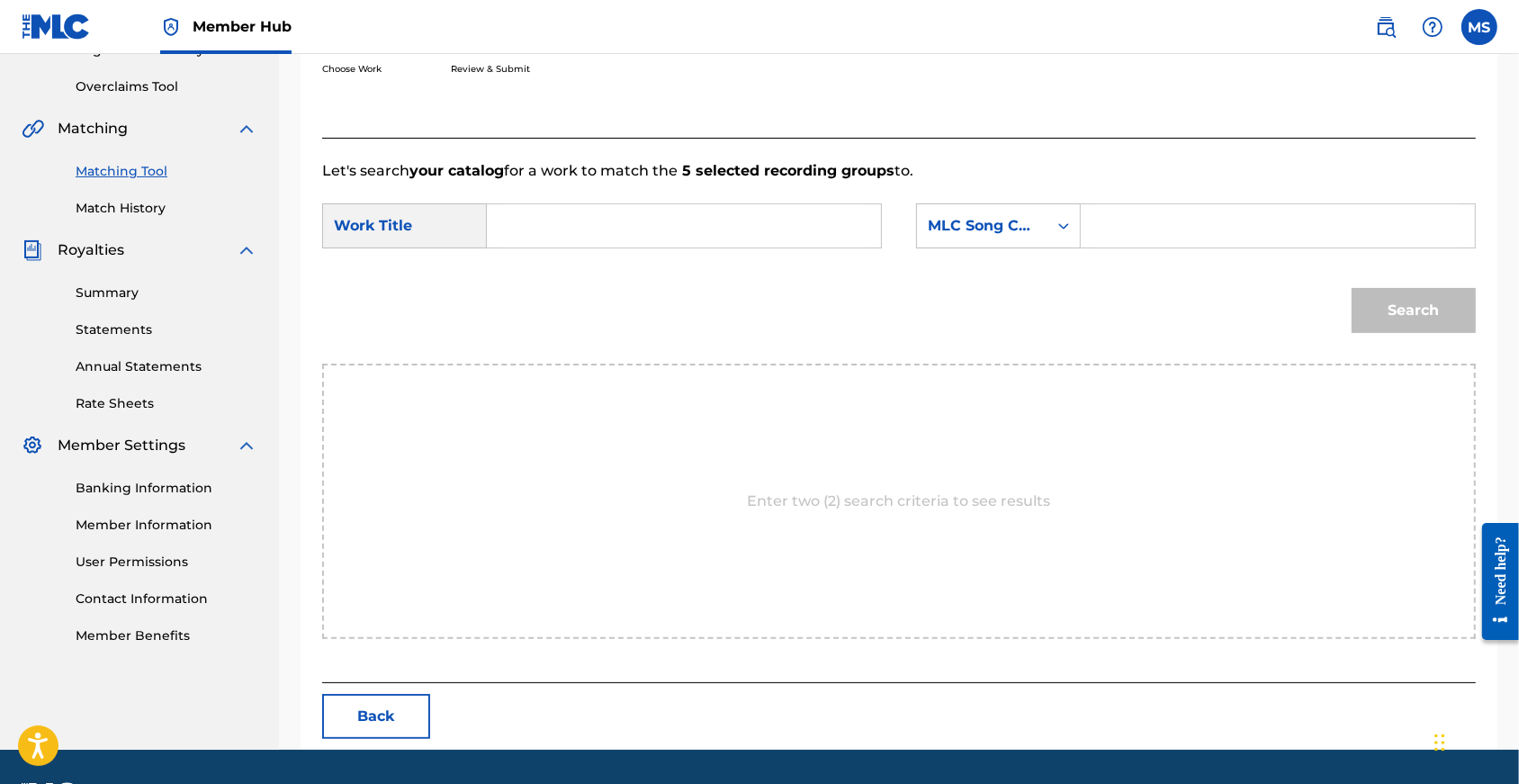
click at [548, 246] on input "Search Form" at bounding box center [683, 225] width 364 height 44
click at [548, 245] on input "Search Form" at bounding box center [683, 225] width 364 height 44
click at [596, 247] on input "Search Form" at bounding box center [683, 225] width 364 height 44
type input "anaconda"
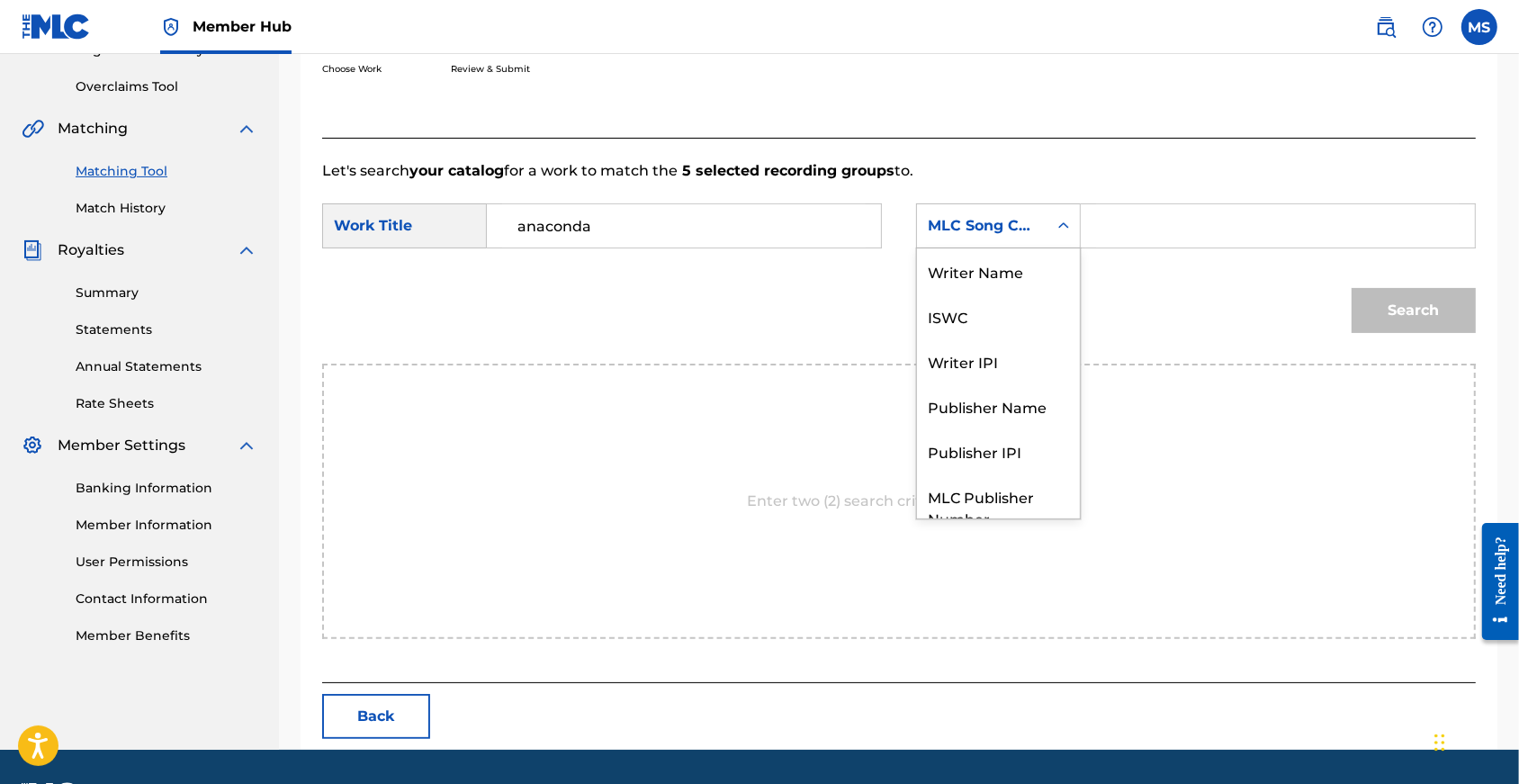
click at [984, 237] on div "MLC Song Code" at bounding box center [982, 226] width 109 height 21
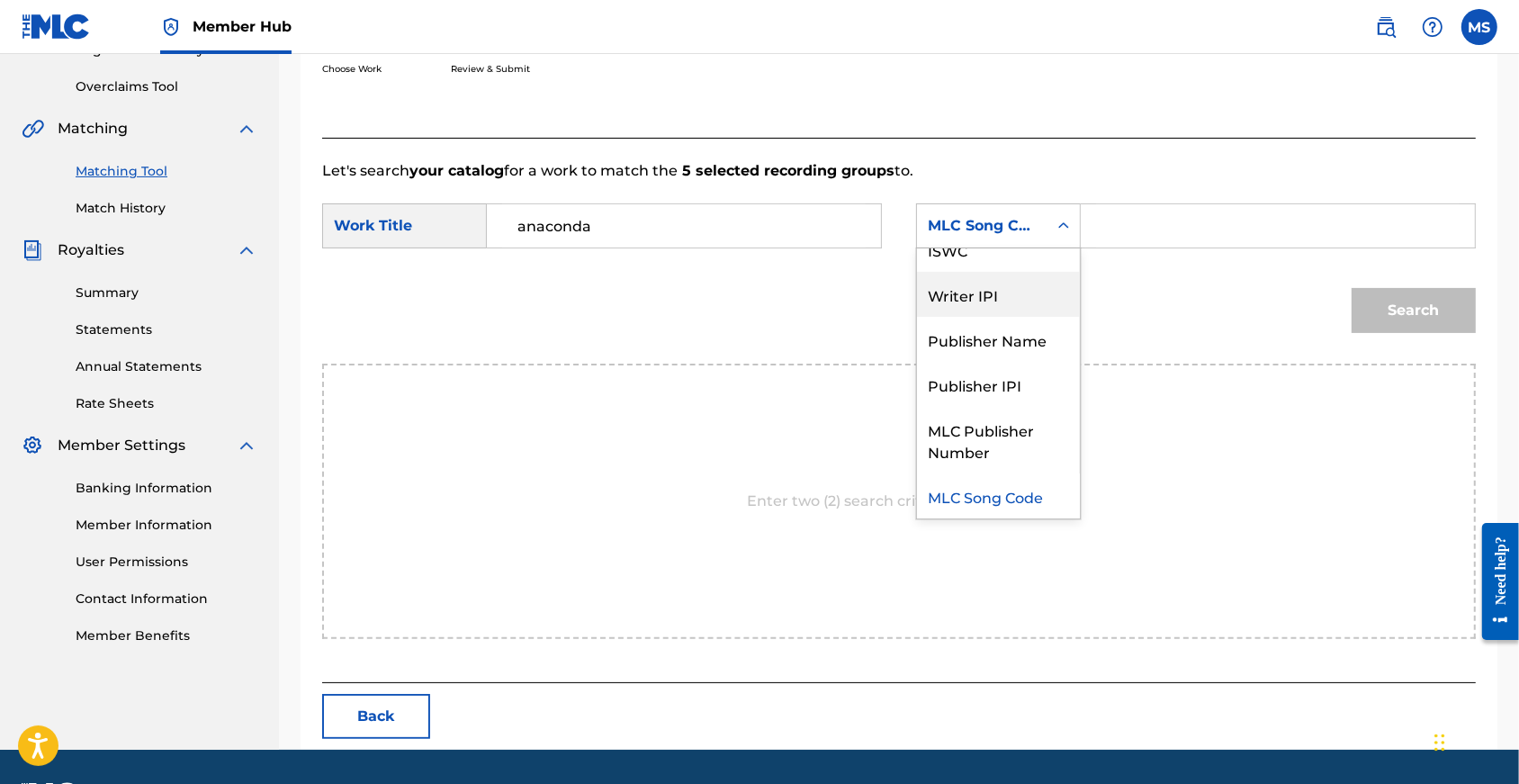
scroll to position [0, 0]
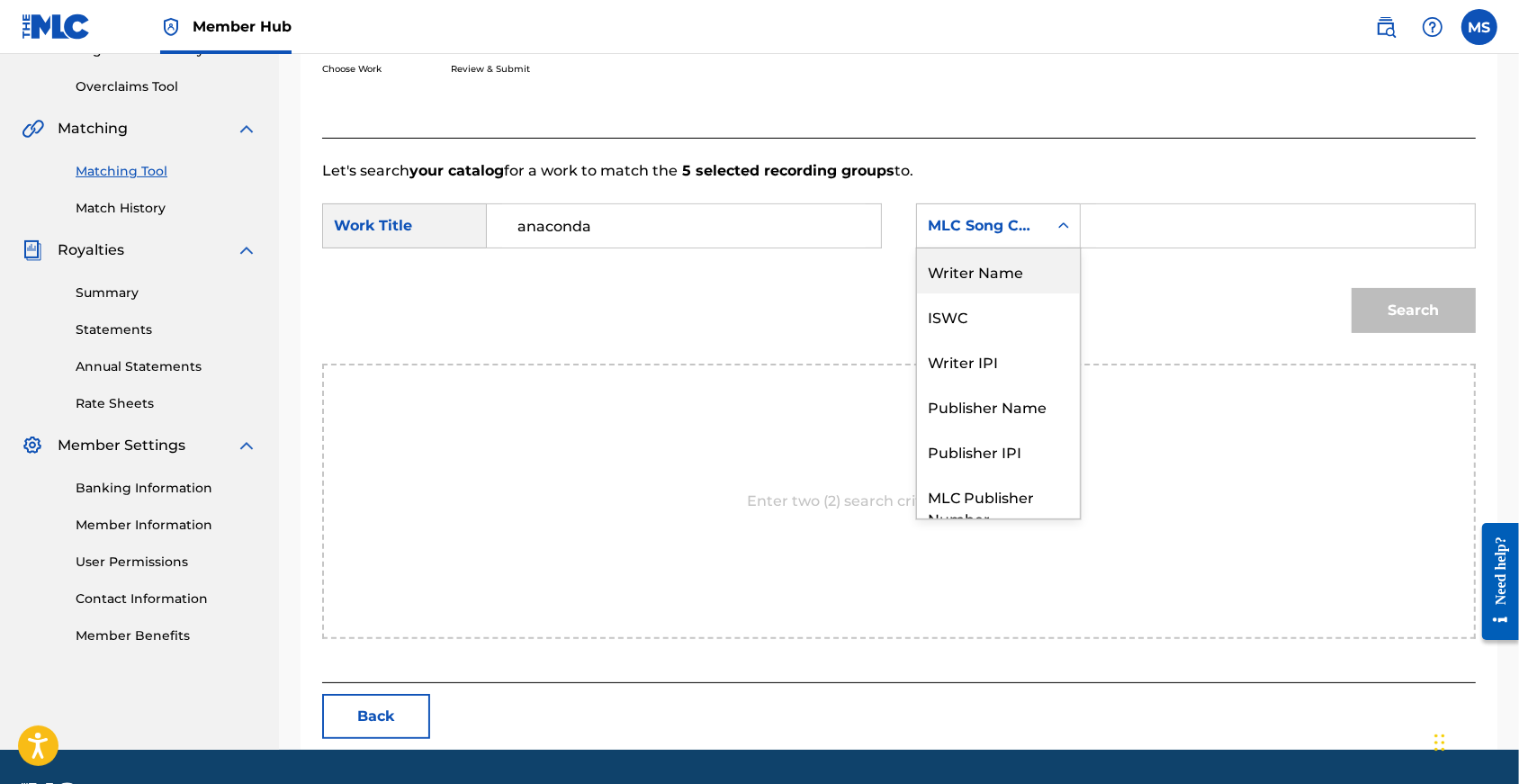
click at [974, 290] on div "Writer Name" at bounding box center [999, 271] width 163 height 45
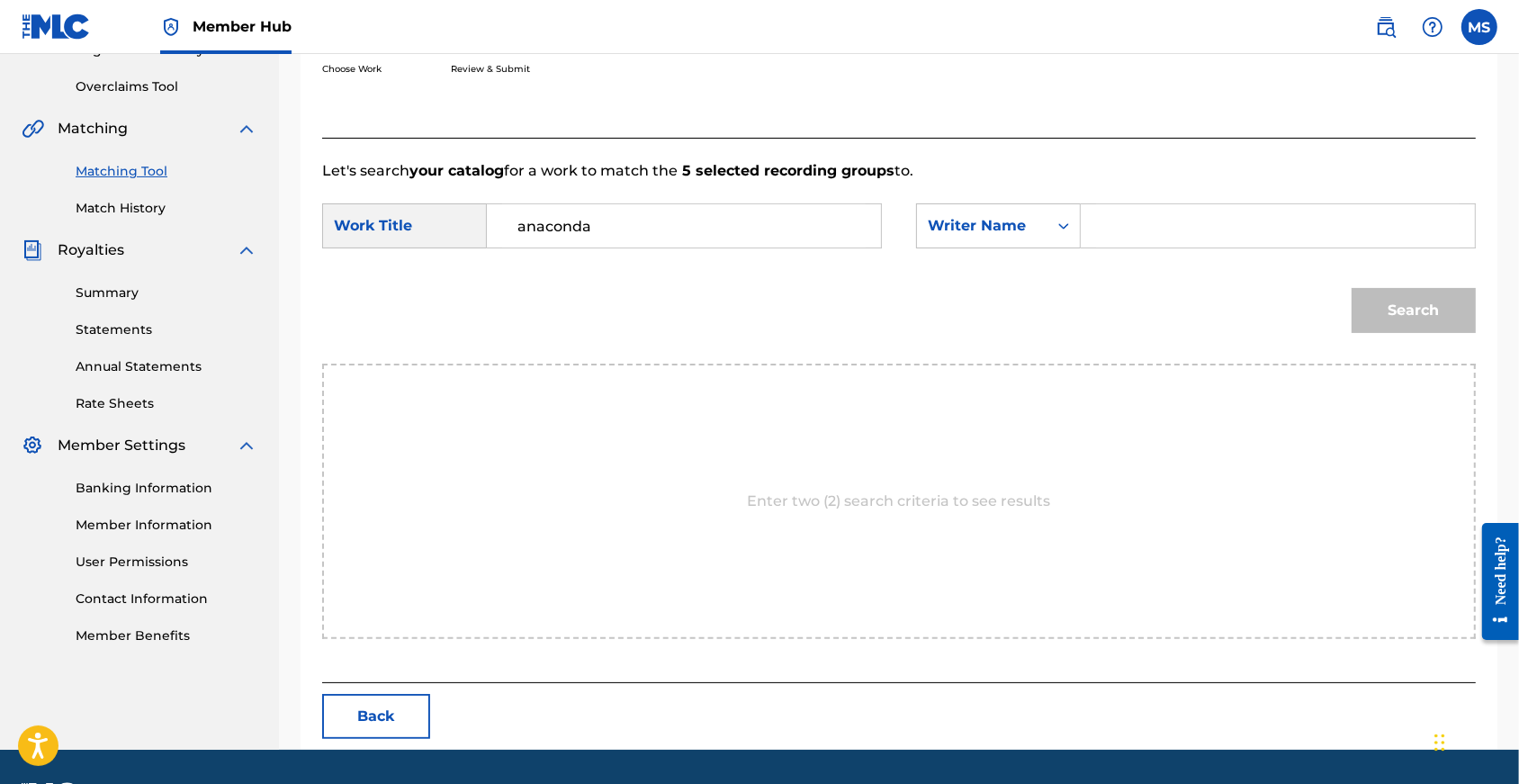
click at [1171, 247] on input "Search Form" at bounding box center [1277, 225] width 364 height 44
type input "Roger"
click at [1389, 331] on button "Search" at bounding box center [1414, 310] width 124 height 45
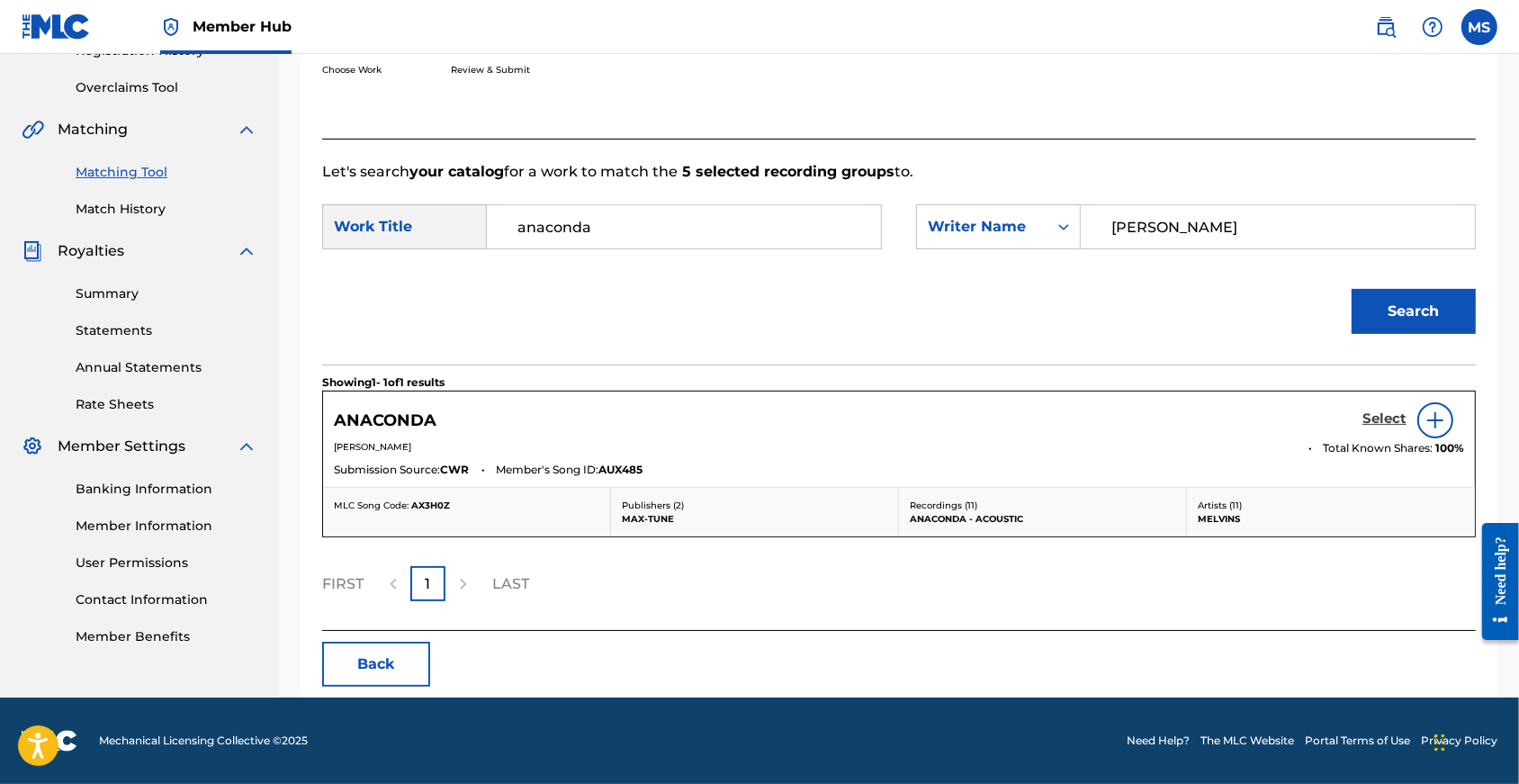
click at [1374, 427] on h5 "Select" at bounding box center [1384, 419] width 44 height 17
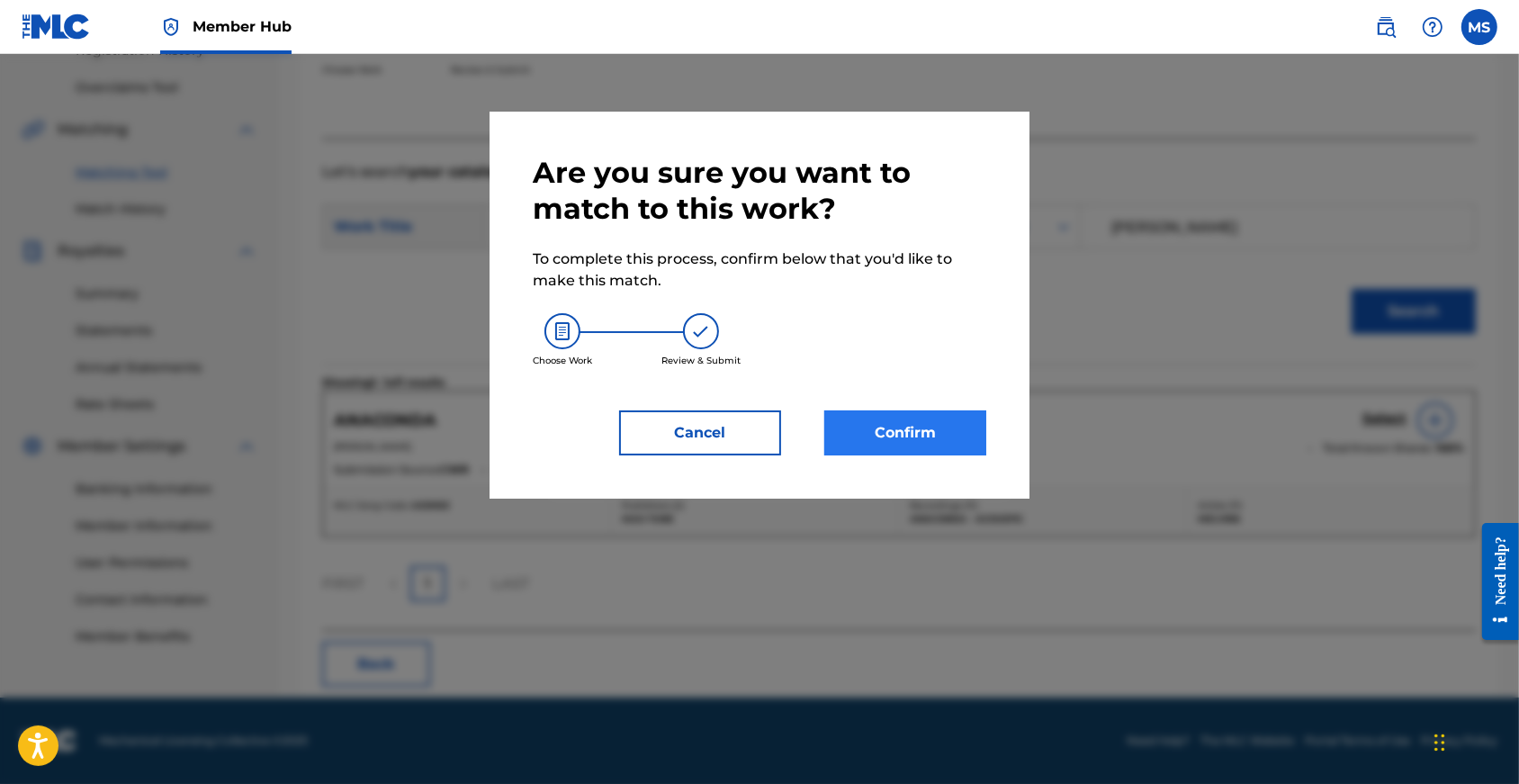
click at [926, 455] on button "Confirm" at bounding box center [905, 433] width 162 height 45
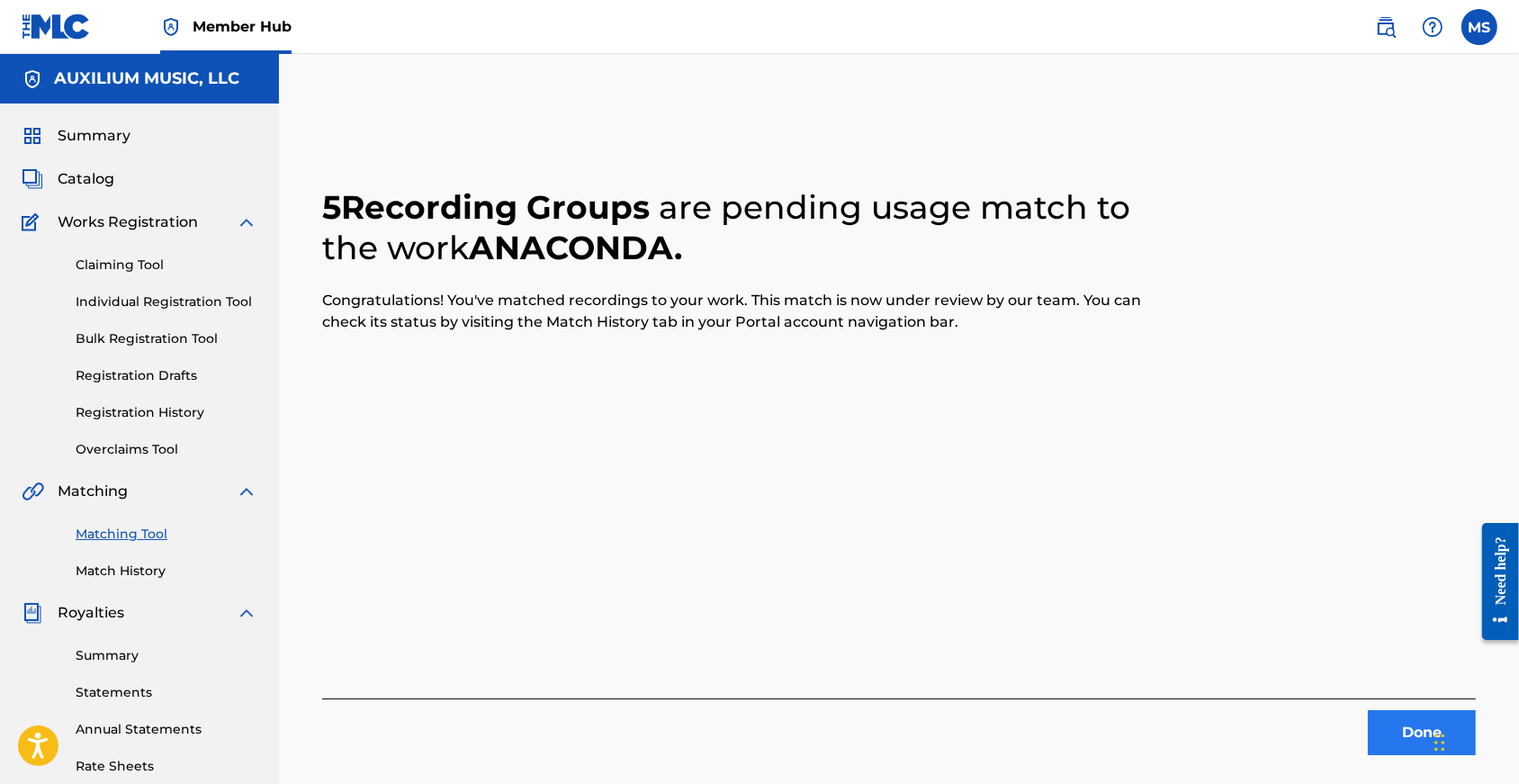
click at [1404, 742] on button "Done" at bounding box center [1421, 733] width 108 height 45
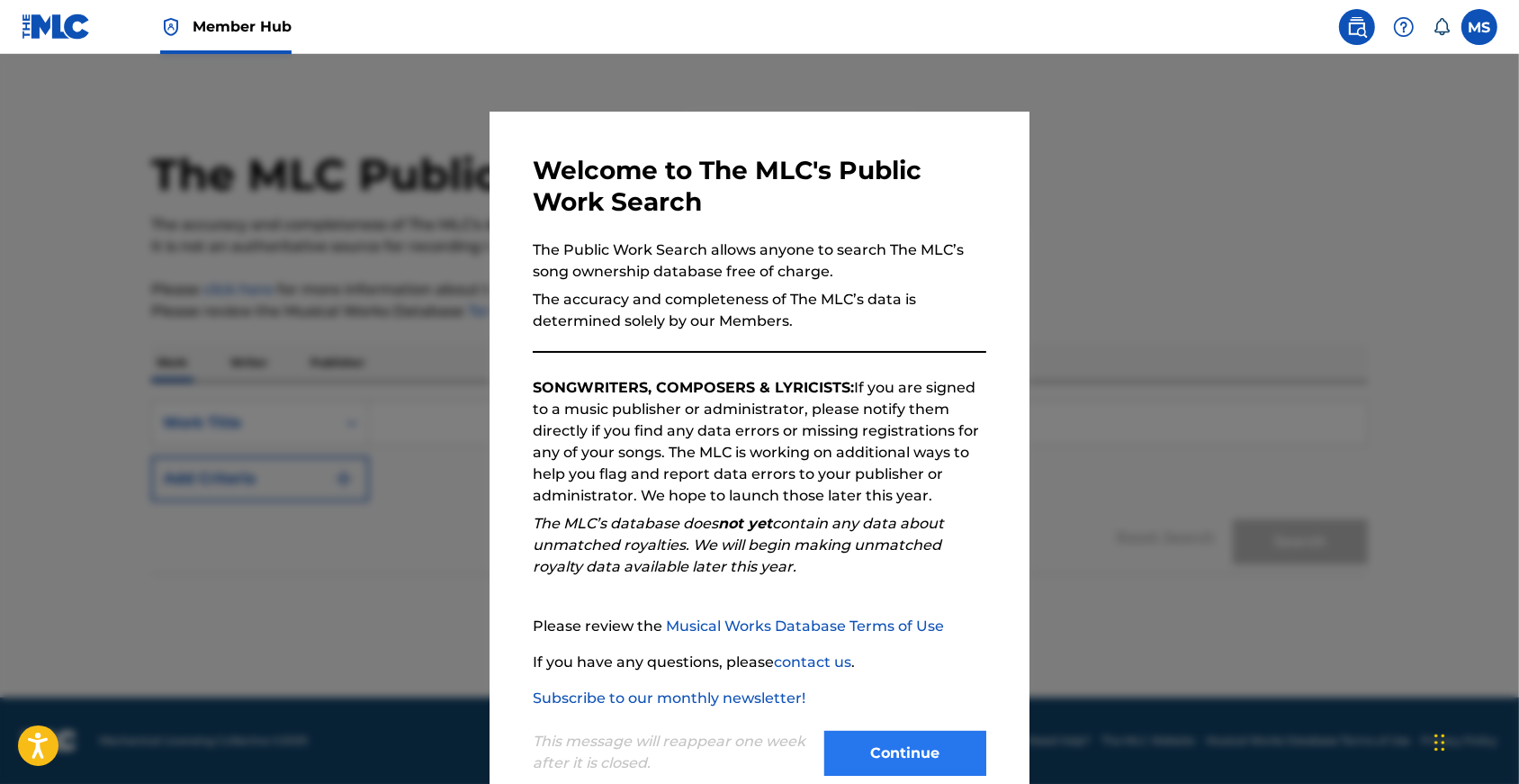
click at [908, 763] on button "Continue" at bounding box center [905, 753] width 162 height 45
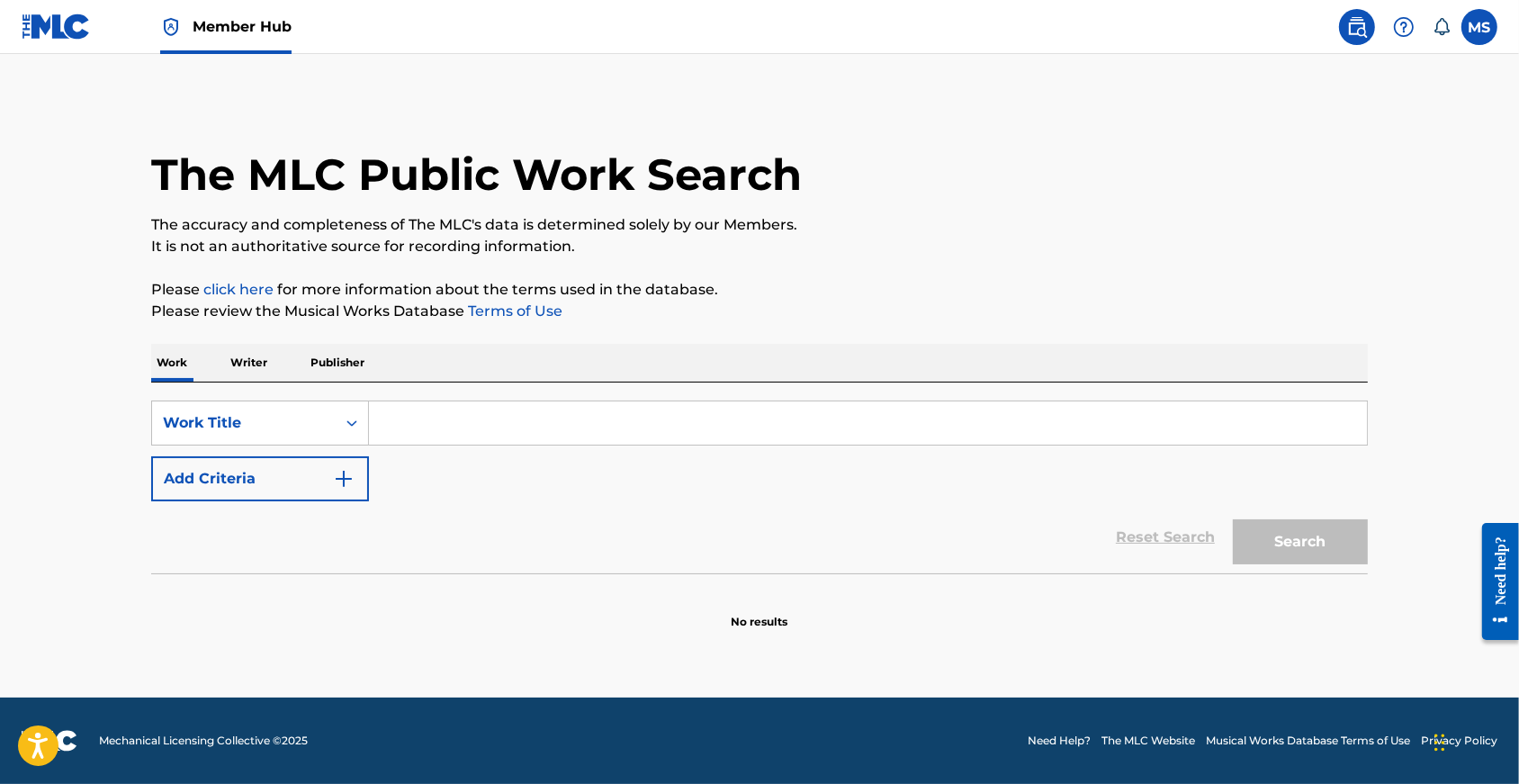
click at [445, 444] on input "Search Form" at bounding box center [868, 423] width 998 height 44
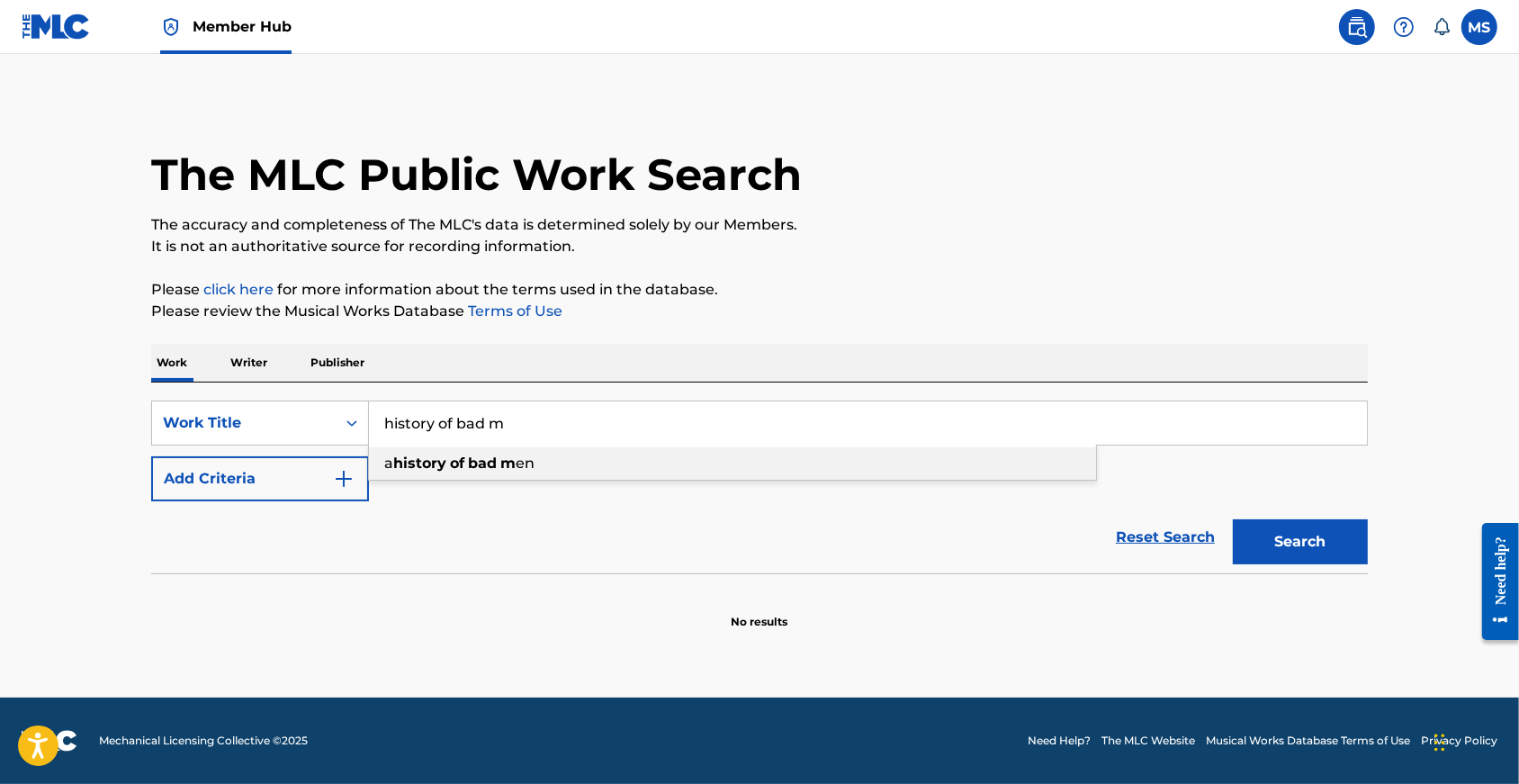
click at [446, 472] on span "Search Form" at bounding box center [448, 463] width 4 height 17
type input "a history of bad men"
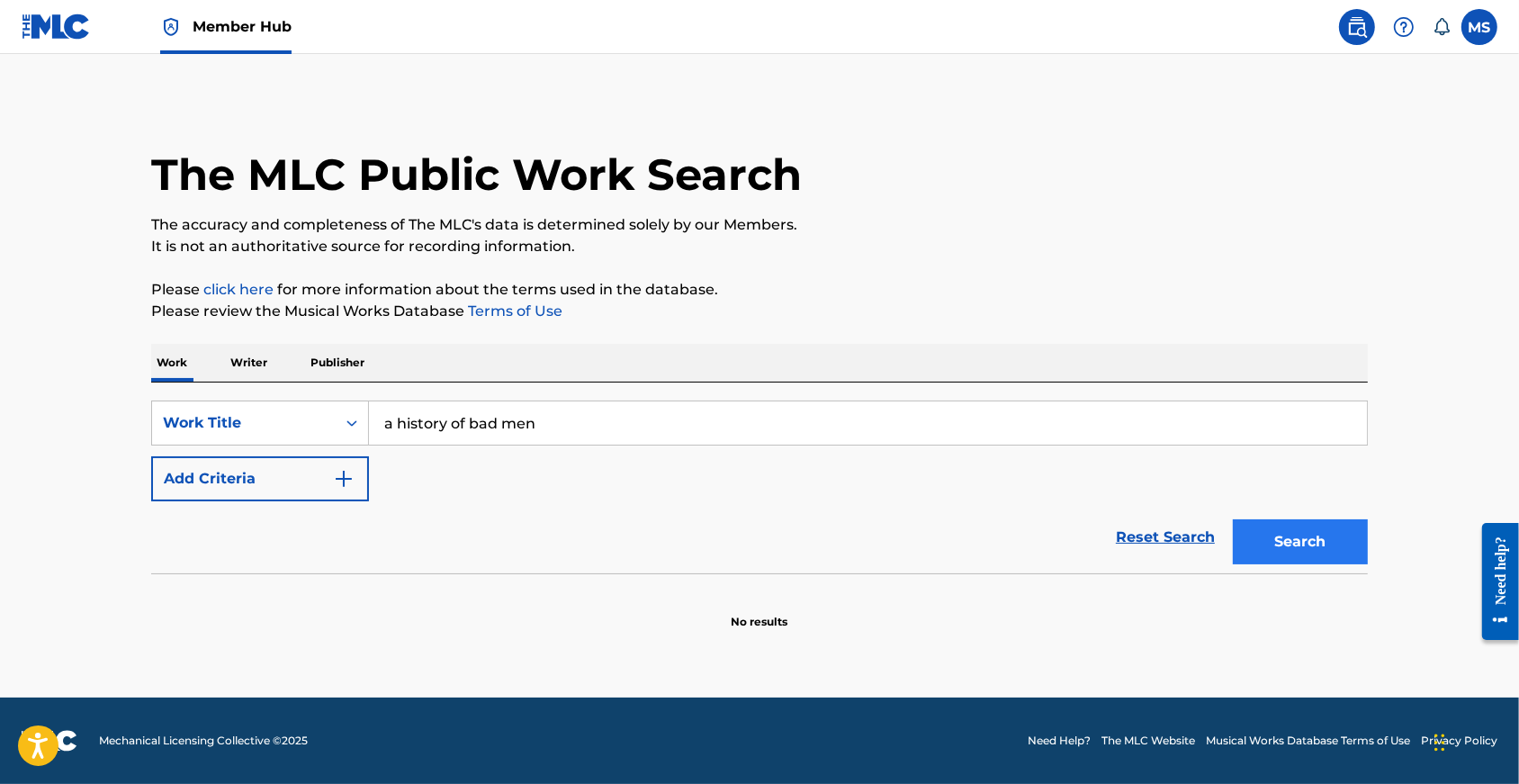
click at [1304, 553] on button "Search" at bounding box center [1300, 541] width 135 height 45
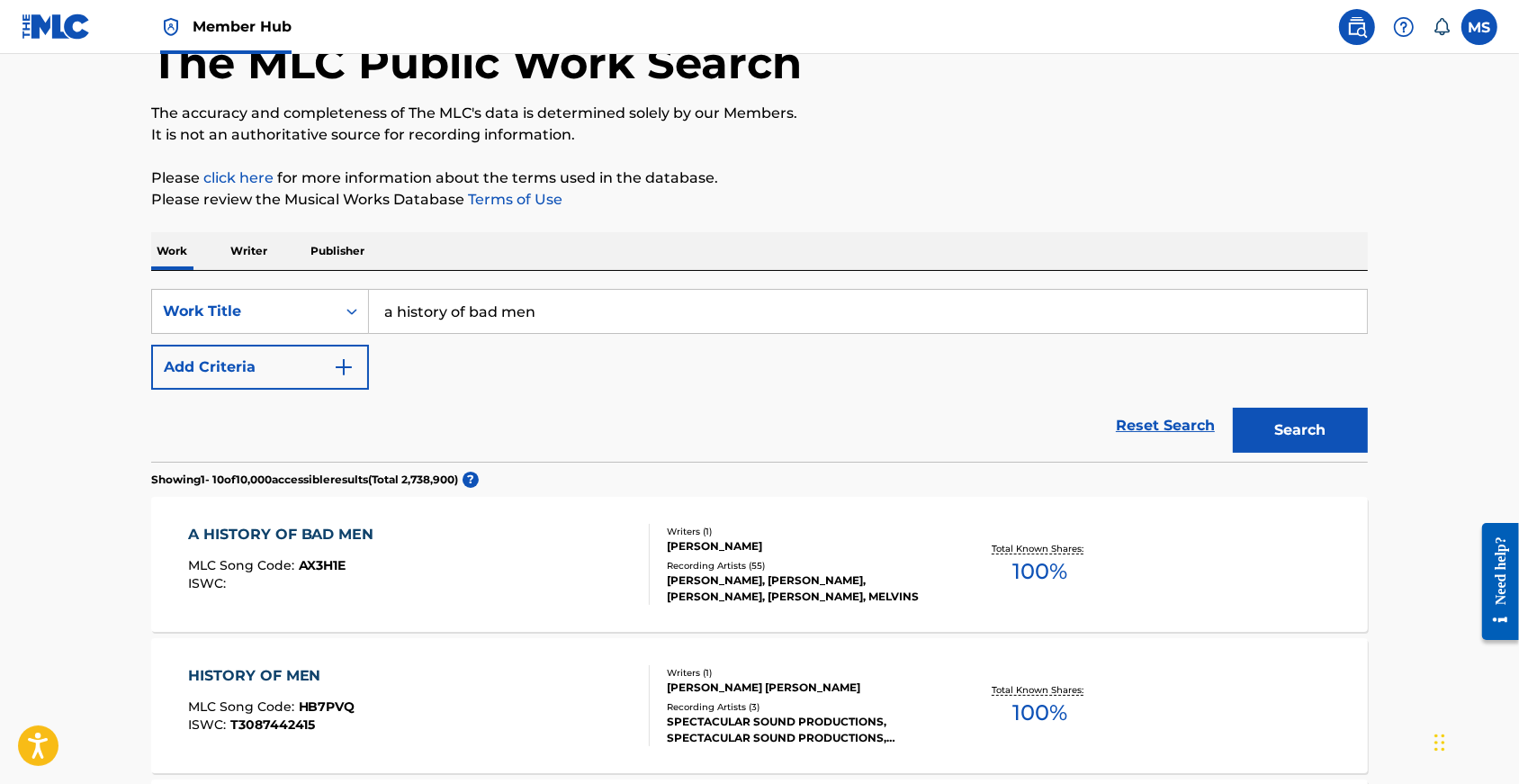
scroll to position [212, 0]
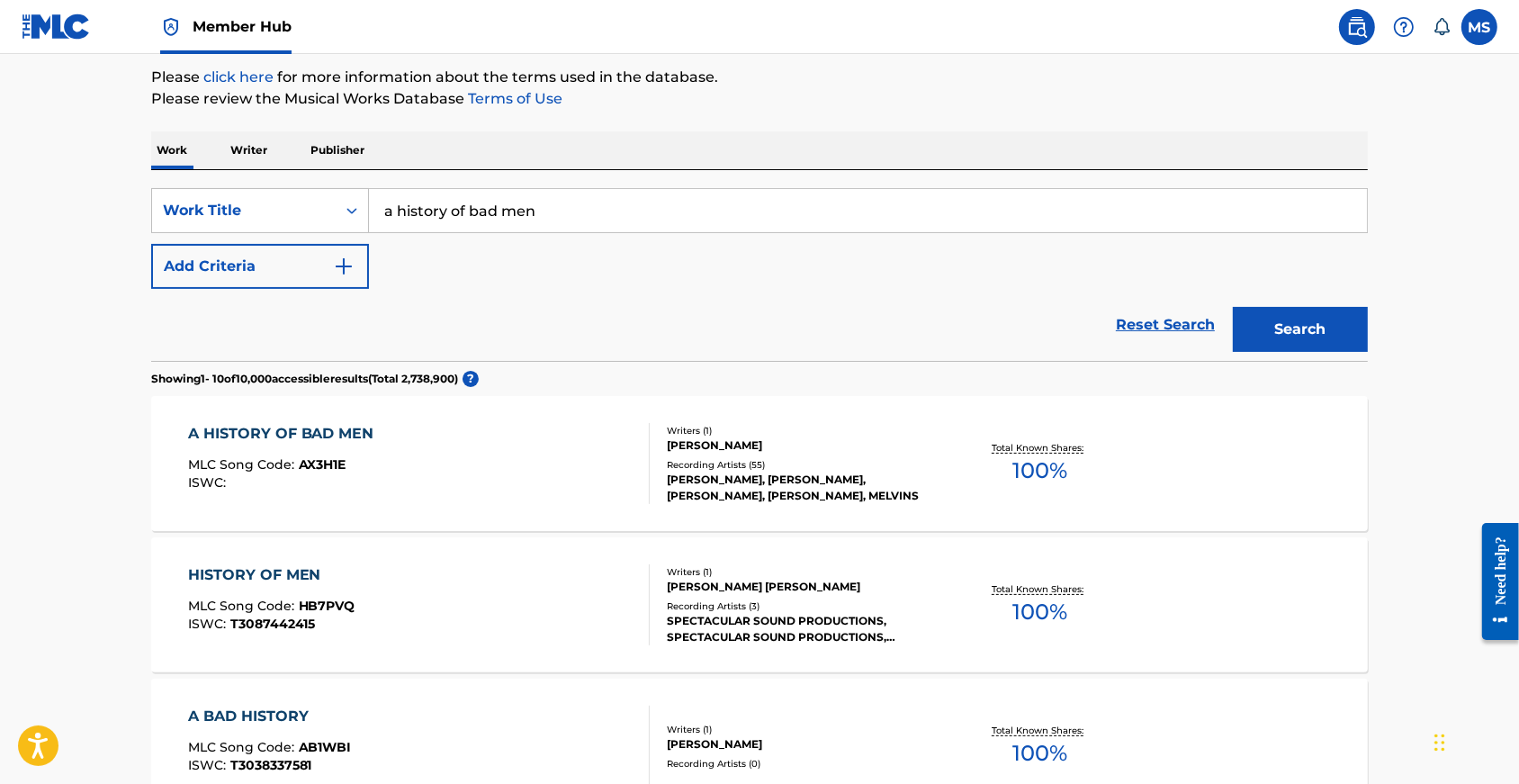
click at [296, 444] on div "A HISTORY OF BAD MEN" at bounding box center [285, 434] width 195 height 21
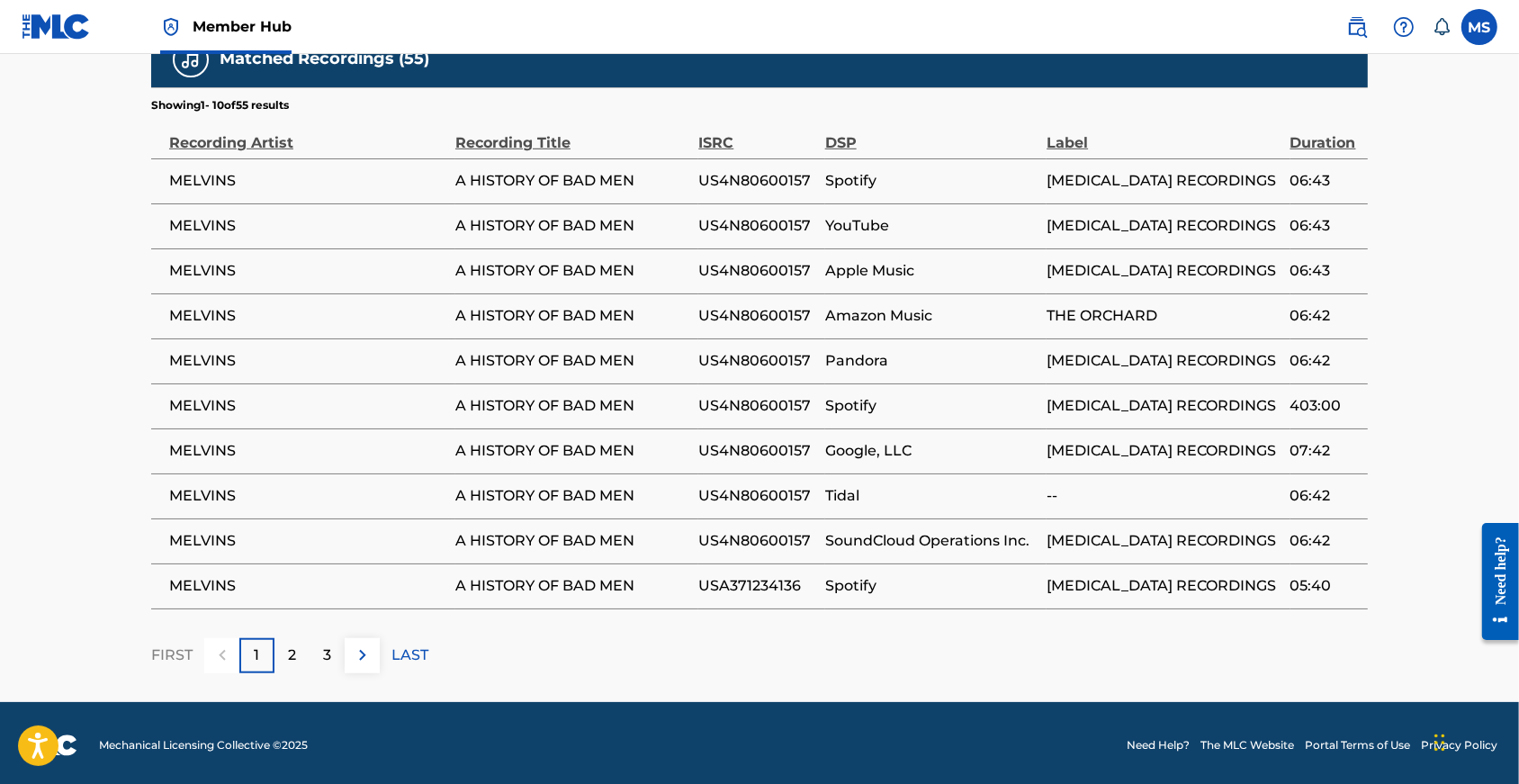
scroll to position [1134, 0]
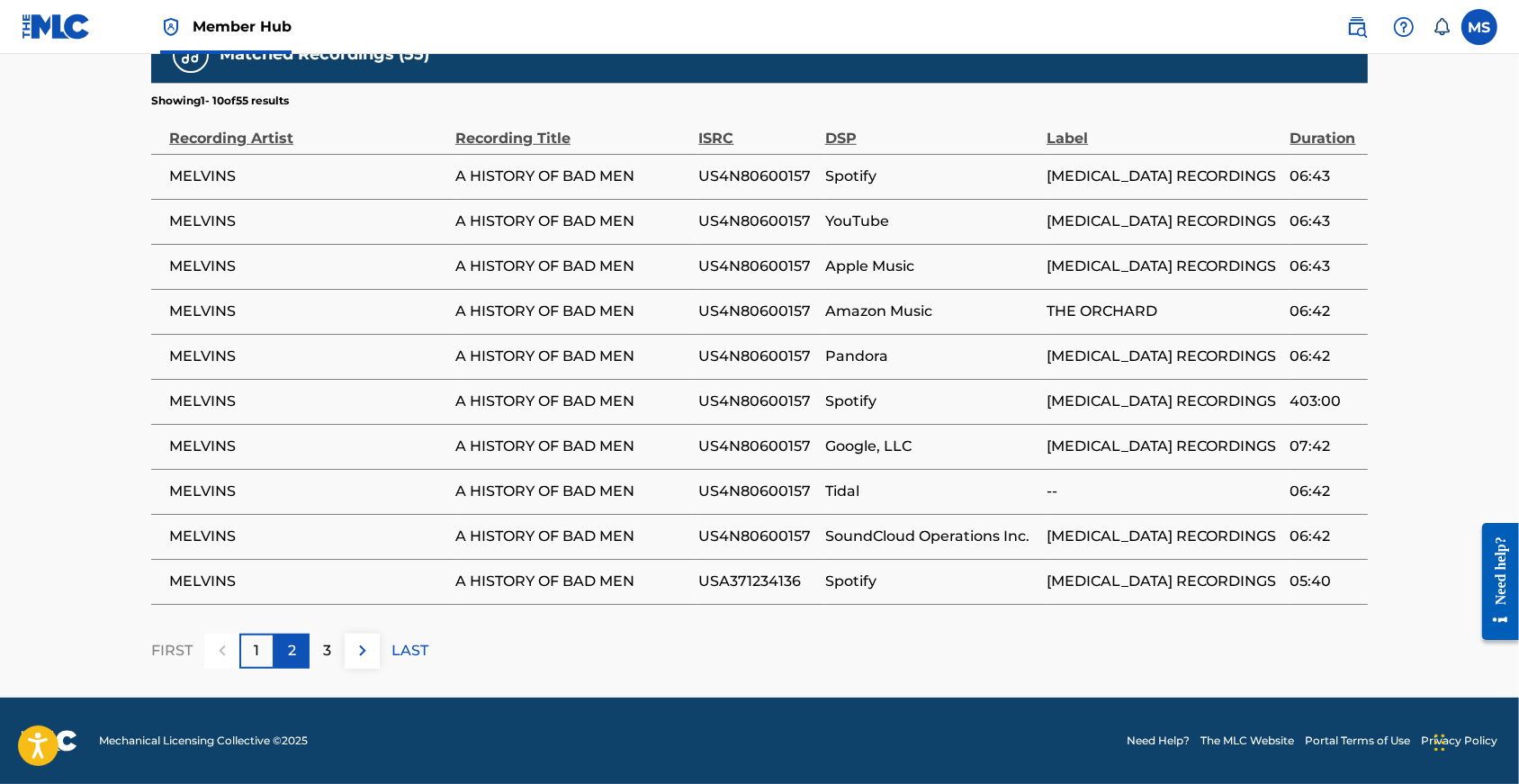
click at [275, 669] on div "2" at bounding box center [292, 651] width 35 height 35
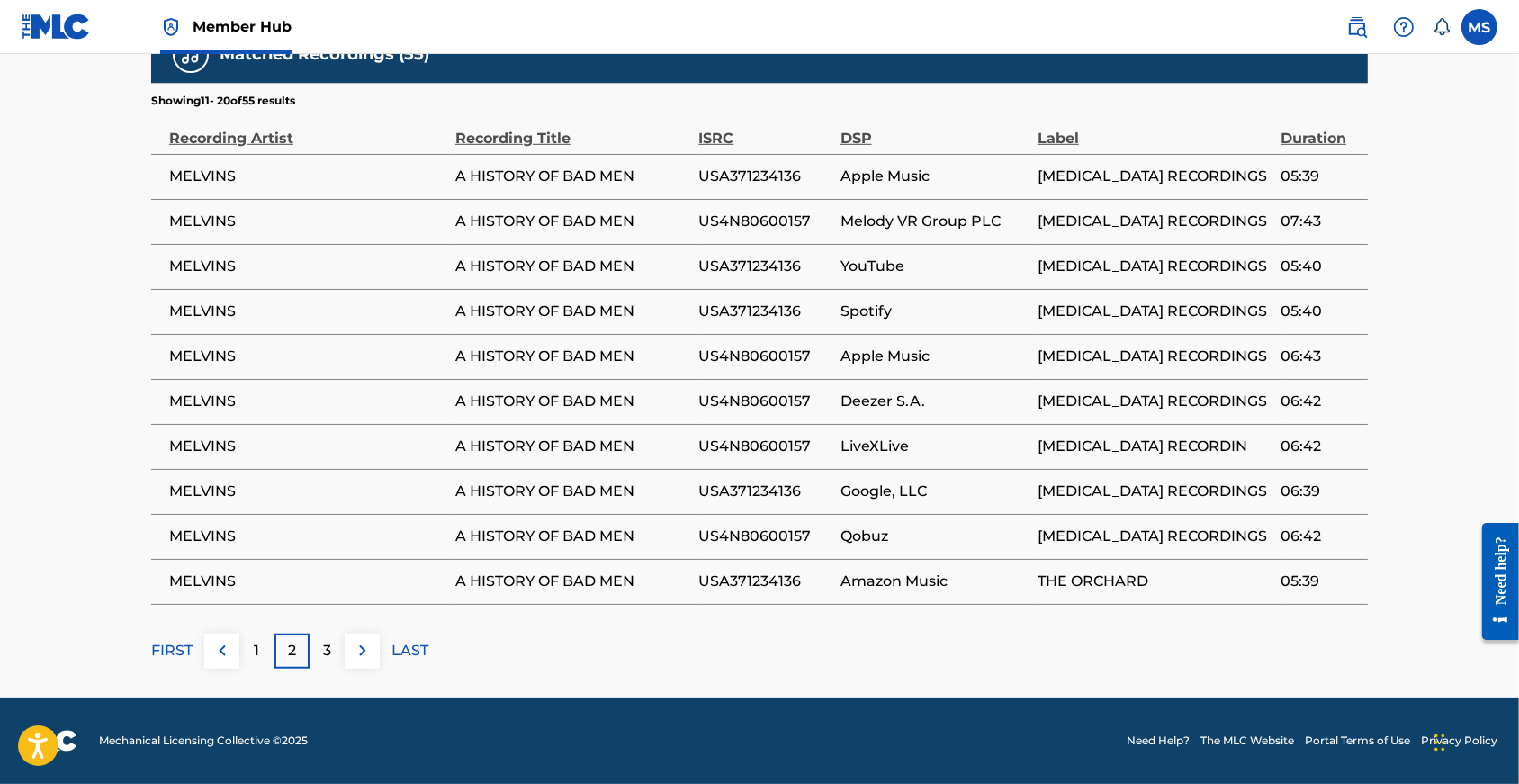
scroll to position [1152, 0]
click at [323, 661] on p "3" at bounding box center [327, 650] width 8 height 21
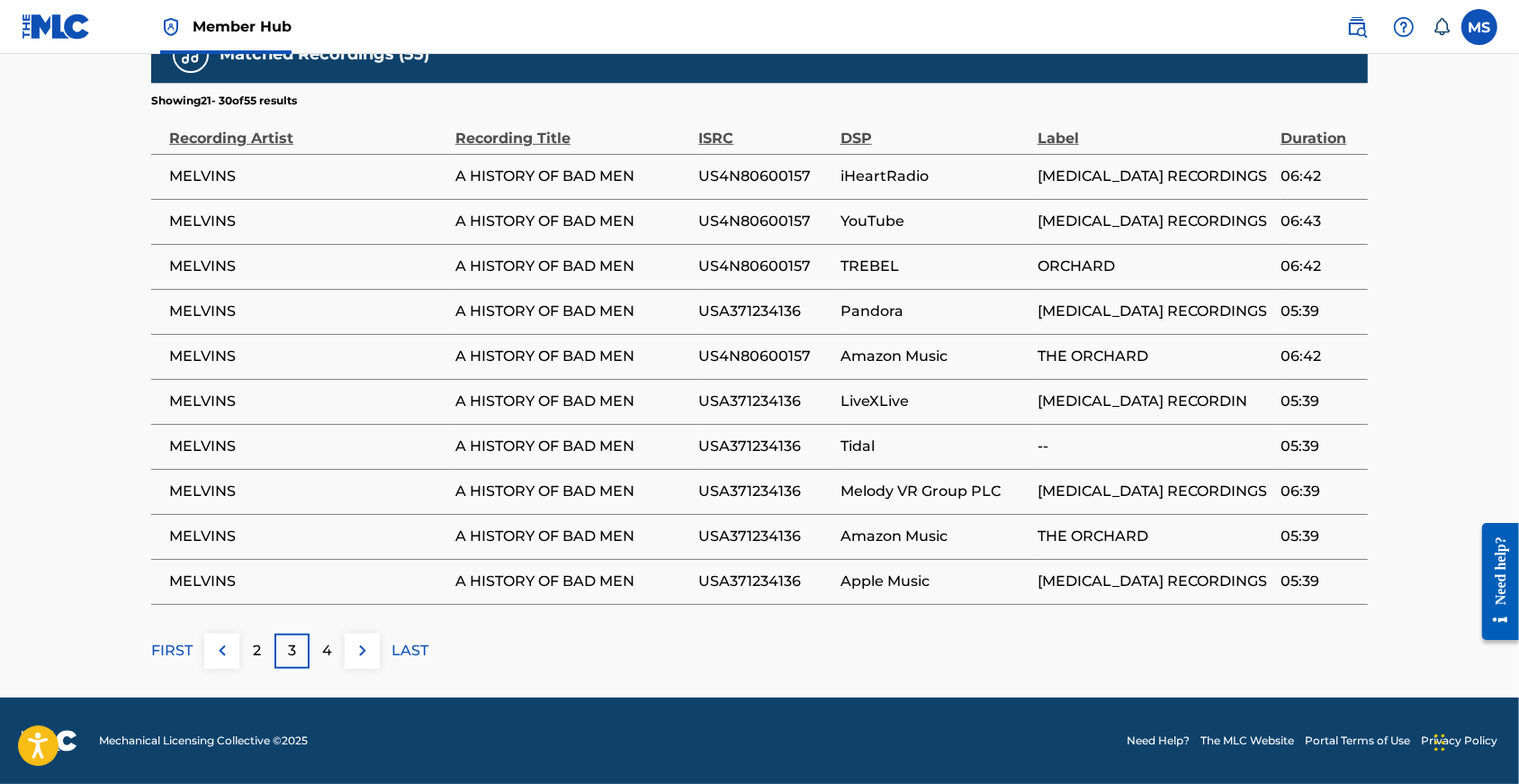
scroll to position [1162, 0]
click at [253, 661] on p "2" at bounding box center [257, 650] width 8 height 21
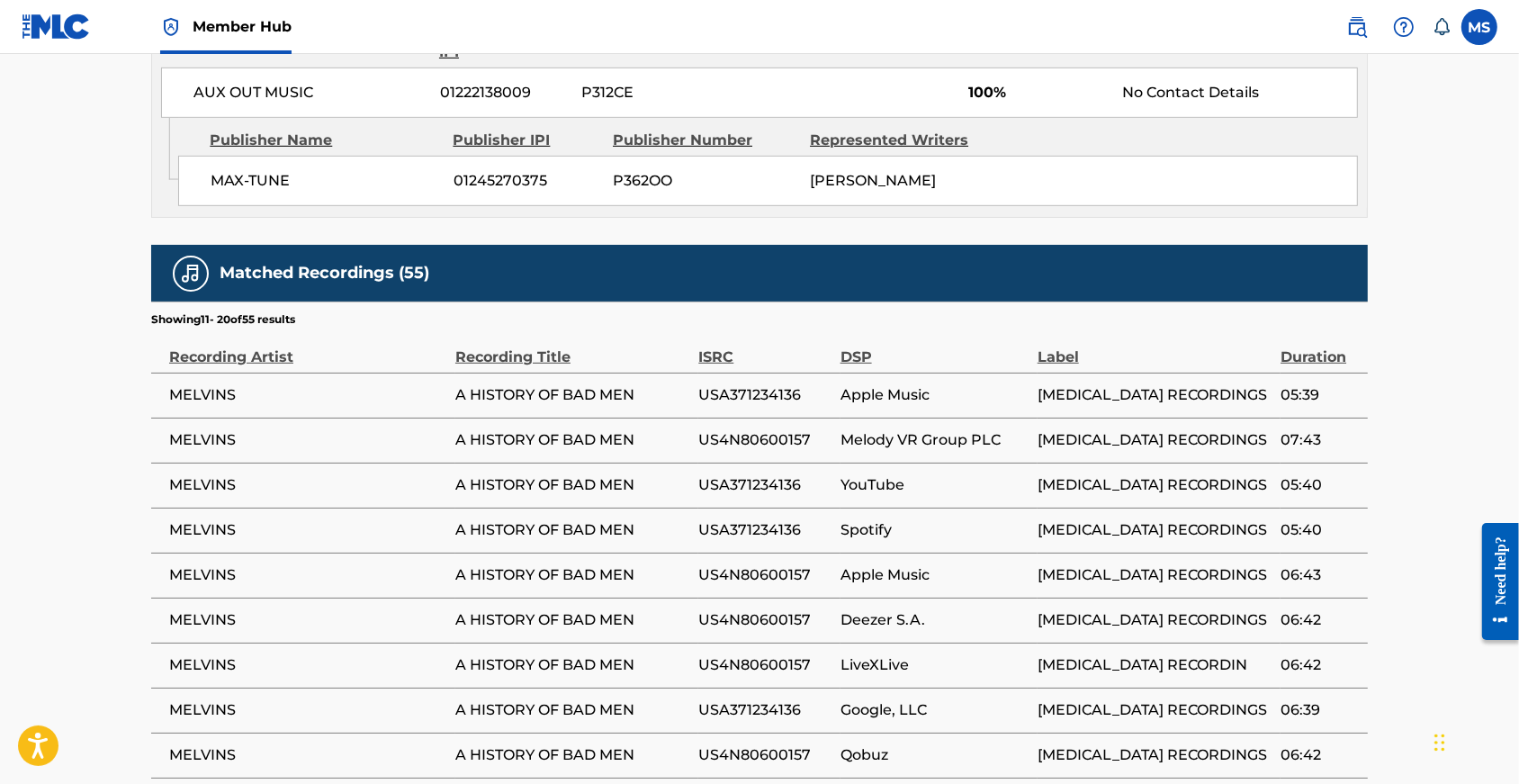
scroll to position [1189, 0]
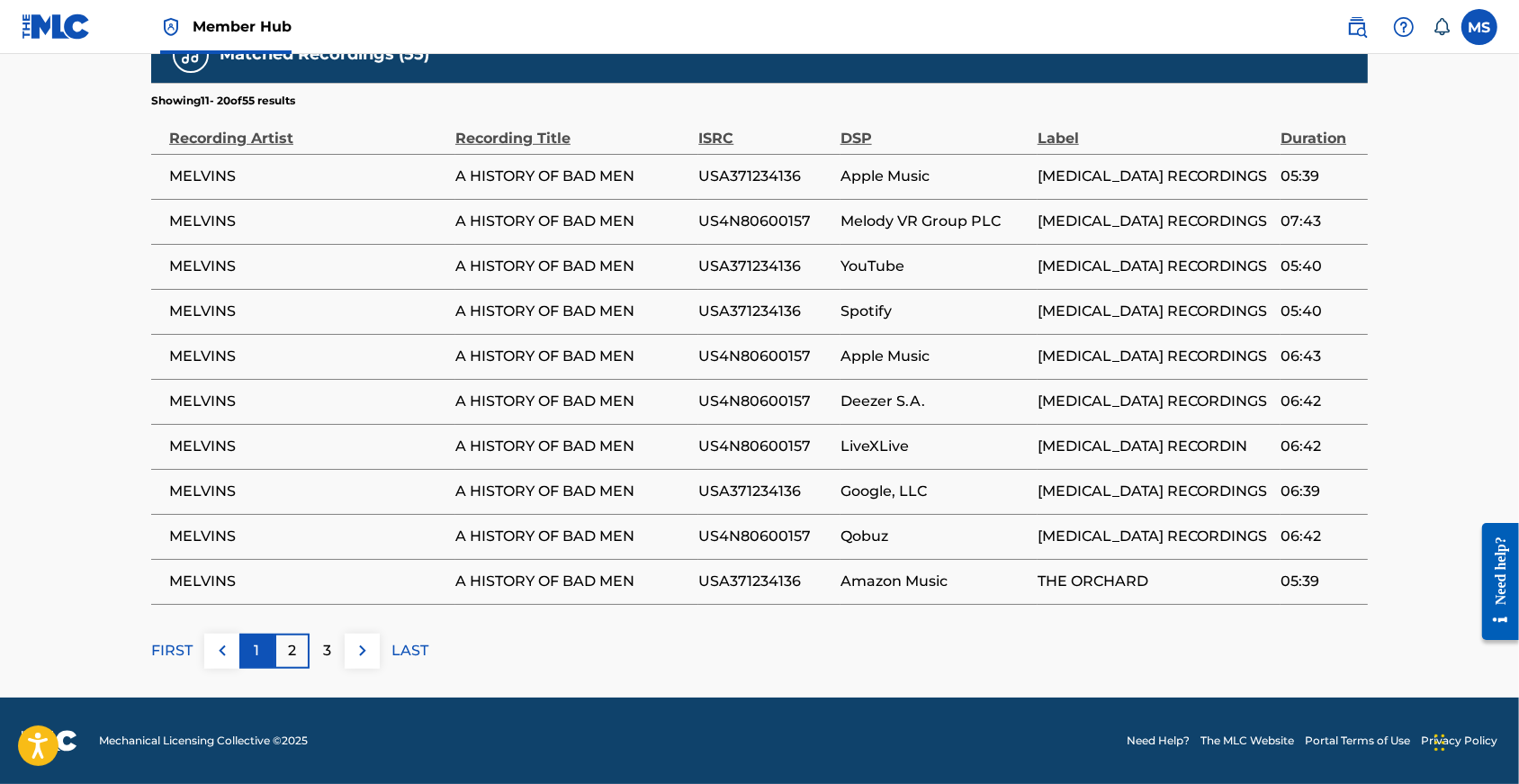
click at [240, 644] on div "1" at bounding box center [257, 651] width 35 height 35
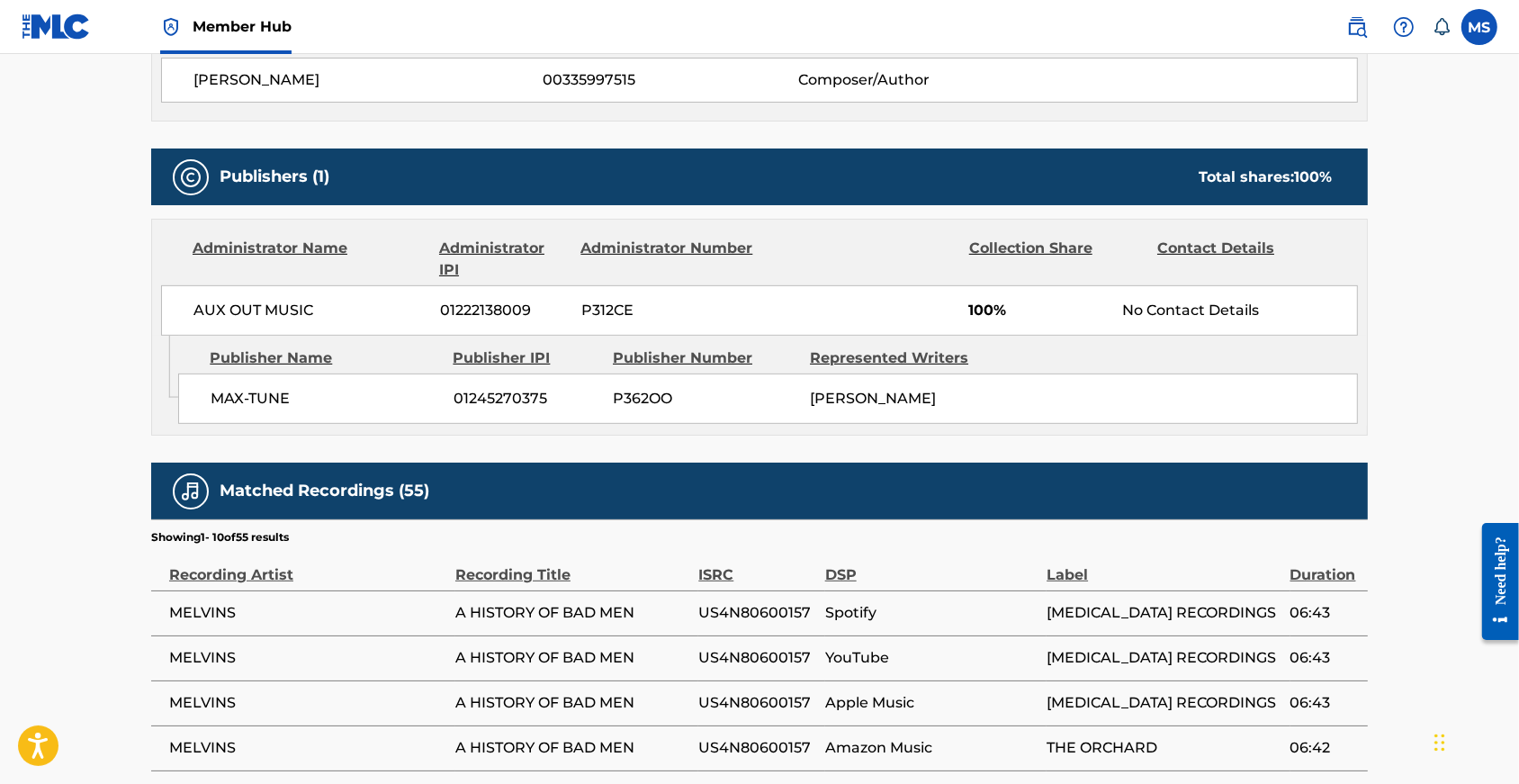
scroll to position [1114, 0]
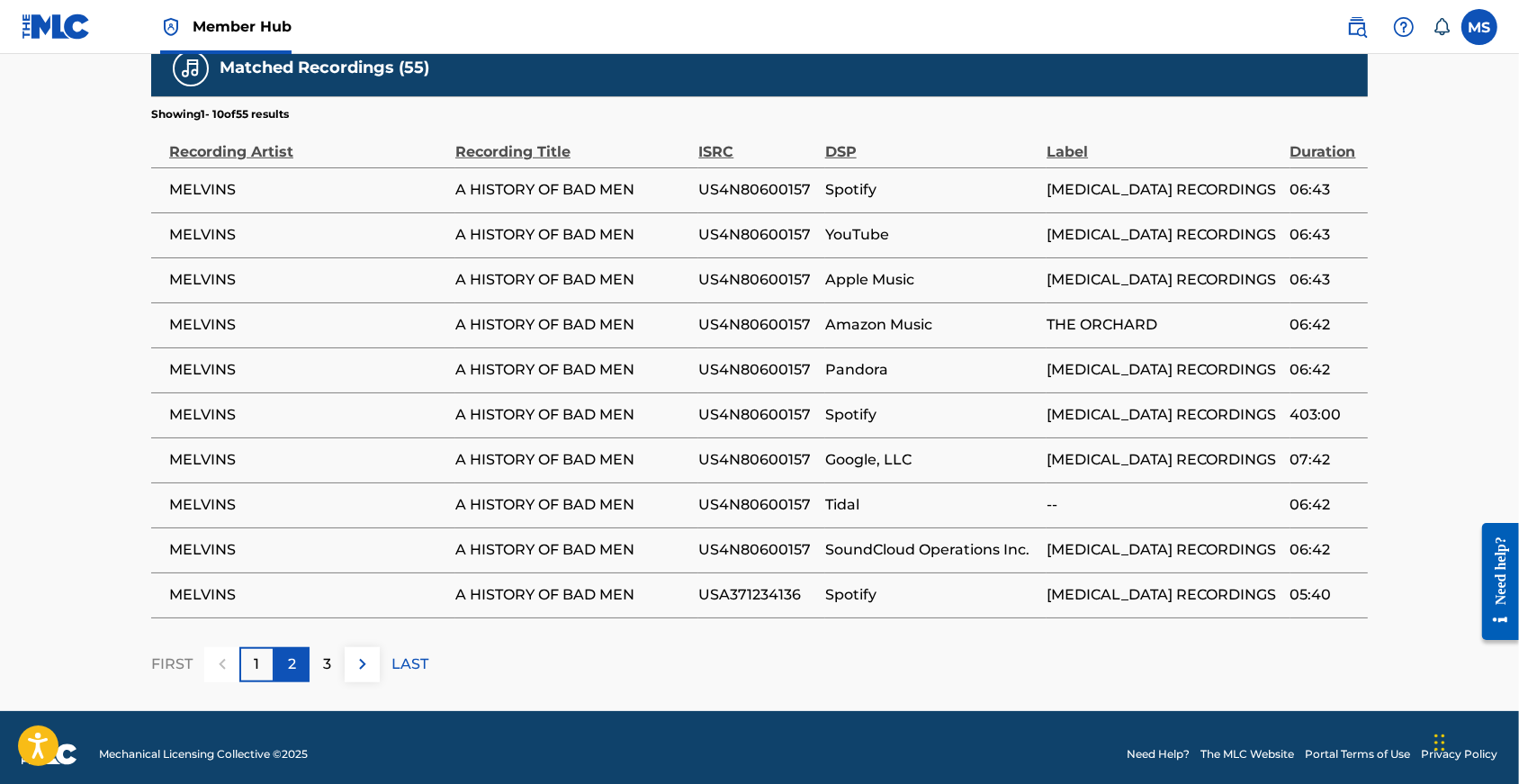
click at [275, 682] on div "2" at bounding box center [292, 665] width 35 height 35
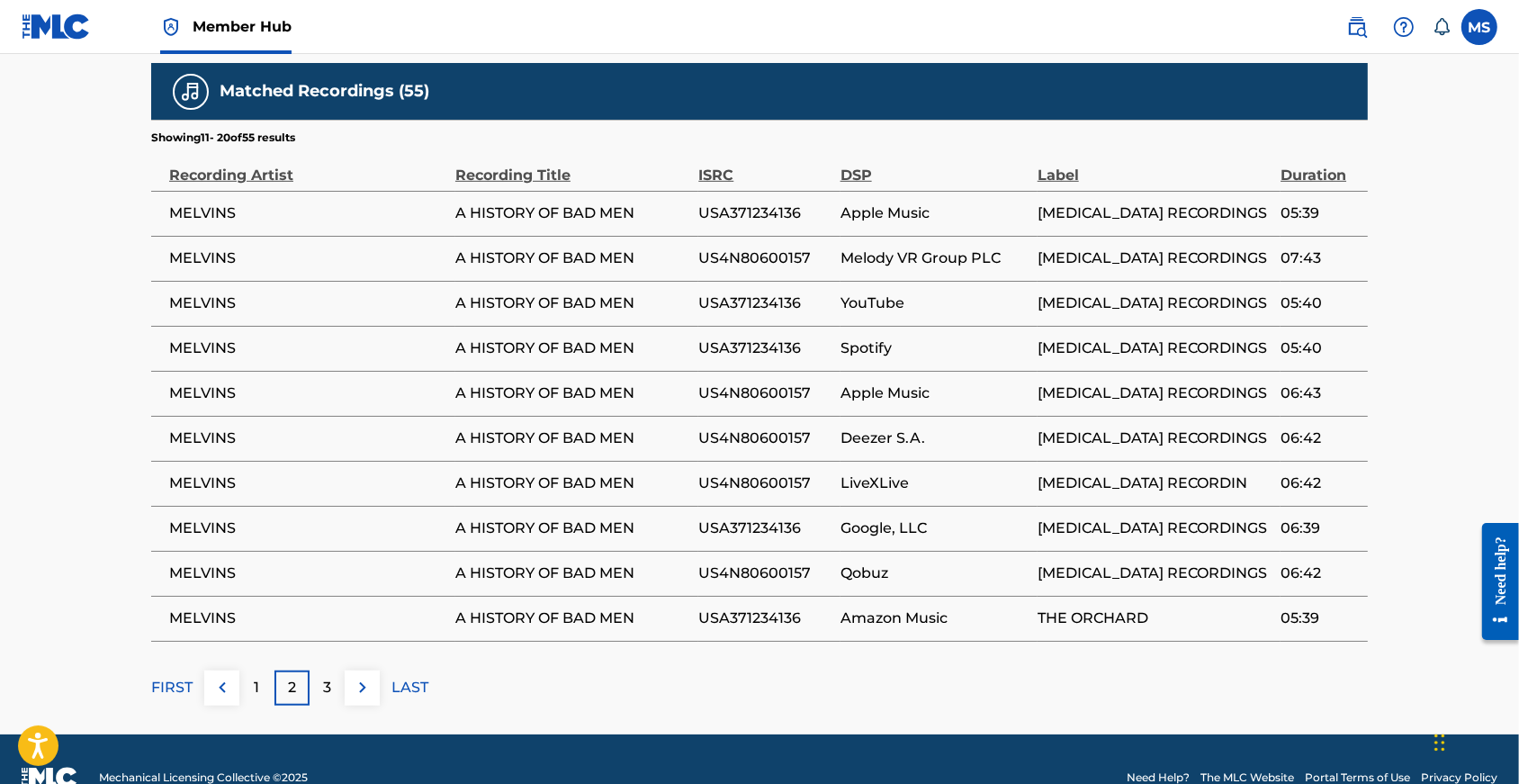
scroll to position [1111, 0]
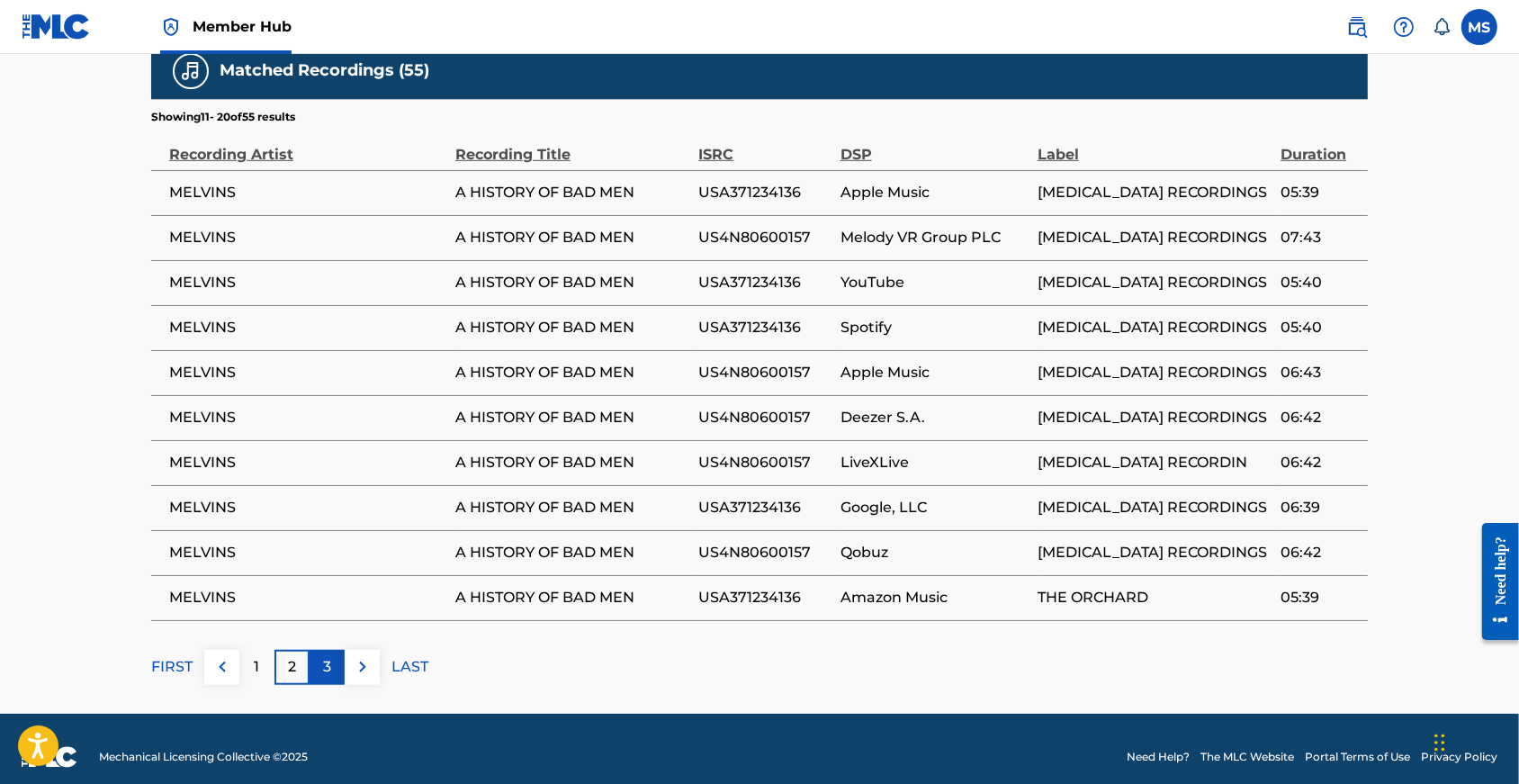
click at [310, 685] on div "3" at bounding box center [327, 667] width 35 height 35
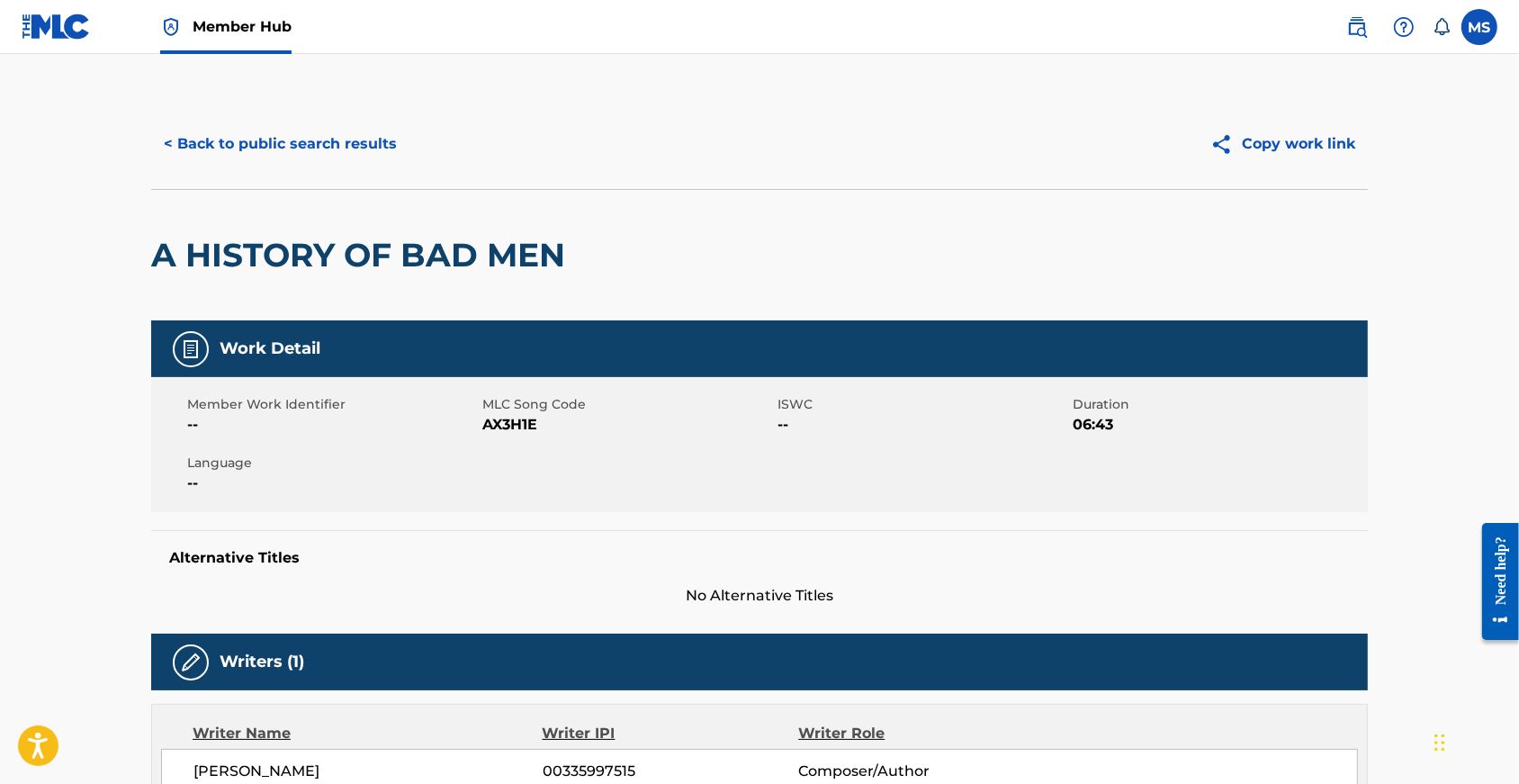
scroll to position [0, 0]
